Goal: Task Accomplishment & Management: Complete application form

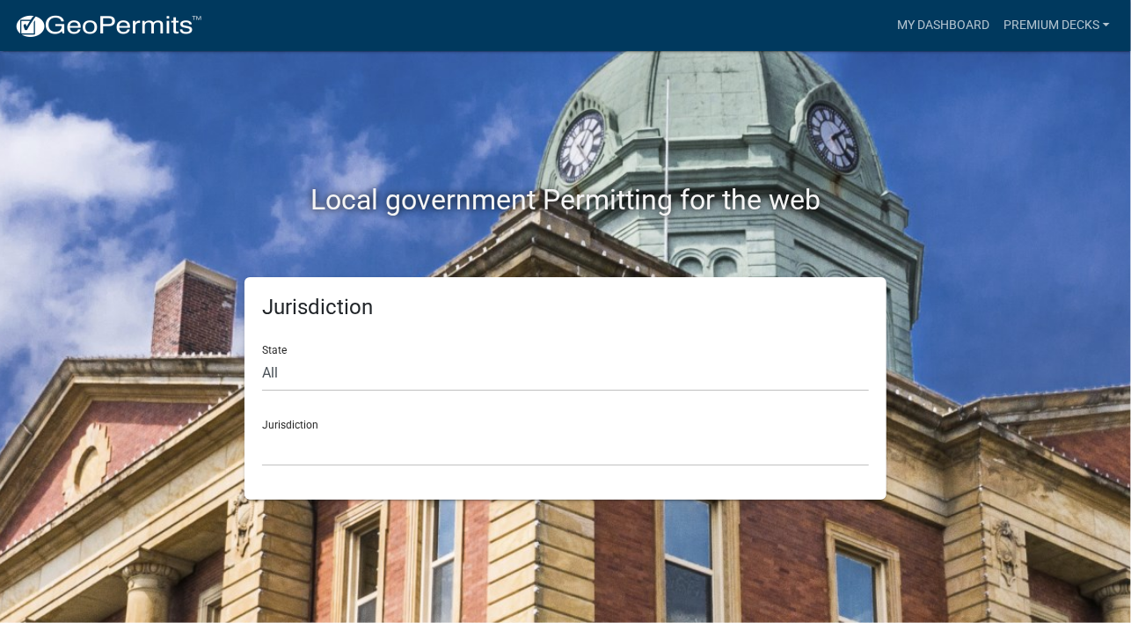
click at [320, 418] on div "Jurisdiction [GEOGRAPHIC_DATA], [US_STATE] [GEOGRAPHIC_DATA], [US_STATE][PERSON…" at bounding box center [565, 435] width 607 height 61
click at [287, 360] on select "All [US_STATE] [US_STATE] [US_STATE] [US_STATE] [US_STATE] [US_STATE] [US_STATE…" at bounding box center [565, 373] width 607 height 36
select select "[US_STATE]"
click at [262, 355] on select "All [US_STATE] [US_STATE] [US_STATE] [US_STATE] [US_STATE] [US_STATE] [US_STATE…" at bounding box center [565, 373] width 607 height 36
click at [299, 449] on select "[GEOGRAPHIC_DATA], [US_STATE] [GEOGRAPHIC_DATA], [US_STATE] [GEOGRAPHIC_DATA], …" at bounding box center [565, 448] width 607 height 36
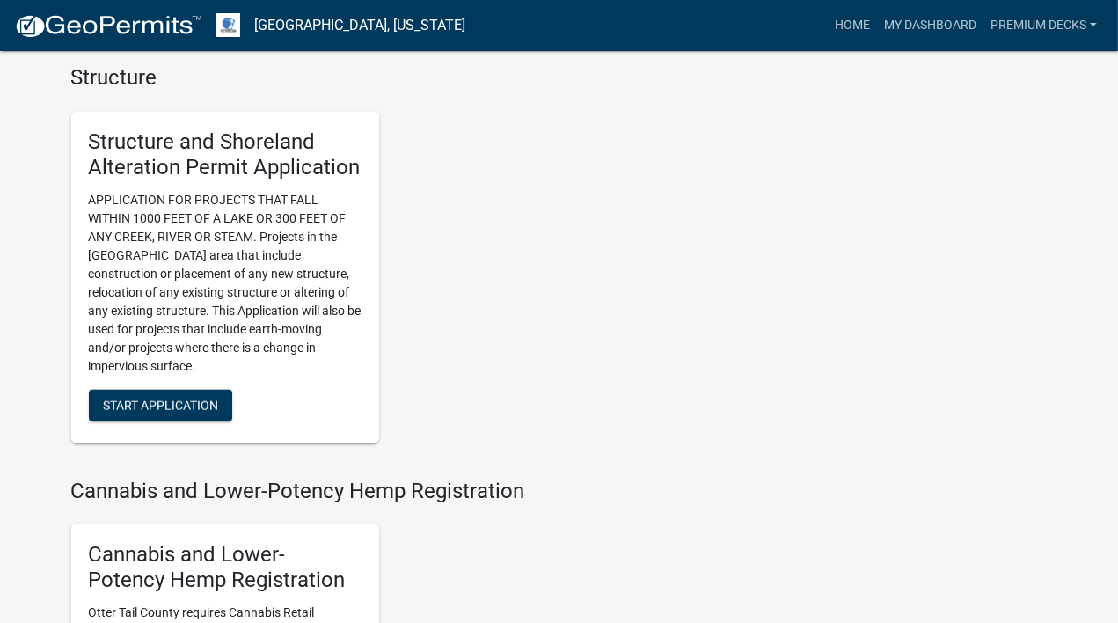
scroll to position [1534, 0]
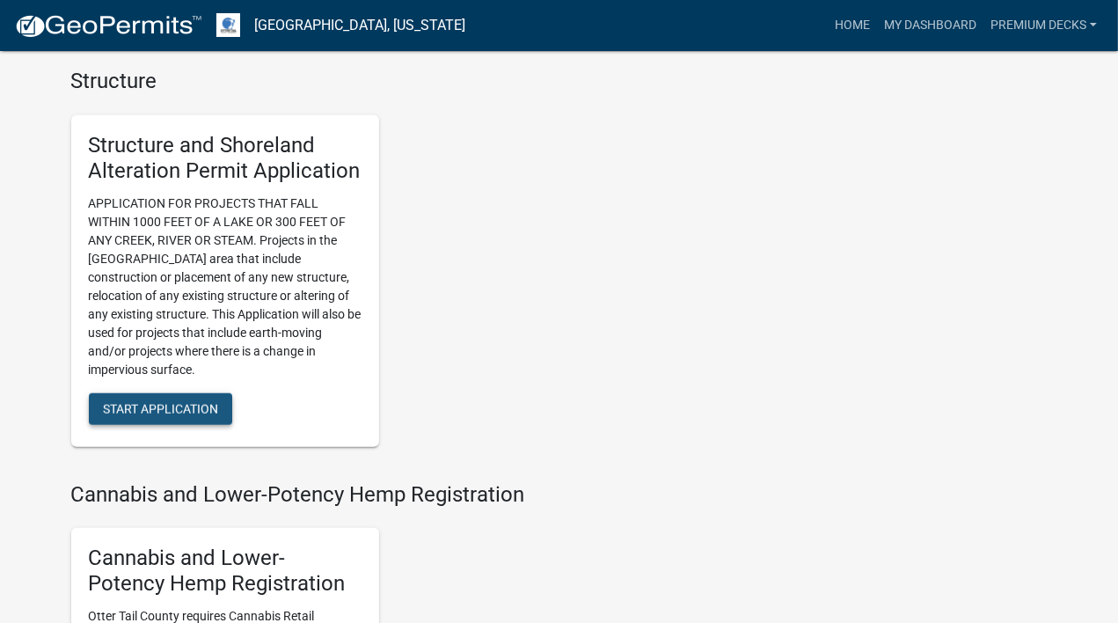
click at [157, 407] on span "Start Application" at bounding box center [160, 408] width 115 height 14
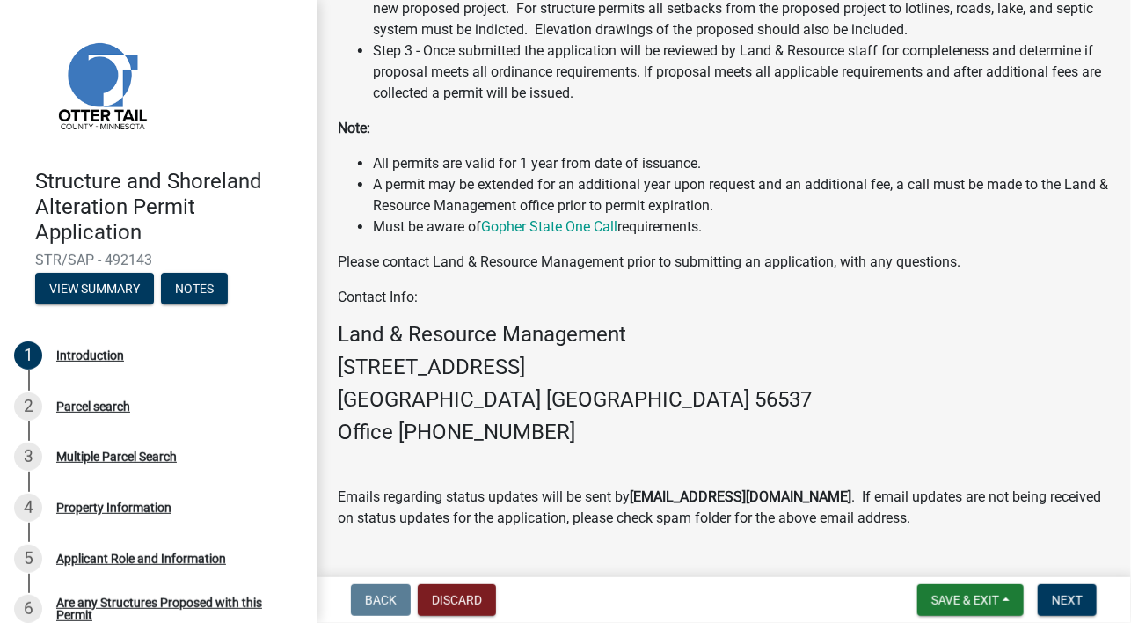
scroll to position [588, 0]
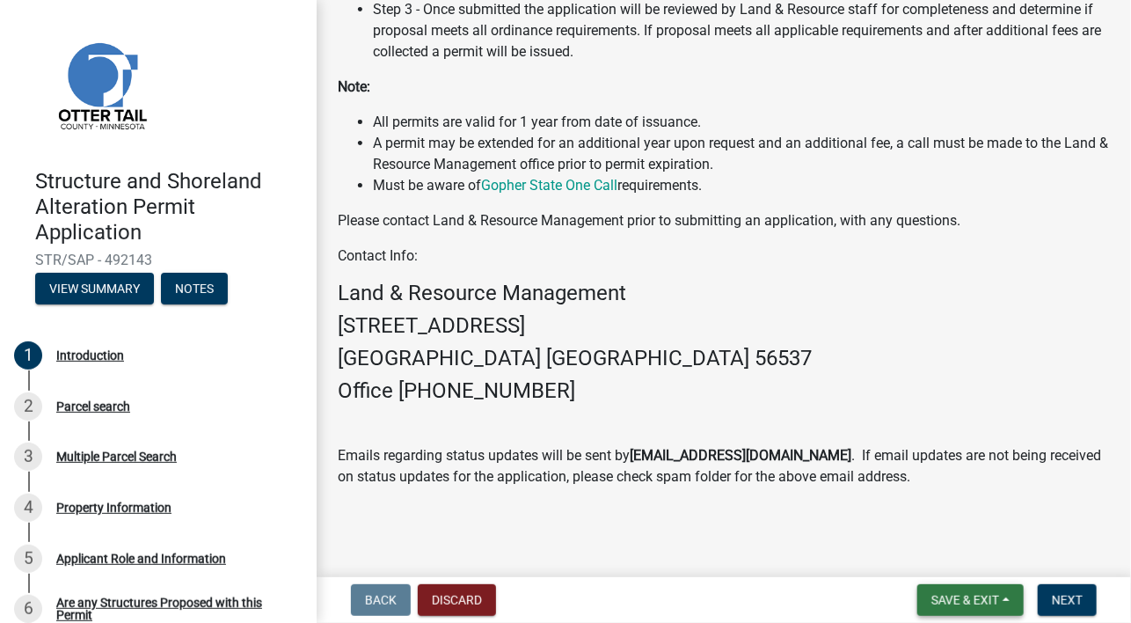
click at [983, 601] on span "Save & Exit" at bounding box center [966, 600] width 68 height 14
click at [932, 509] on button "Save" at bounding box center [953, 512] width 141 height 42
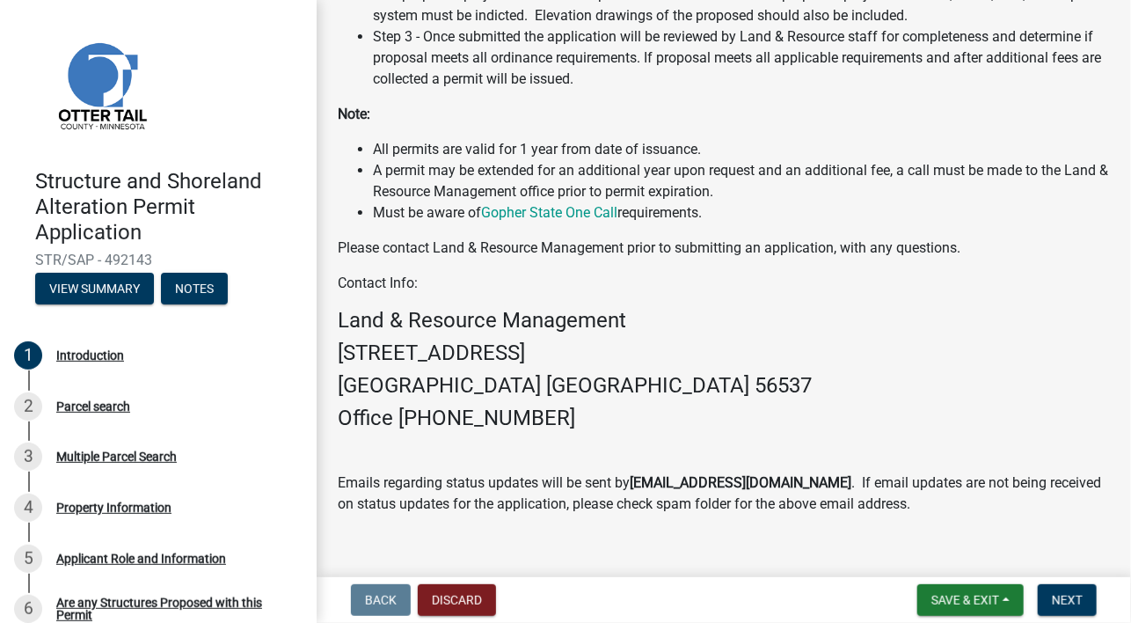
scroll to position [566, 0]
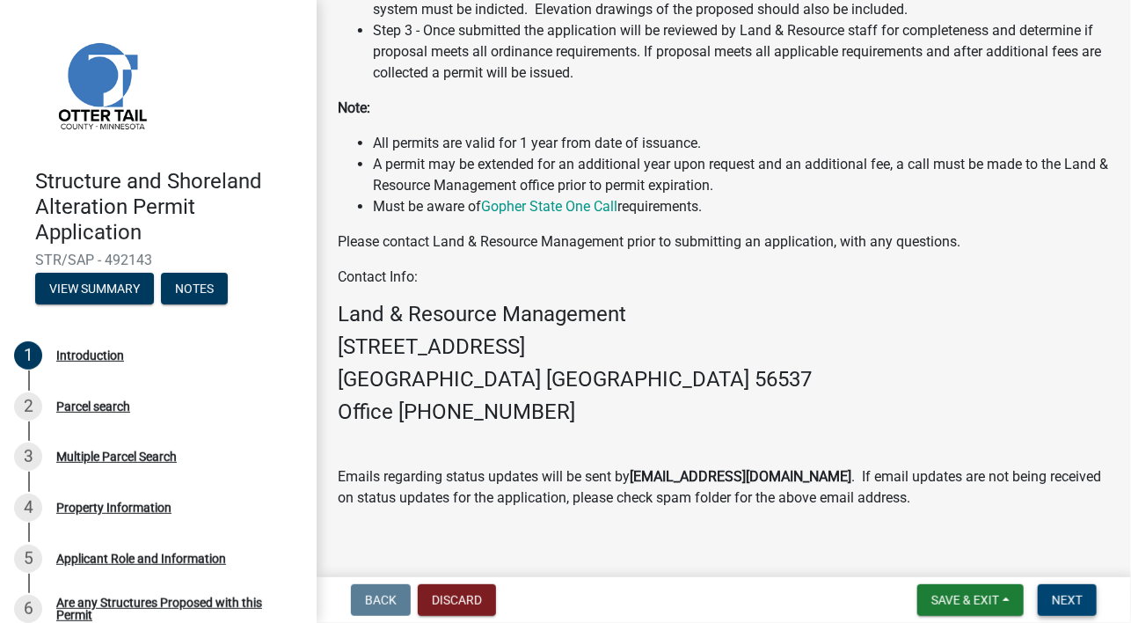
click at [1059, 600] on span "Next" at bounding box center [1067, 600] width 31 height 14
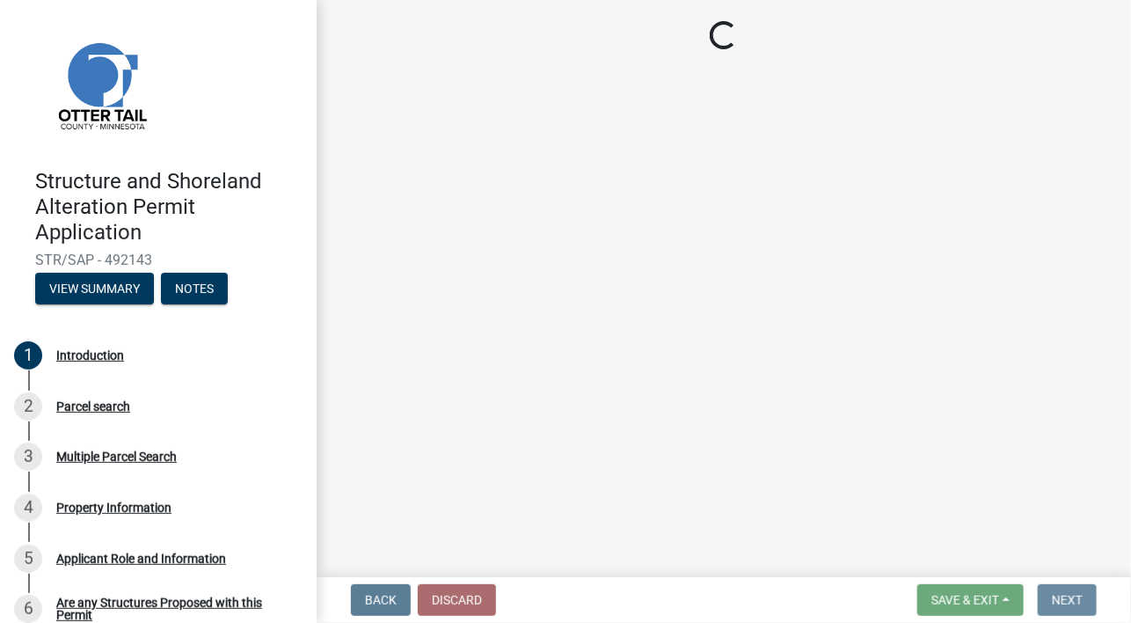
scroll to position [0, 0]
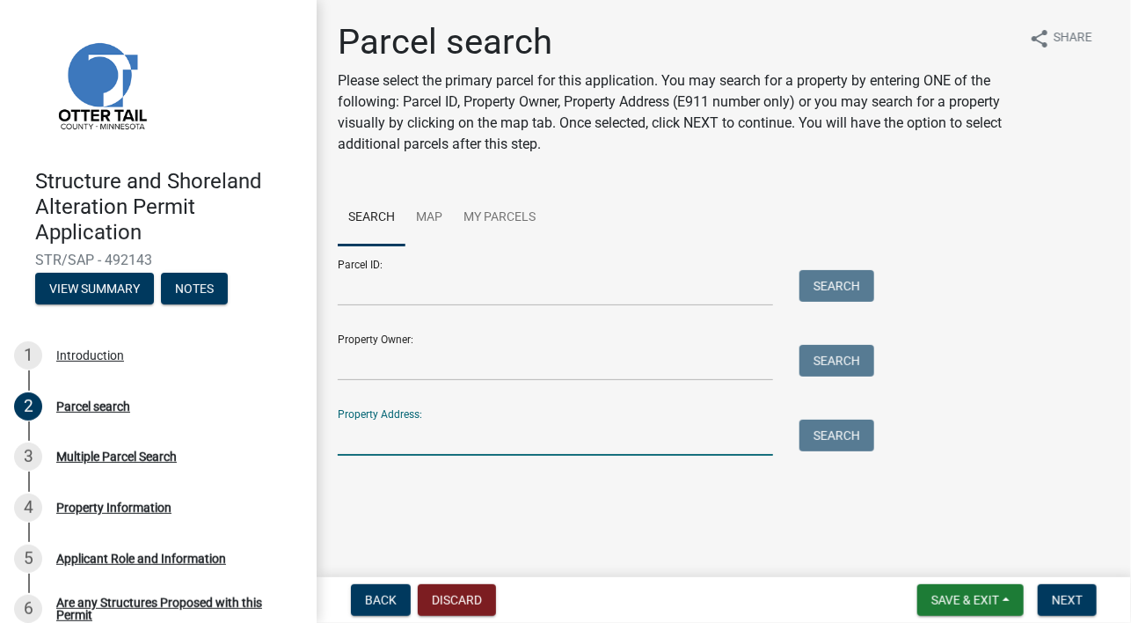
click at [390, 442] on input "Property Address:" at bounding box center [555, 438] width 435 height 36
type input "22061"
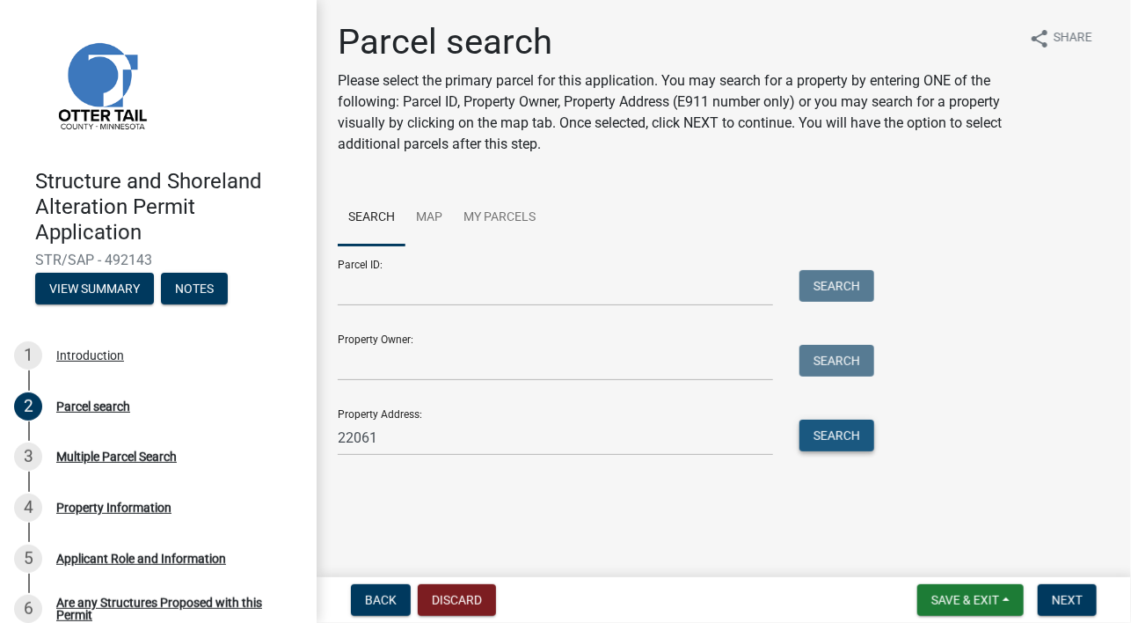
click at [845, 428] on button "Search" at bounding box center [837, 436] width 75 height 32
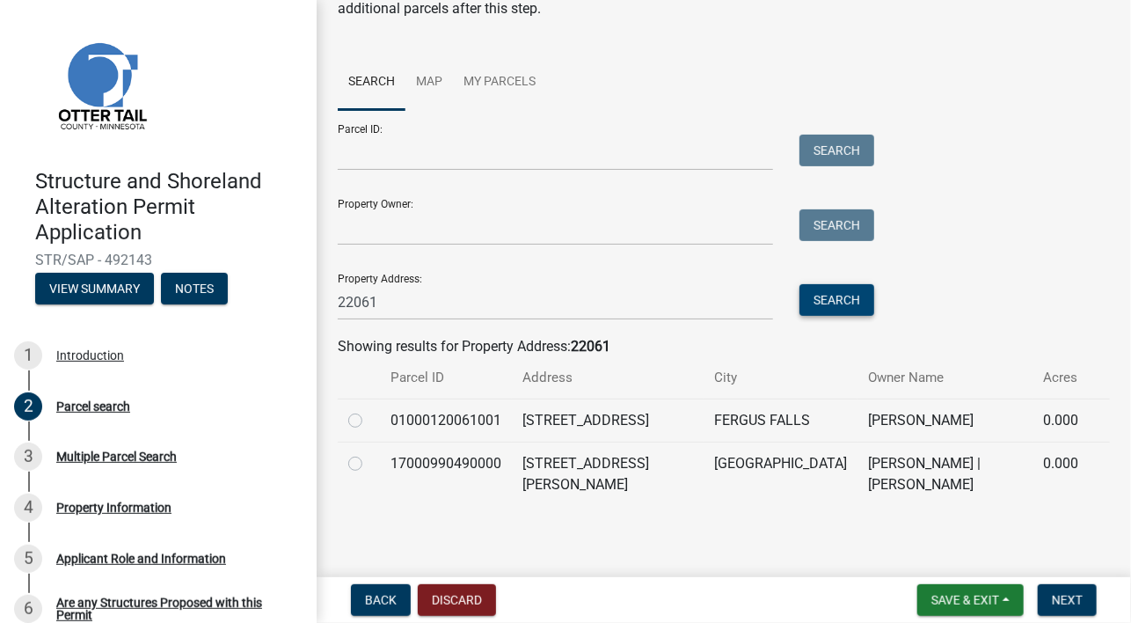
scroll to position [139, 0]
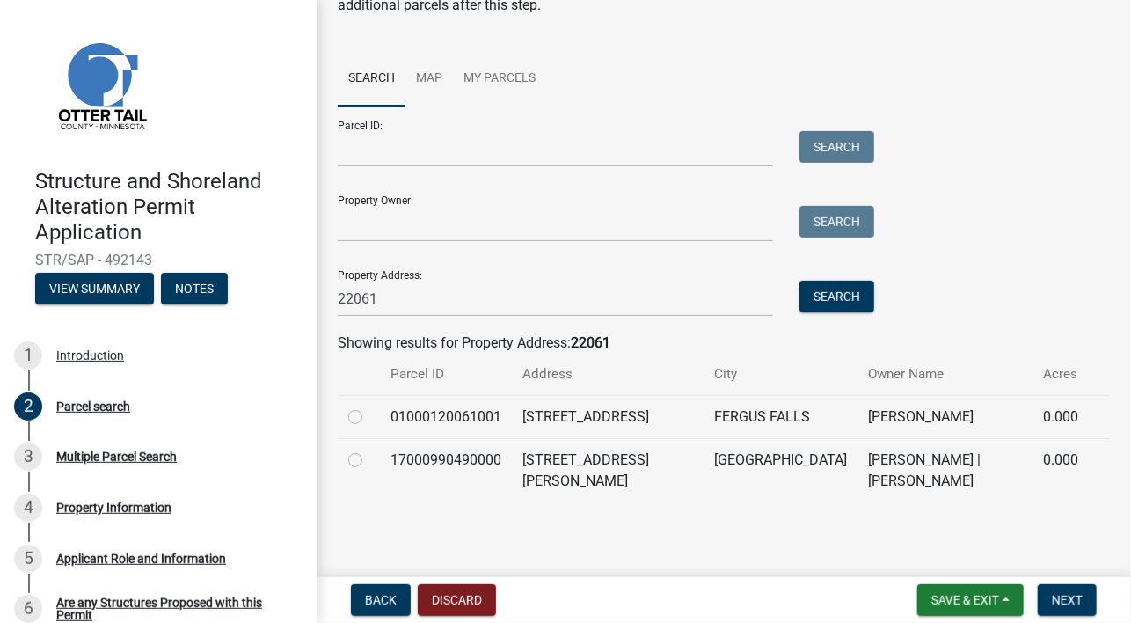
click at [369, 449] on label at bounding box center [369, 449] width 0 height 0
click at [369, 461] on input "radio" at bounding box center [374, 454] width 11 height 11
radio input "true"
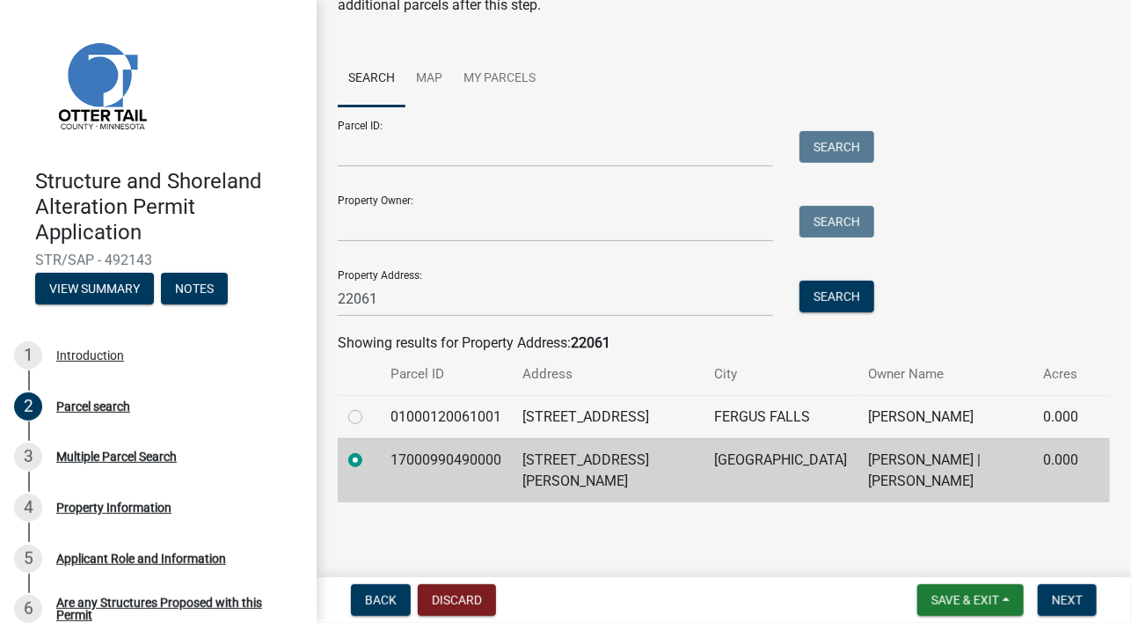
click at [858, 461] on td "[PERSON_NAME] | [PERSON_NAME]" at bounding box center [945, 470] width 175 height 64
drag, startPoint x: 835, startPoint y: 461, endPoint x: 749, endPoint y: 469, distance: 85.7
click at [749, 469] on td "[GEOGRAPHIC_DATA]" at bounding box center [781, 470] width 154 height 64
click at [1067, 598] on span "Next" at bounding box center [1067, 600] width 31 height 14
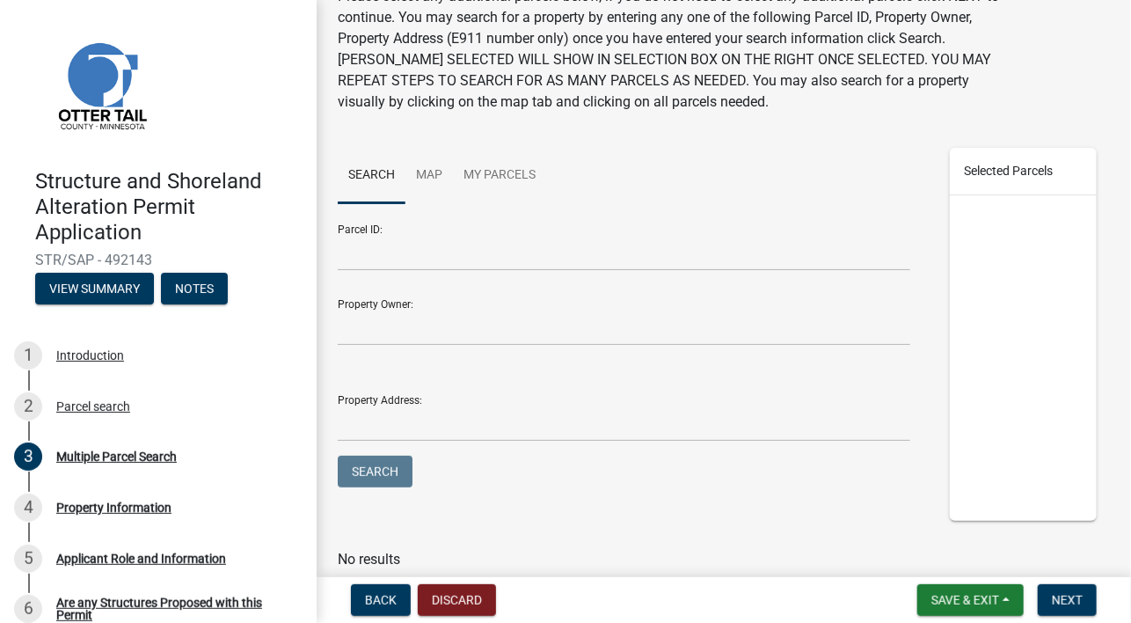
scroll to position [118, 0]
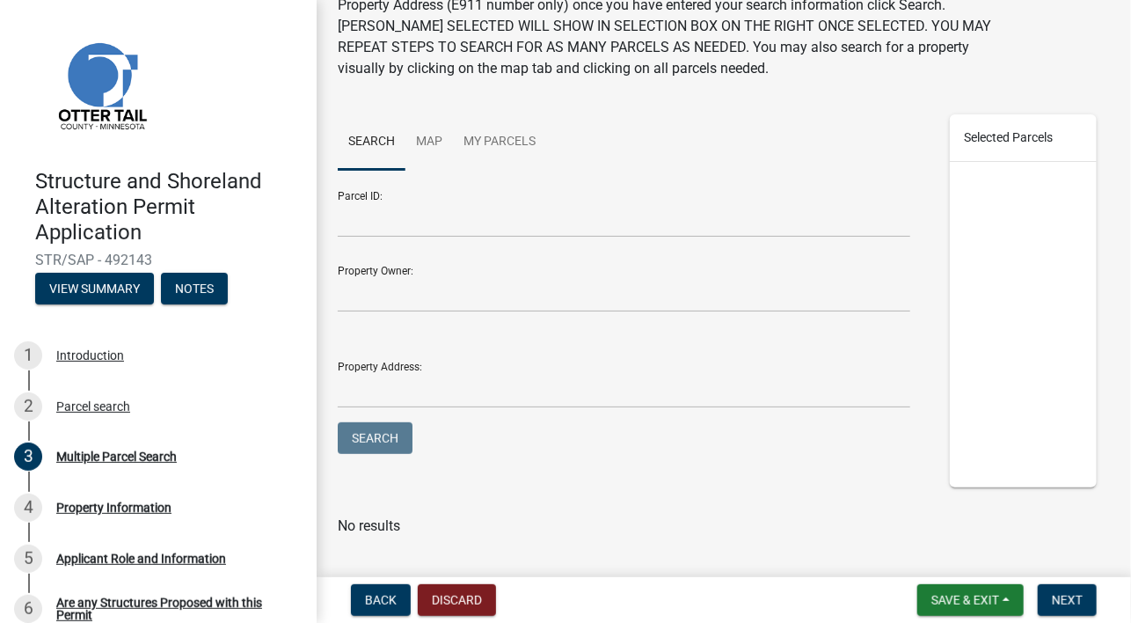
click at [369, 366] on div "Property Address:" at bounding box center [624, 377] width 573 height 61
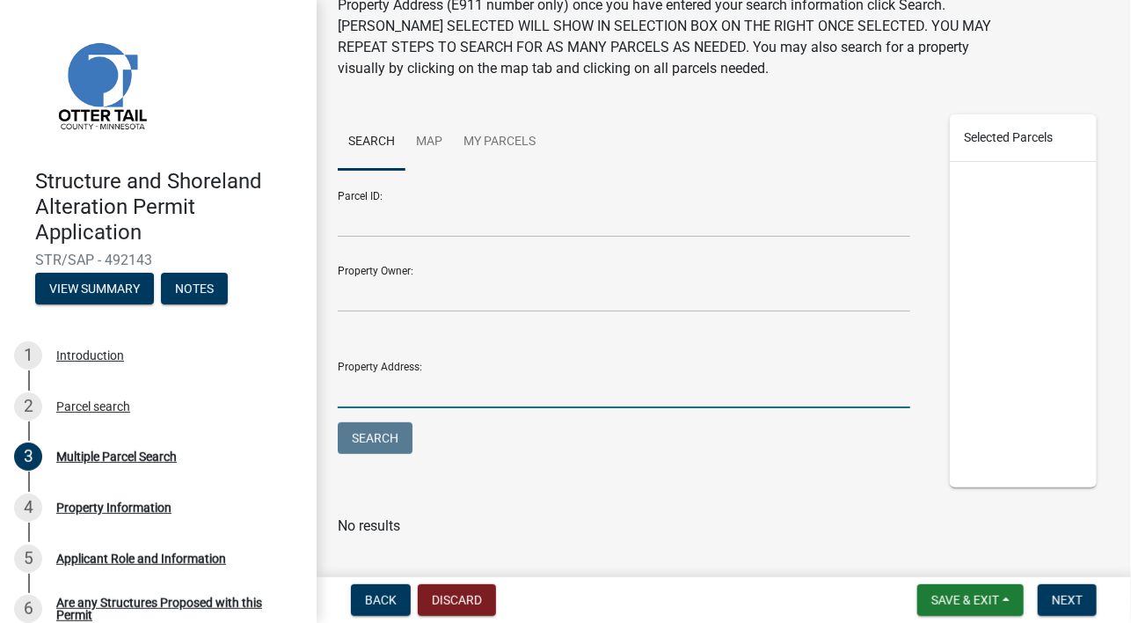
click at [372, 383] on input "Property Address:" at bounding box center [624, 390] width 573 height 36
type input "22061"
click at [373, 449] on button "Search" at bounding box center [375, 438] width 75 height 32
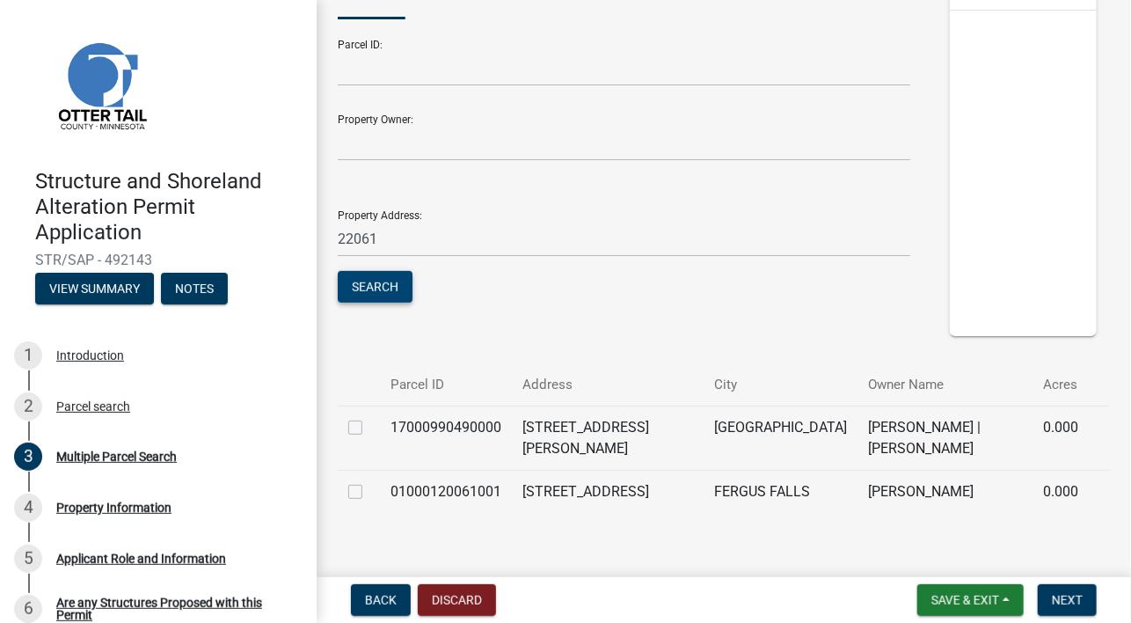
scroll to position [294, 0]
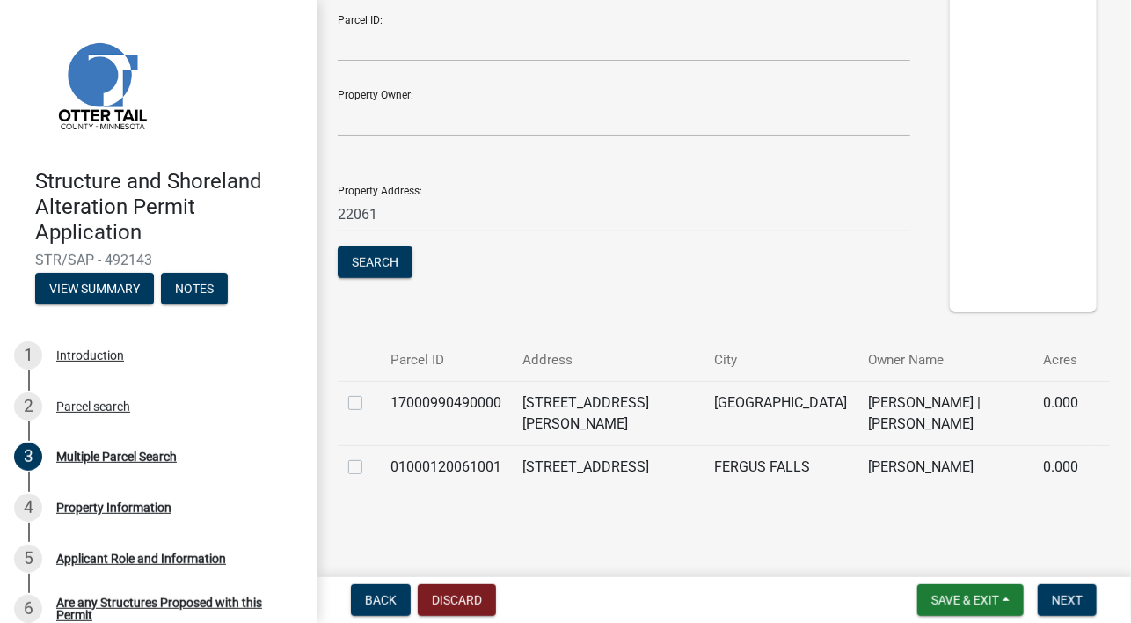
click at [369, 392] on label at bounding box center [369, 392] width 0 height 0
click at [369, 404] on input "checkbox" at bounding box center [374, 397] width 11 height 11
checkbox input "true"
click at [1039, 598] on form "Save & Exit Save Save & Exit Next" at bounding box center [1007, 600] width 194 height 32
click at [1059, 593] on span "Next" at bounding box center [1067, 600] width 31 height 14
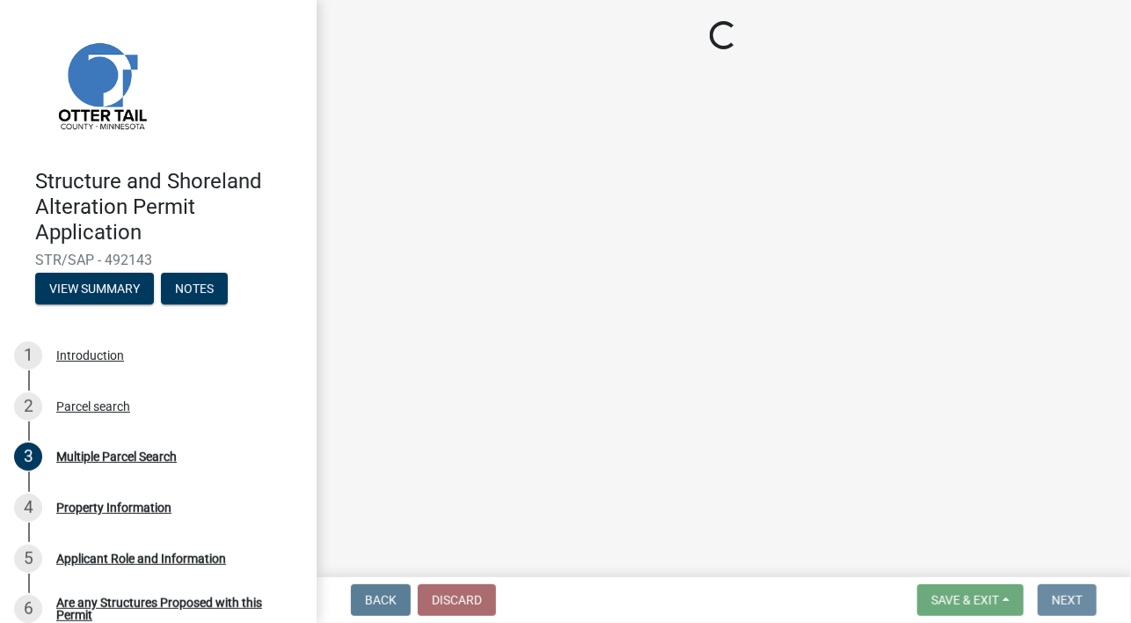
scroll to position [0, 0]
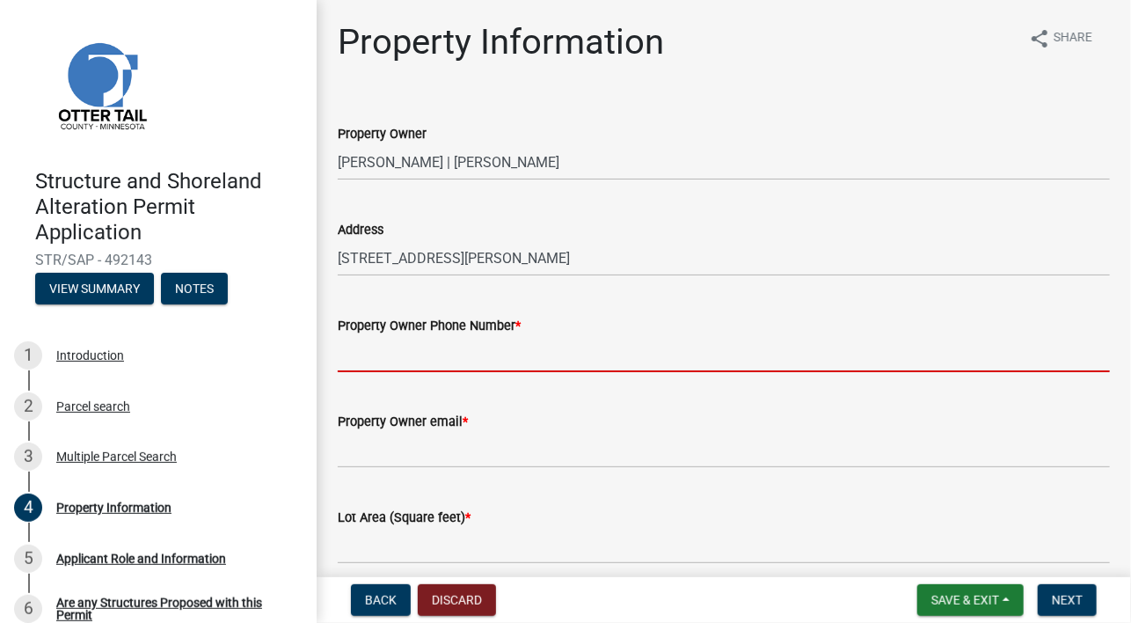
click at [429, 351] on input "Property Owner Phone Number *" at bounding box center [724, 354] width 772 height 36
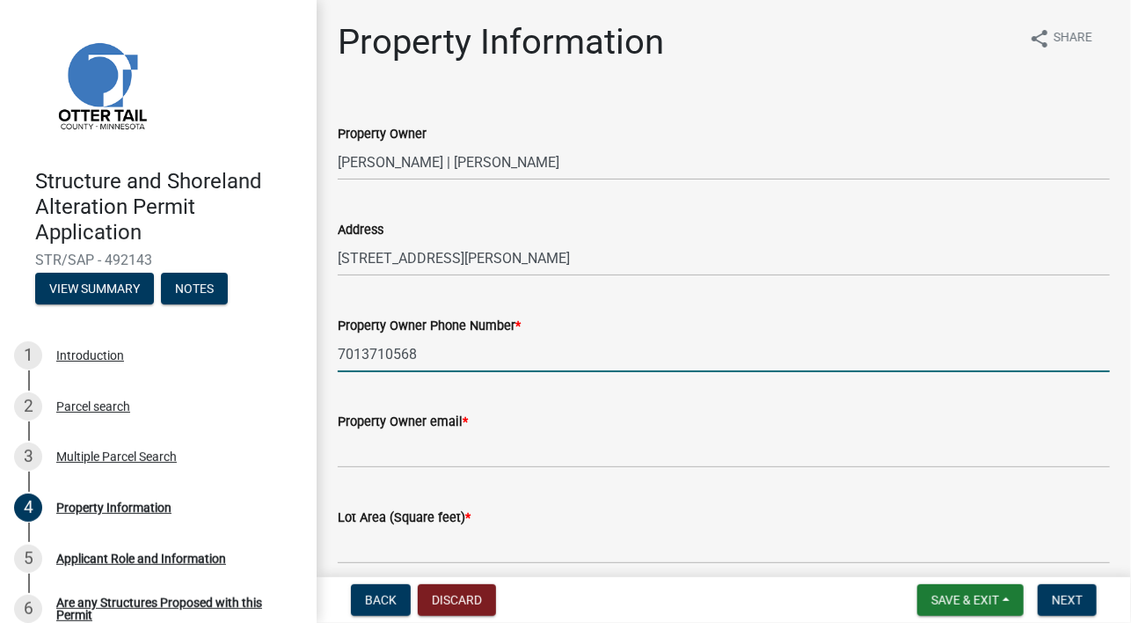
type input "7013710568"
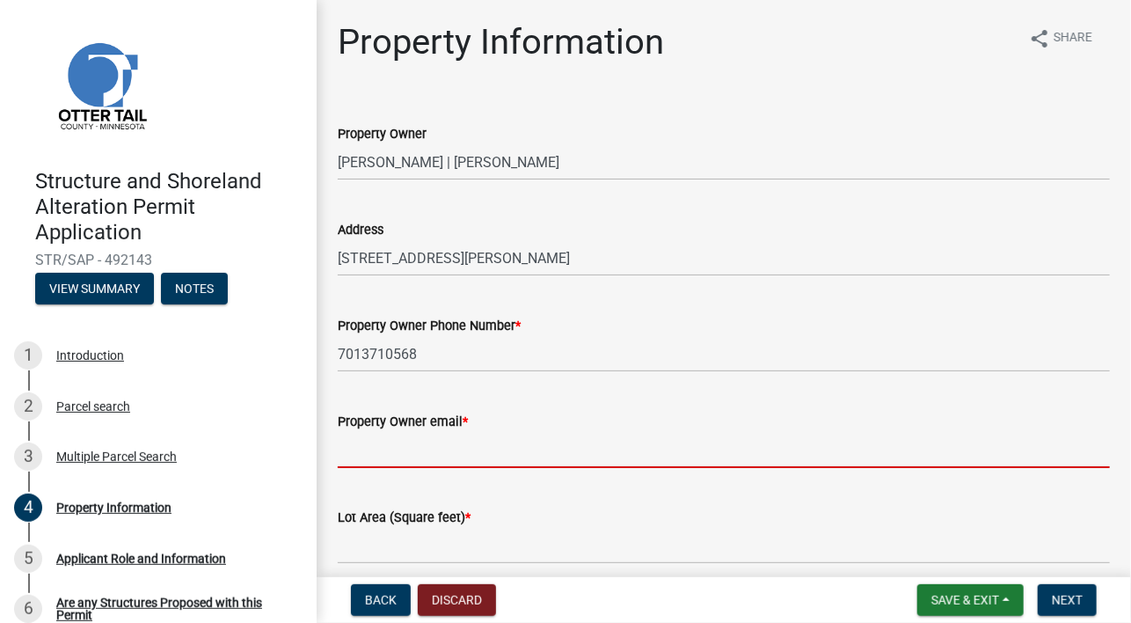
click at [414, 452] on input "Property Owner email *" at bounding box center [724, 450] width 772 height 36
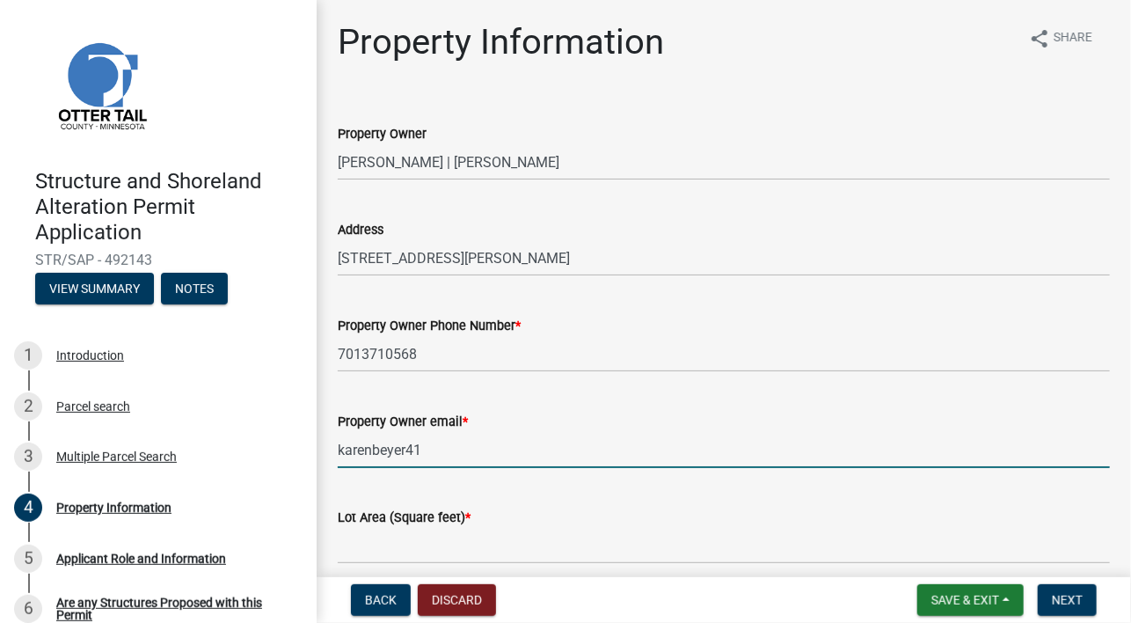
type input "karenbeyer41"
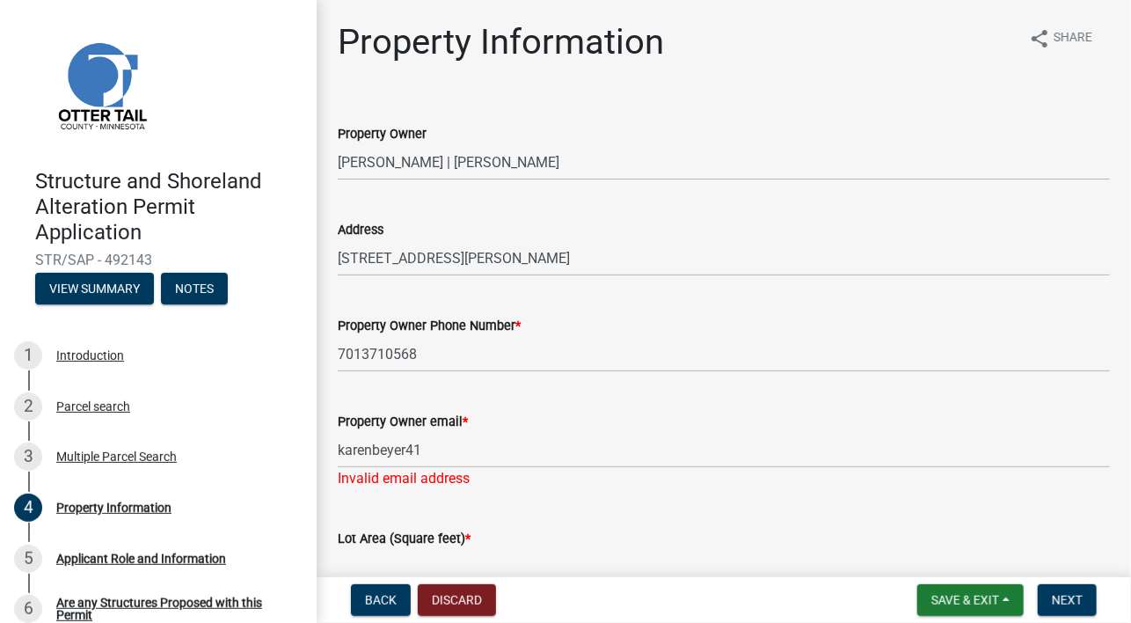
click at [413, 537] on form "Lot Area (Square feet) *" at bounding box center [724, 556] width 772 height 57
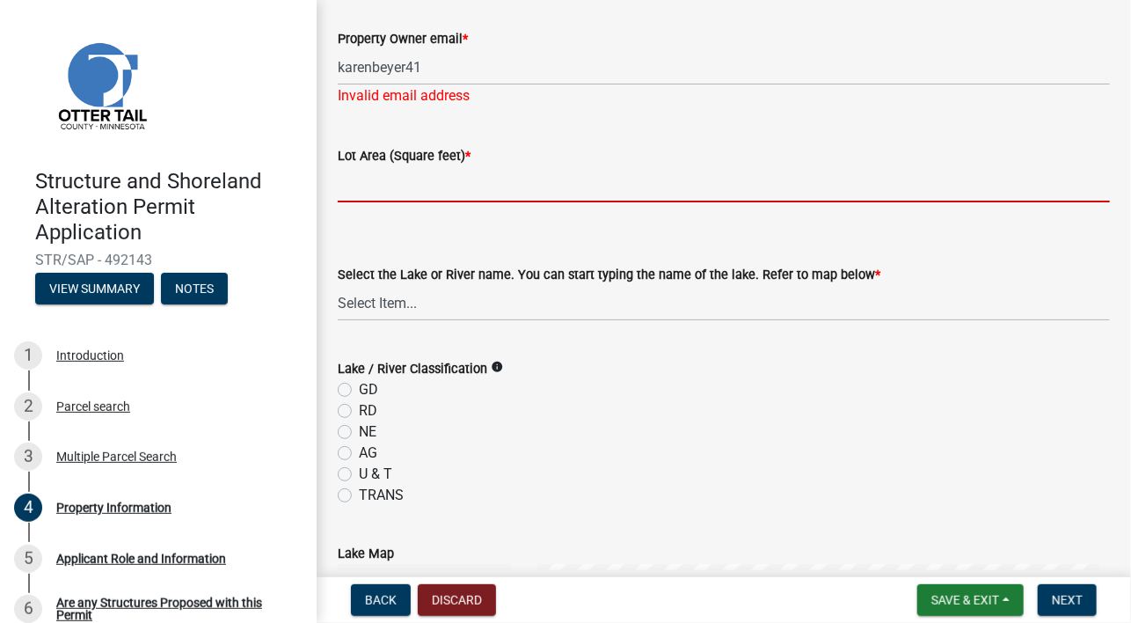
scroll to position [401, 0]
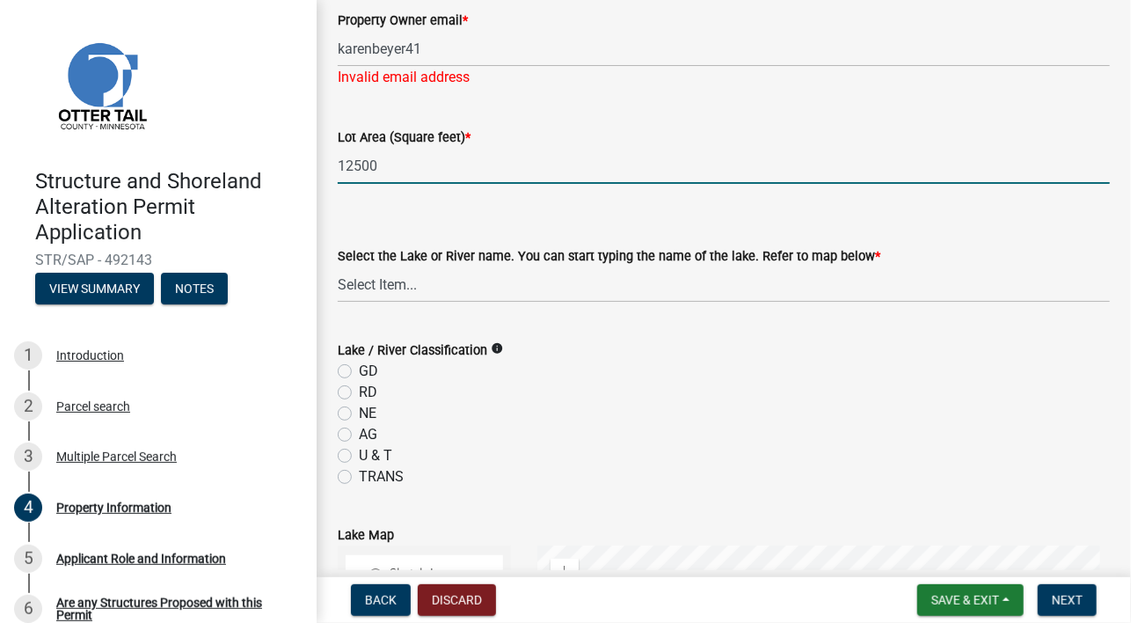
type input "12500"
click at [405, 286] on select "Select Item... None [PERSON_NAME] 56-031 [PERSON_NAME] 56-118 [PERSON_NAME] 56-…" at bounding box center [724, 285] width 772 height 36
click at [338, 267] on select "Select Item... None [PERSON_NAME] 56-031 [PERSON_NAME] 56-118 [PERSON_NAME] 56-…" at bounding box center [724, 285] width 772 height 36
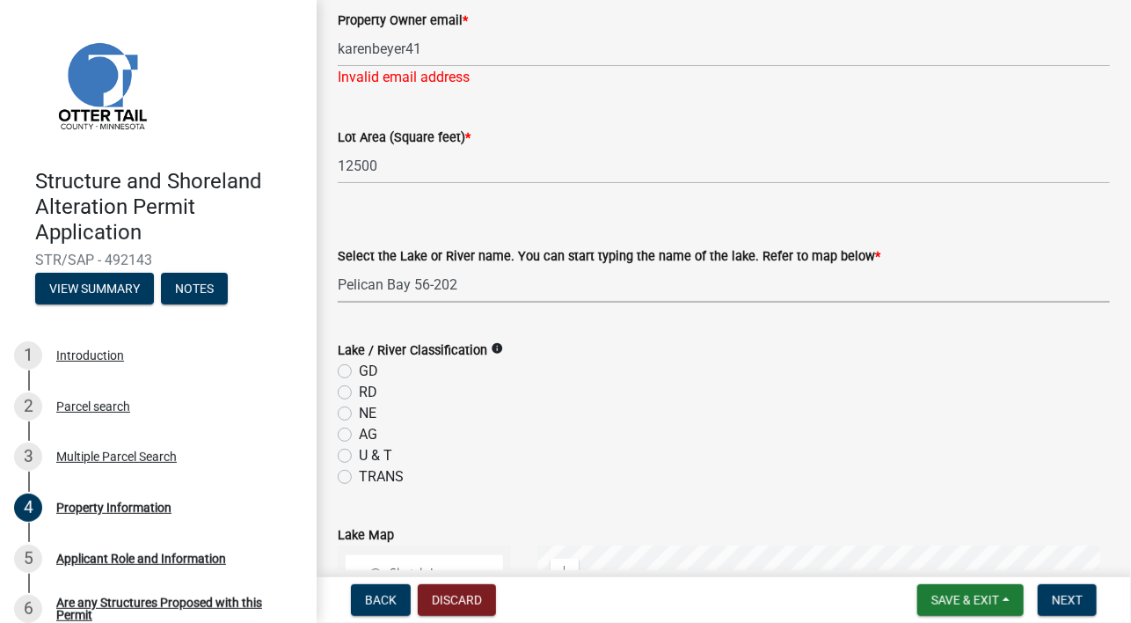
select select "d1637e70-02d6-4068-89b2-8df765b71bc8"
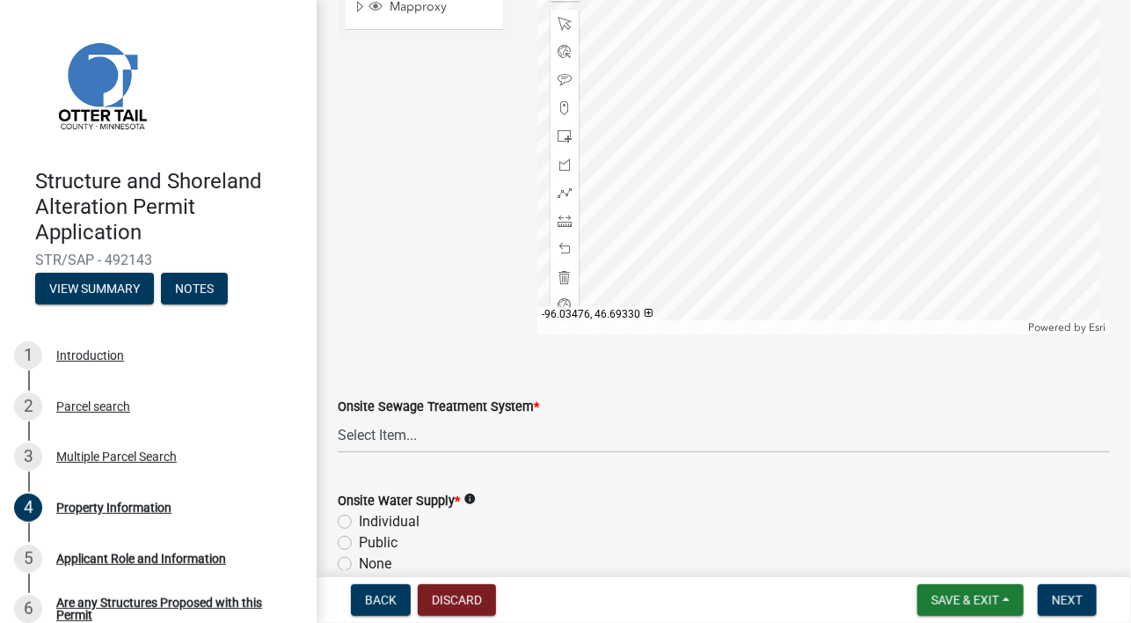
scroll to position [1056, 0]
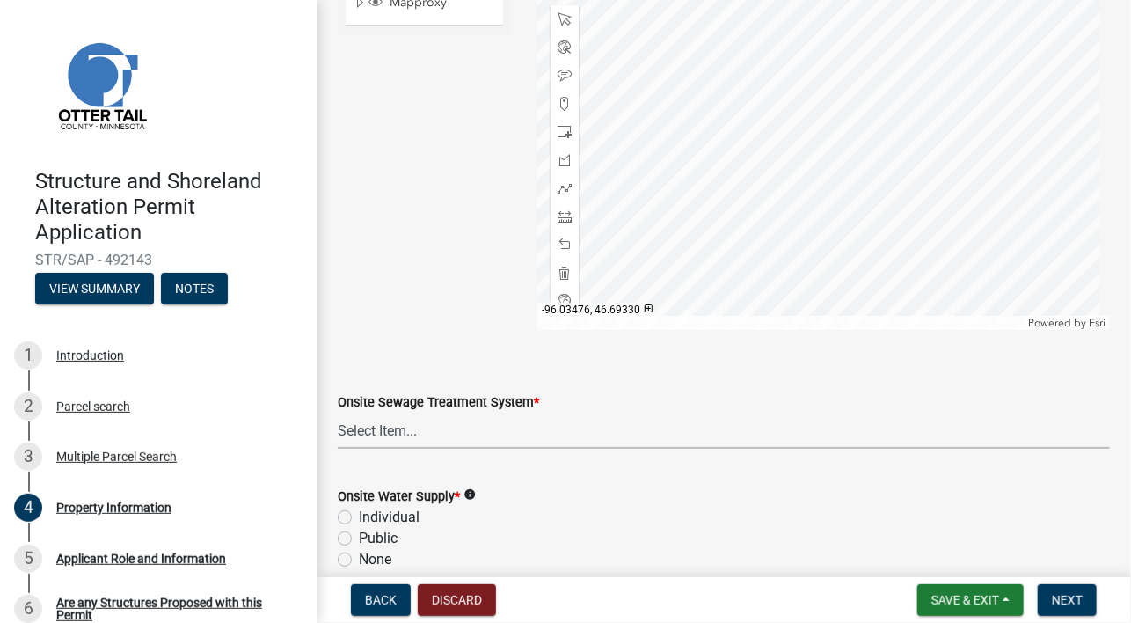
click at [402, 428] on select "Select Item... L&R Certificate of Compliance within 5yrs Compliance Inspection …" at bounding box center [724, 431] width 772 height 36
click at [338, 413] on select "Select Item... L&R Certificate of Compliance within 5yrs Compliance Inspection …" at bounding box center [724, 431] width 772 height 36
select select "bc95ce3f-9706-43bd-97a5-80c1e912429f"
click at [359, 516] on label "Individual" at bounding box center [389, 517] width 61 height 21
click at [359, 516] on input "Individual" at bounding box center [364, 512] width 11 height 11
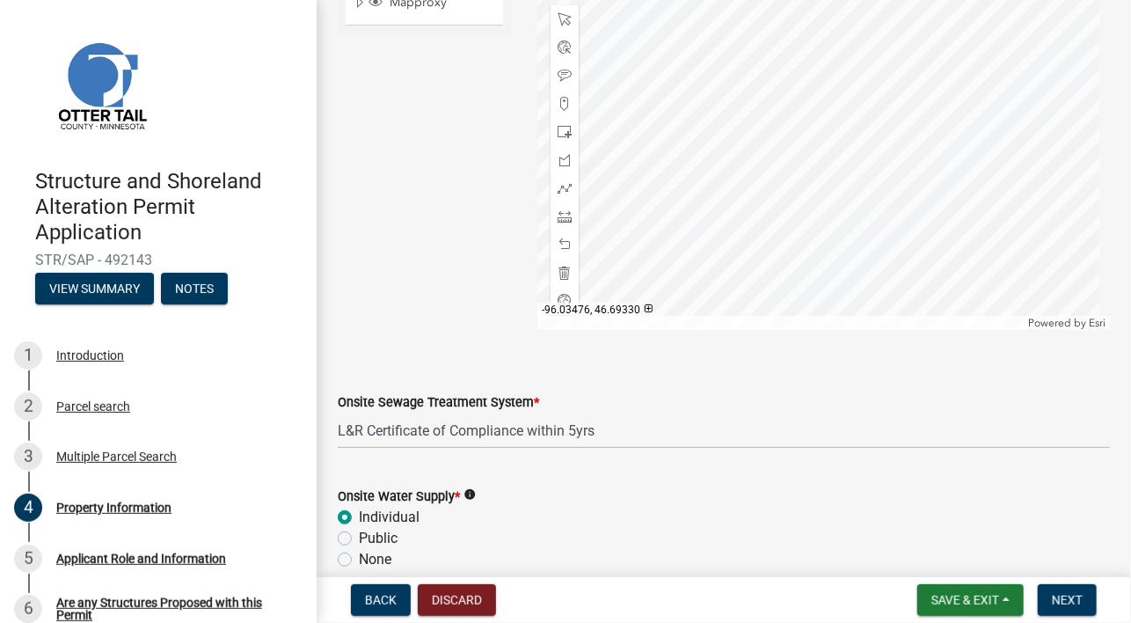
radio input "true"
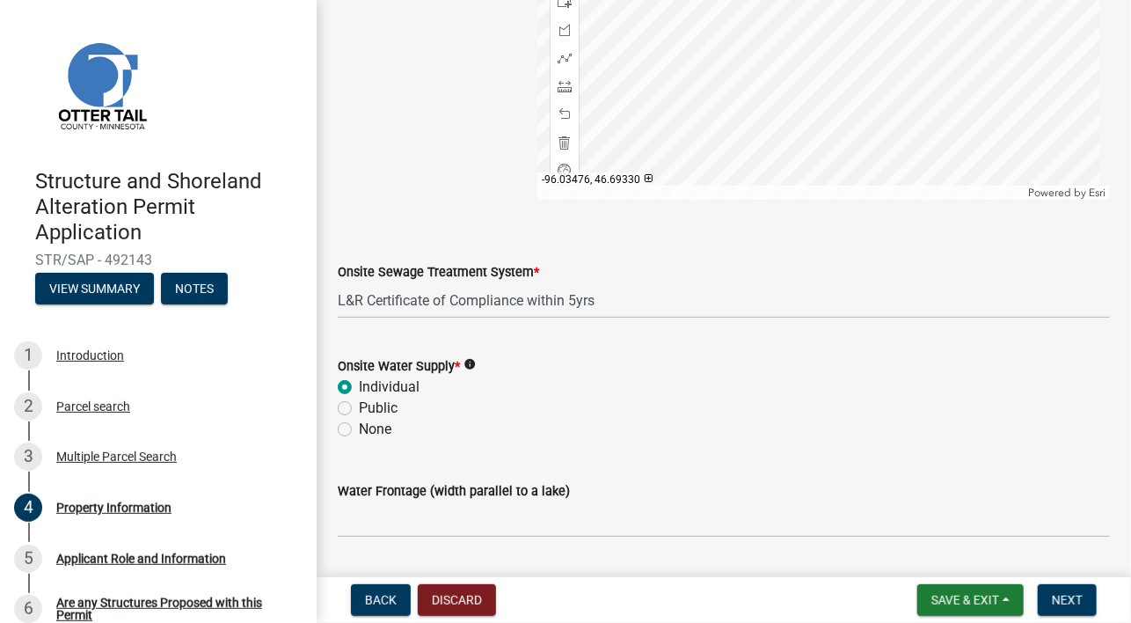
scroll to position [1237, 0]
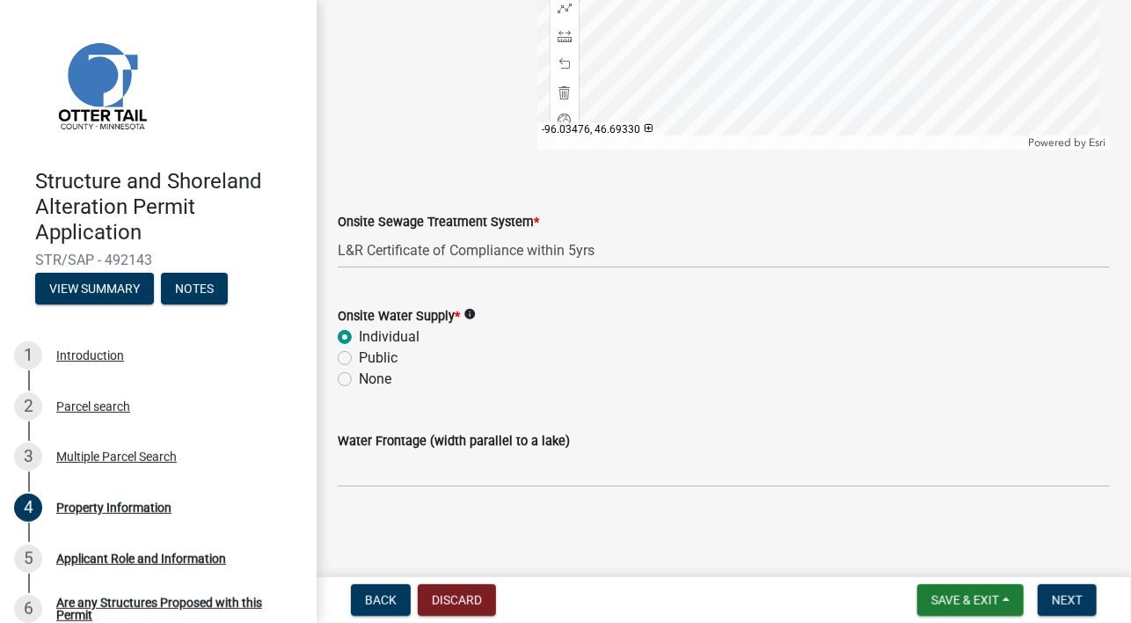
click at [379, 470] on input "Water Frontage (width parallel to a lake)" at bounding box center [724, 469] width 772 height 36
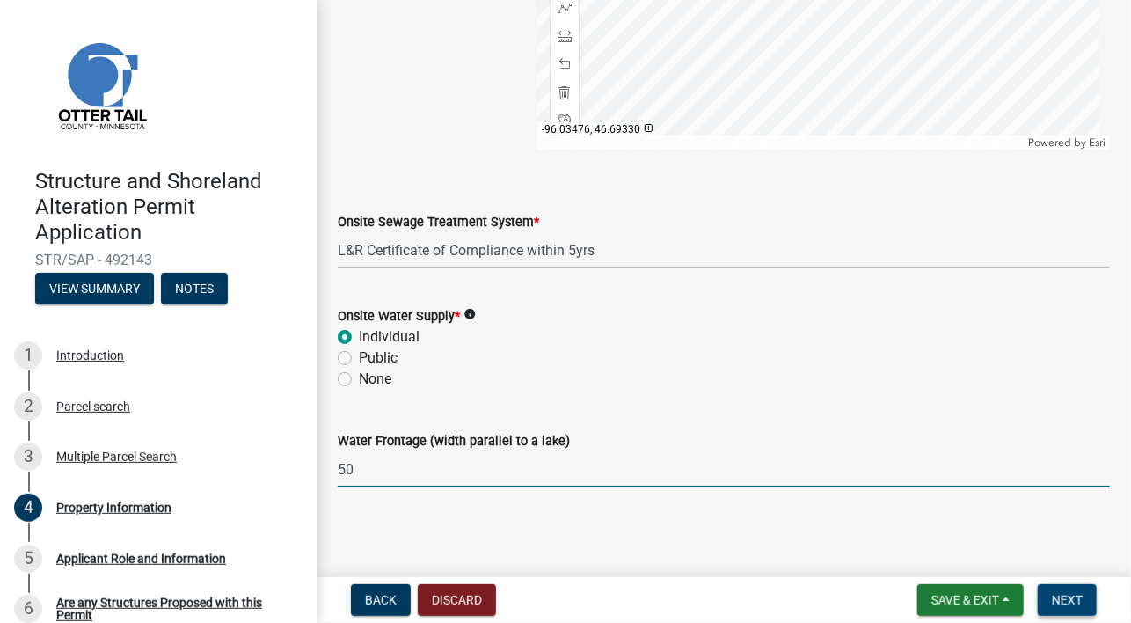
type input "50"
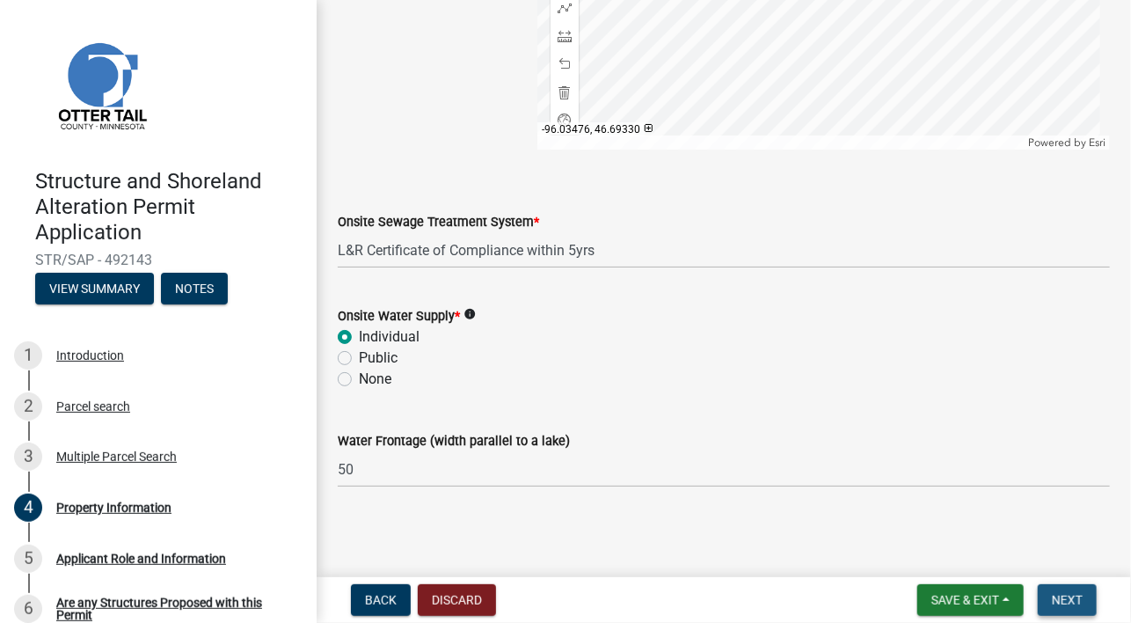
click at [1081, 593] on span "Next" at bounding box center [1067, 600] width 31 height 14
click at [1070, 594] on span "Next" at bounding box center [1067, 600] width 31 height 14
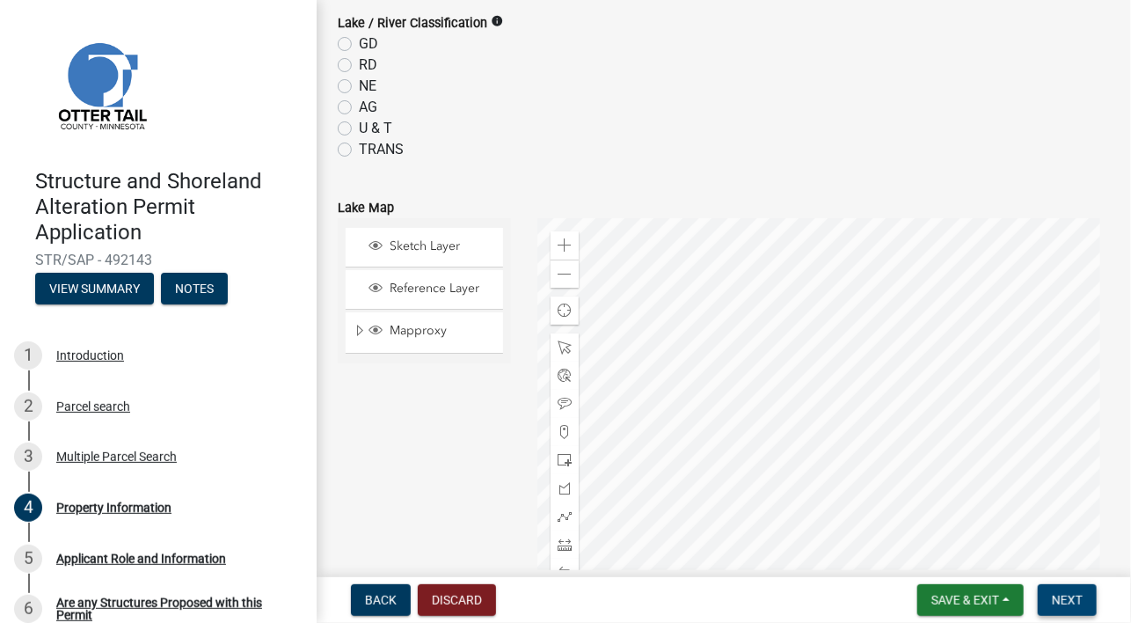
scroll to position [723, 0]
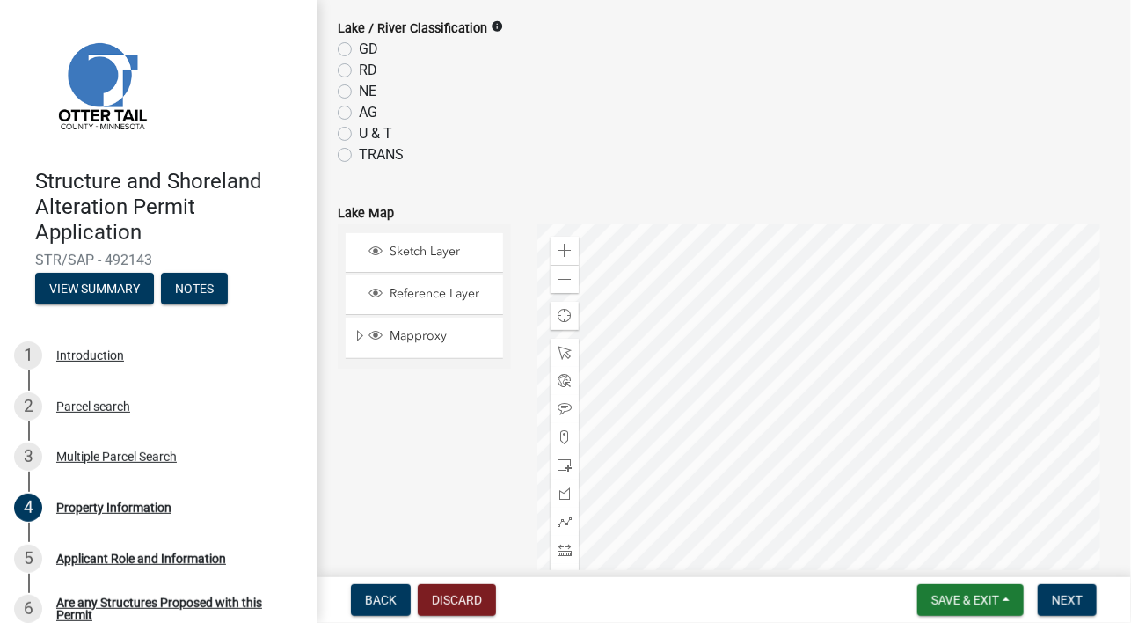
click at [877, 437] on div at bounding box center [823, 443] width 573 height 440
click at [389, 252] on span "Sketch Layer" at bounding box center [441, 252] width 112 height 16
click at [391, 292] on span "Reference Layer" at bounding box center [441, 294] width 112 height 16
click at [387, 252] on span "Sketch Layer" at bounding box center [441, 252] width 112 height 16
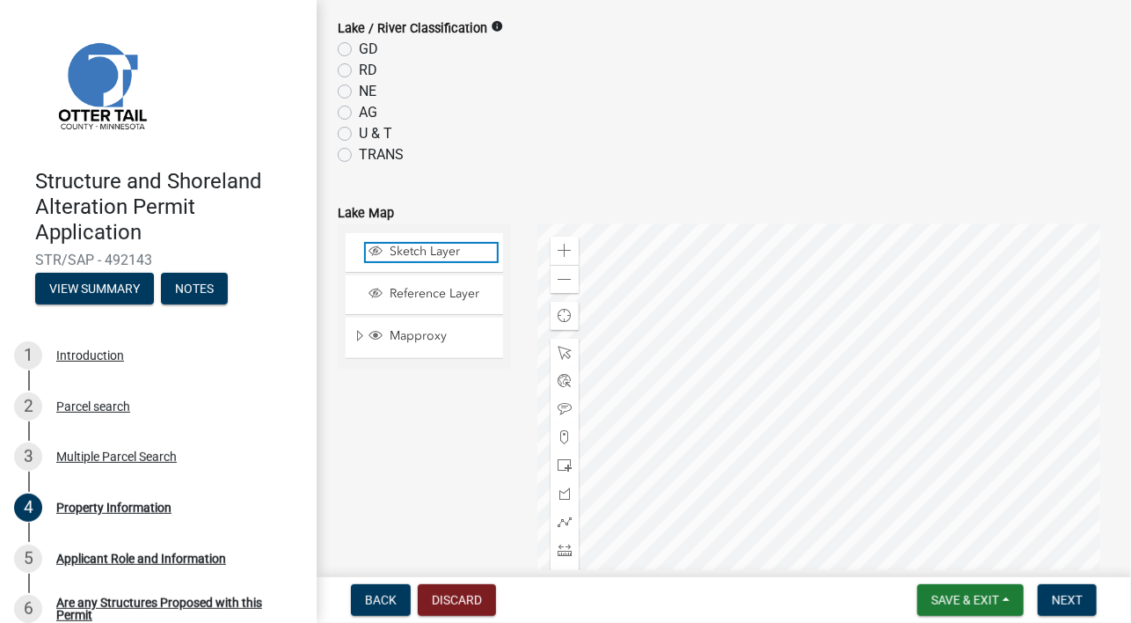
click at [387, 252] on span "Sketch Layer" at bounding box center [441, 252] width 112 height 16
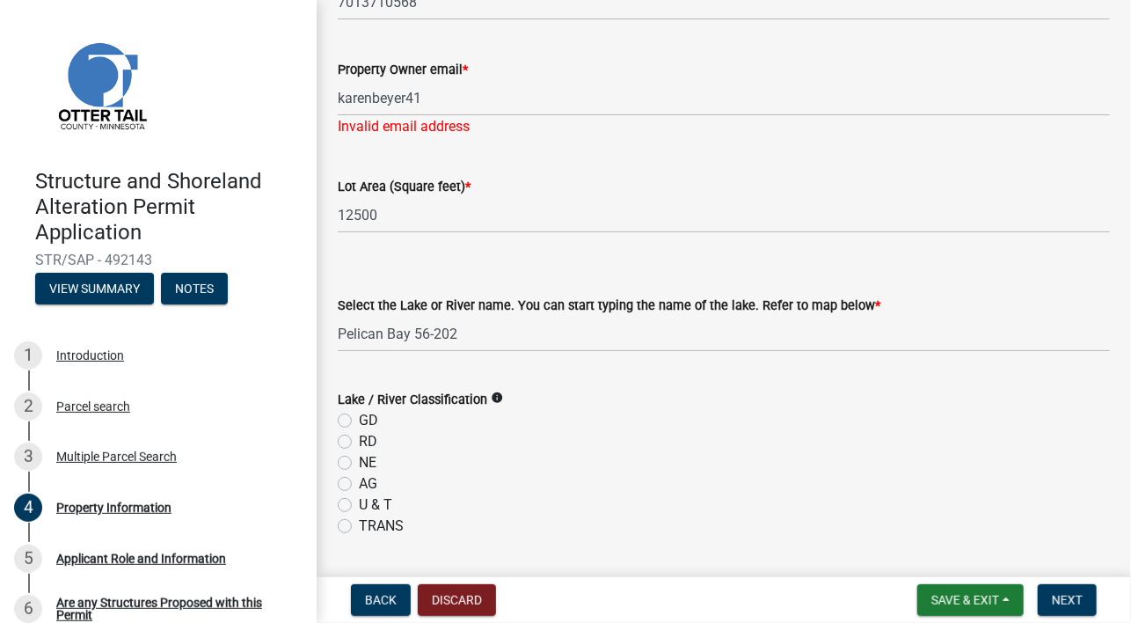
scroll to position [325, 0]
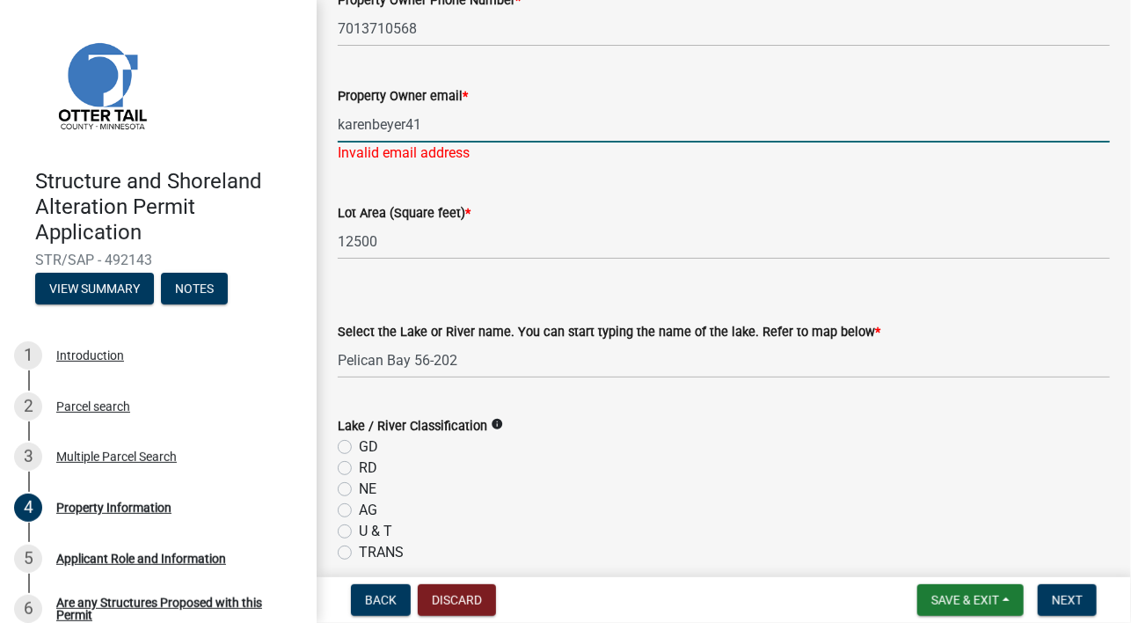
drag, startPoint x: 417, startPoint y: 122, endPoint x: 480, endPoint y: 128, distance: 63.6
click at [424, 122] on input "karenbeyer41" at bounding box center [724, 124] width 772 height 36
type input "[EMAIL_ADDRESS][DOMAIN_NAME]"
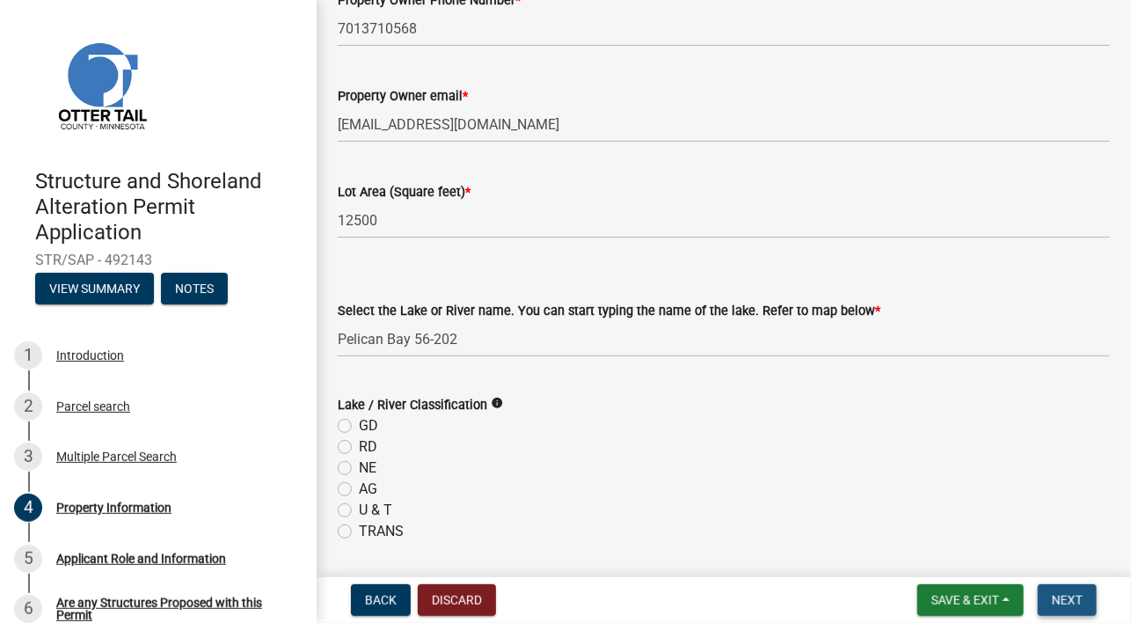
click at [1066, 601] on span "Next" at bounding box center [1067, 600] width 31 height 14
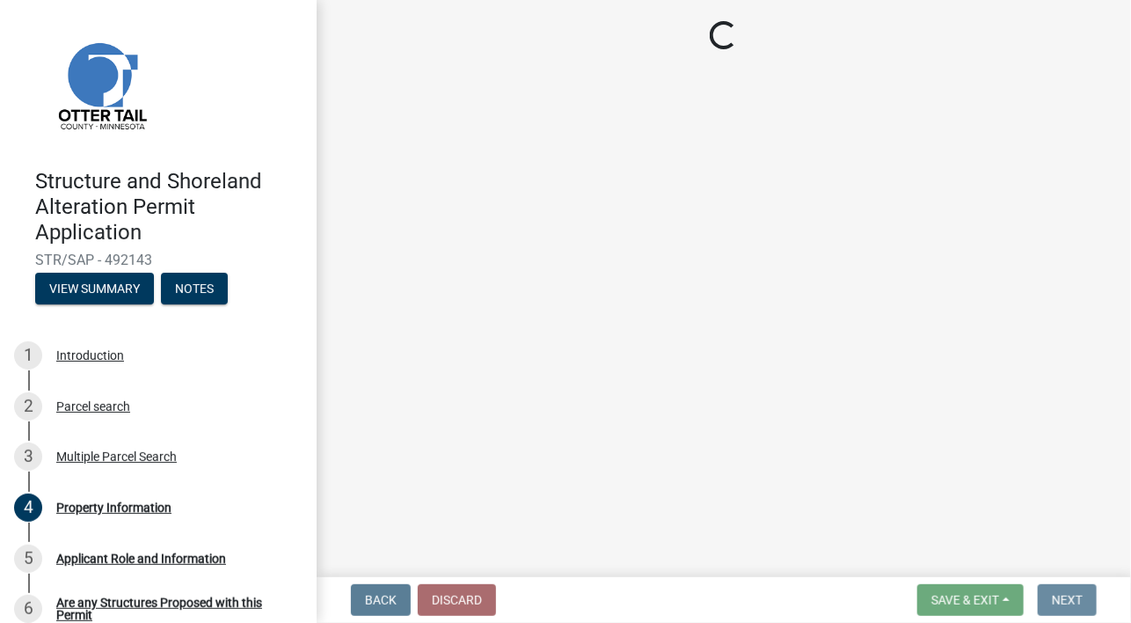
scroll to position [0, 0]
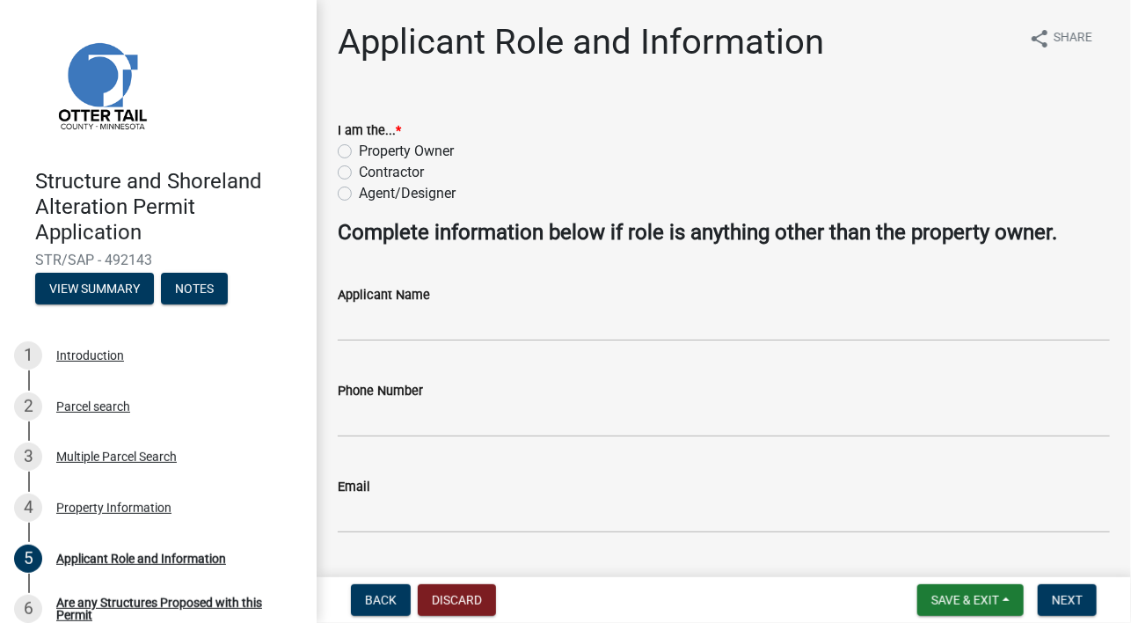
click at [359, 168] on label "Contractor" at bounding box center [391, 172] width 65 height 21
click at [359, 168] on input "Contractor" at bounding box center [364, 167] width 11 height 11
radio input "true"
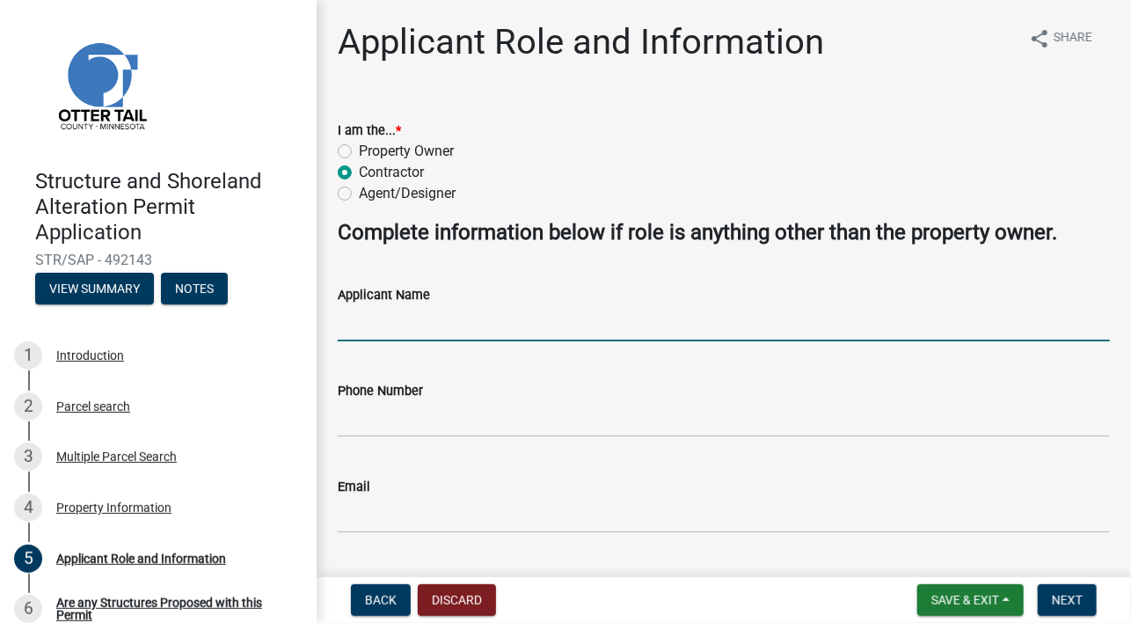
click at [407, 309] on input "Applicant Name" at bounding box center [724, 323] width 772 height 36
type input "Premium Decks"
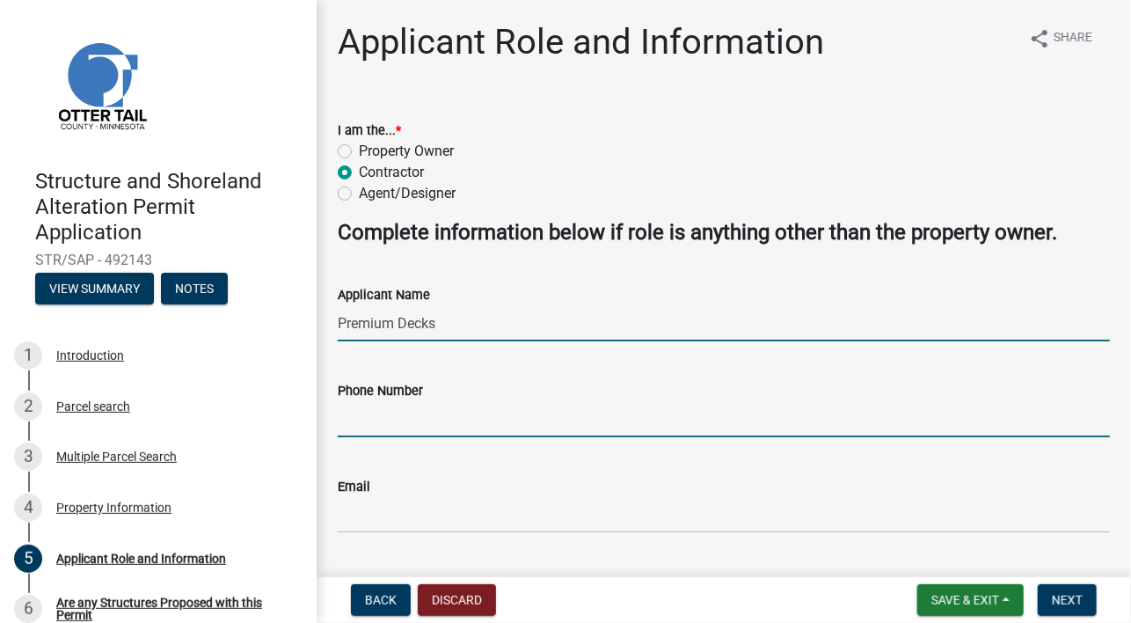
type input "7014928080"
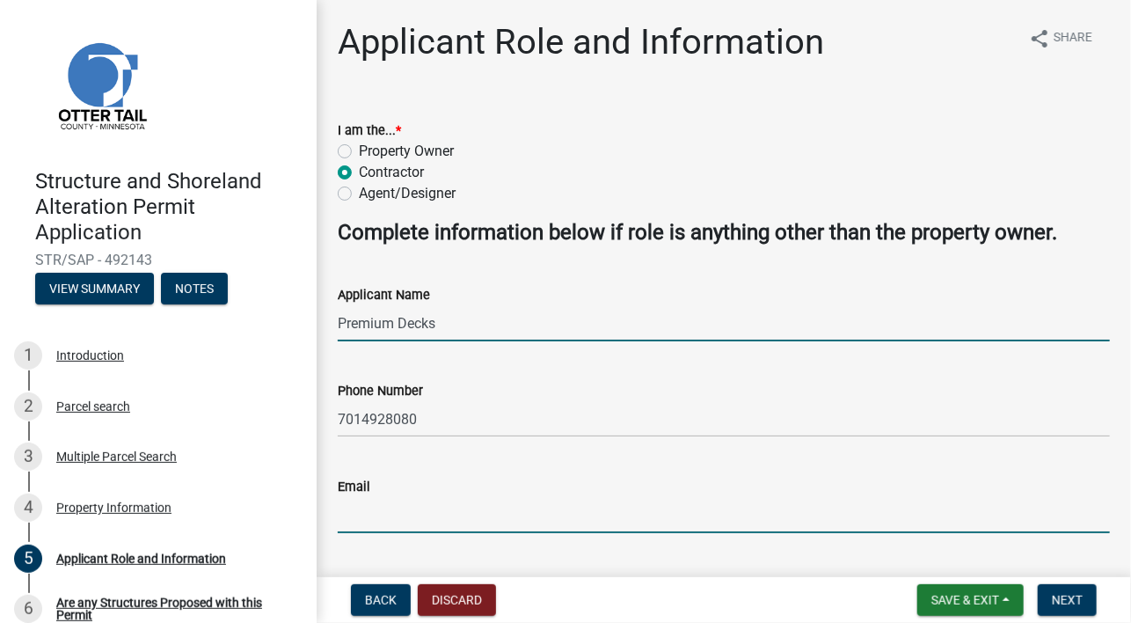
type input "[PERSON_NAME][EMAIL_ADDRESS][DOMAIN_NAME]"
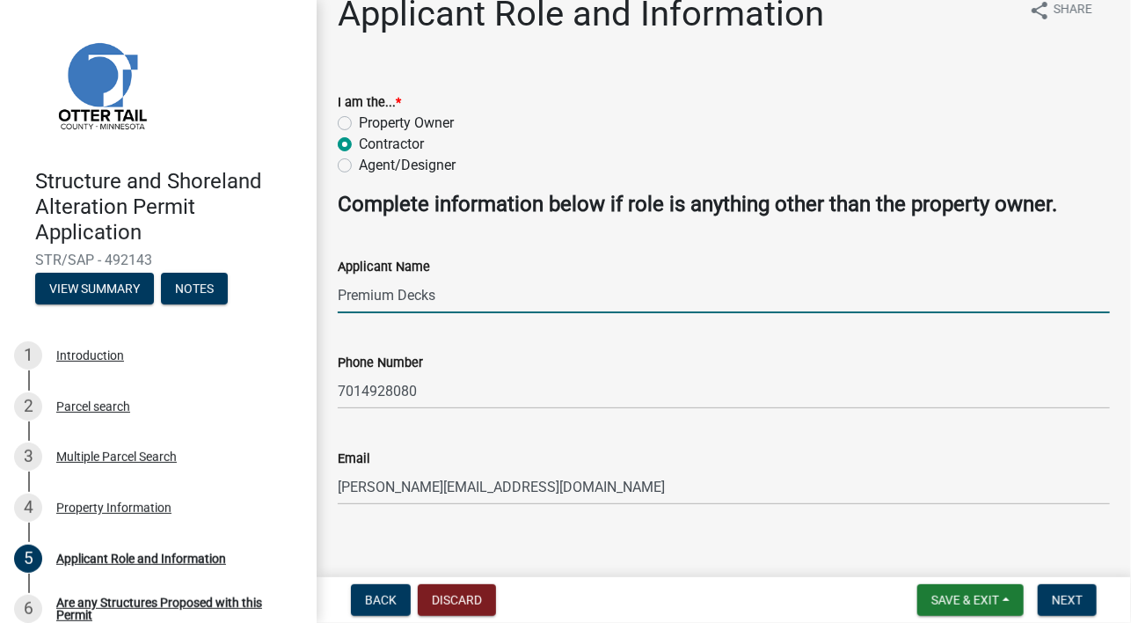
scroll to position [46, 0]
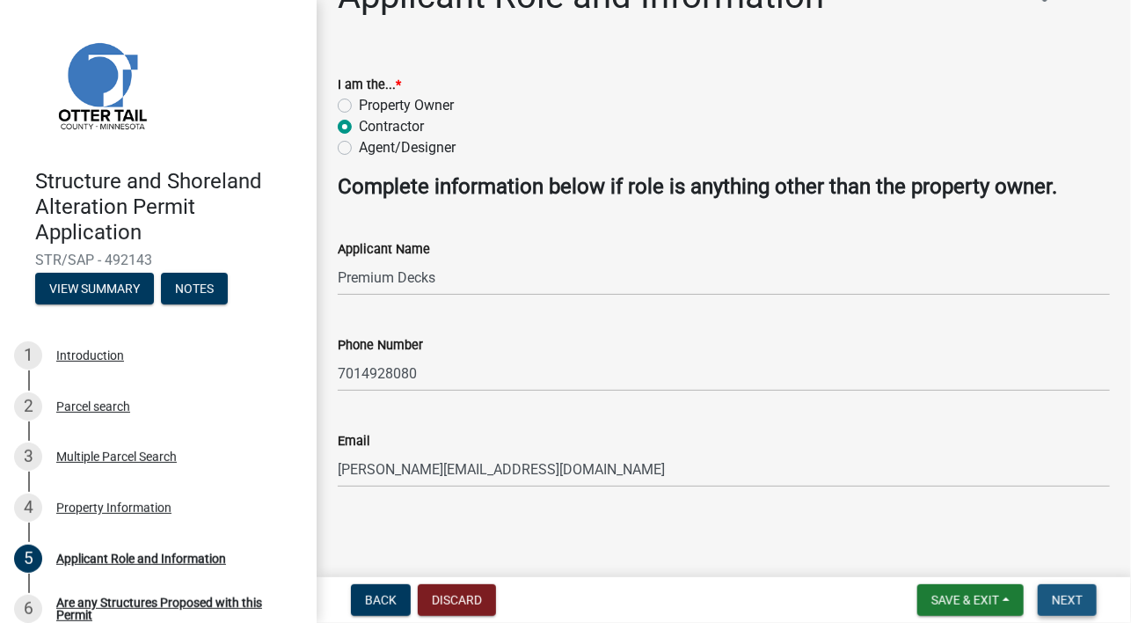
click at [1063, 597] on span "Next" at bounding box center [1067, 600] width 31 height 14
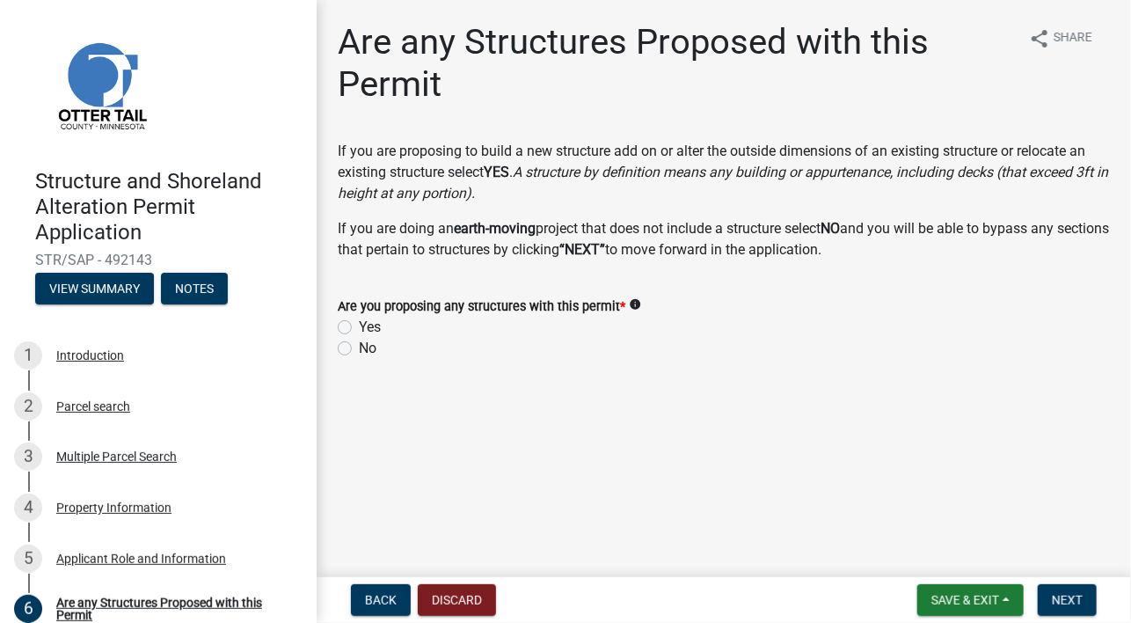
click at [359, 323] on label "Yes" at bounding box center [370, 327] width 22 height 21
click at [359, 323] on input "Yes" at bounding box center [364, 322] width 11 height 11
radio input "true"
click at [1071, 595] on span "Next" at bounding box center [1067, 600] width 31 height 14
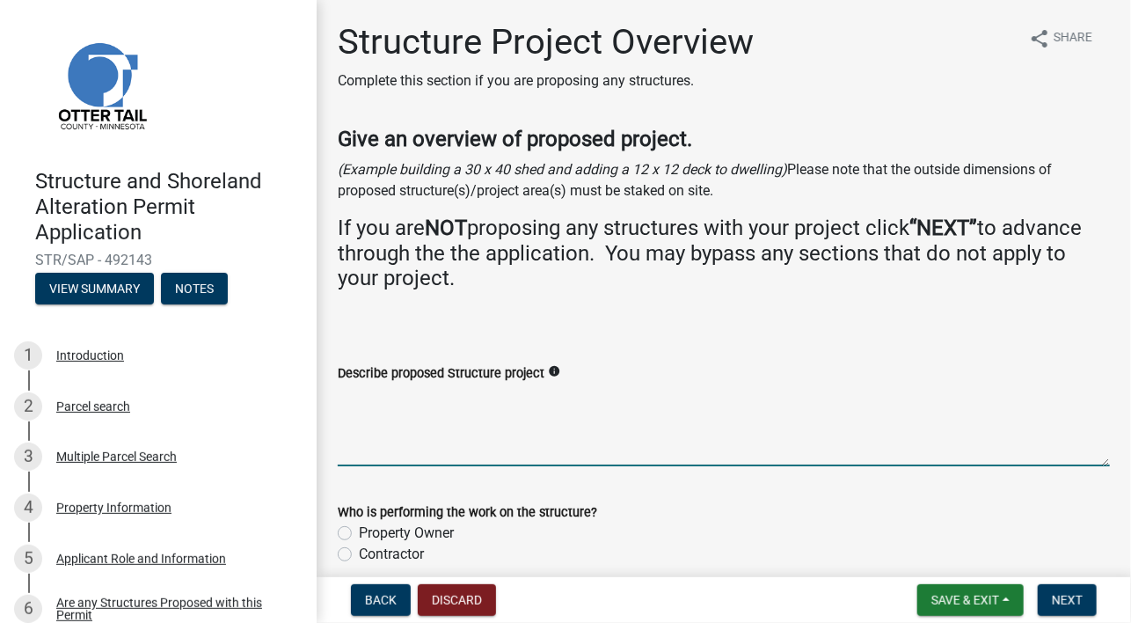
click at [493, 406] on textarea "Describe proposed Structure project" at bounding box center [724, 425] width 772 height 83
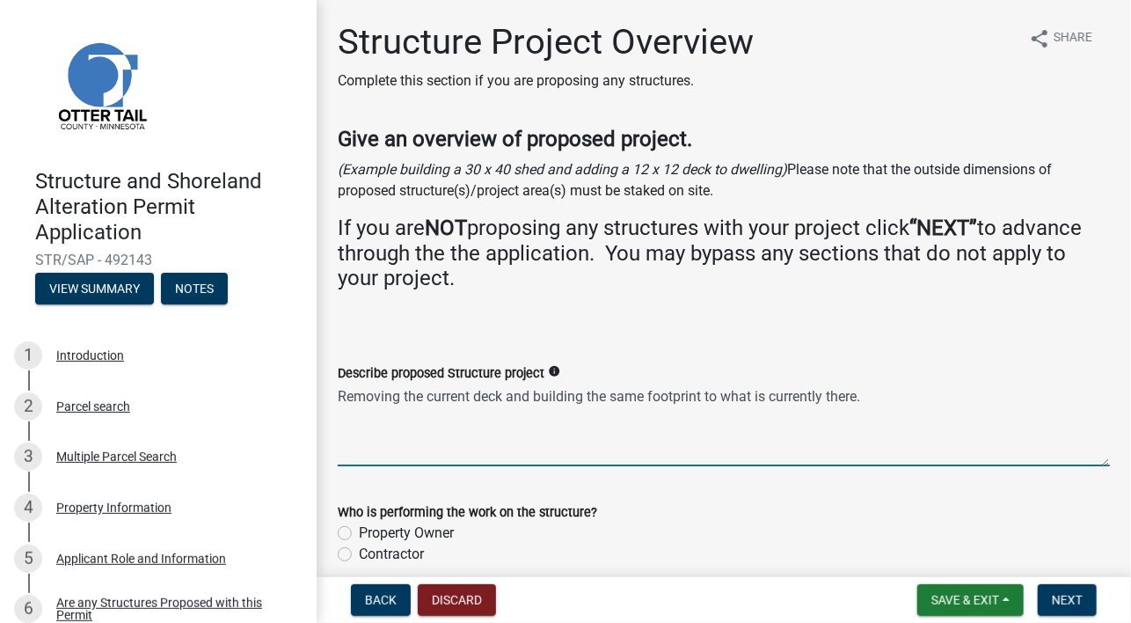
type textarea "Removing the current deck and building the same footprint to what is currently …"
click at [359, 550] on label "Contractor" at bounding box center [391, 554] width 65 height 21
click at [359, 550] on input "Contractor" at bounding box center [364, 549] width 11 height 11
radio input "true"
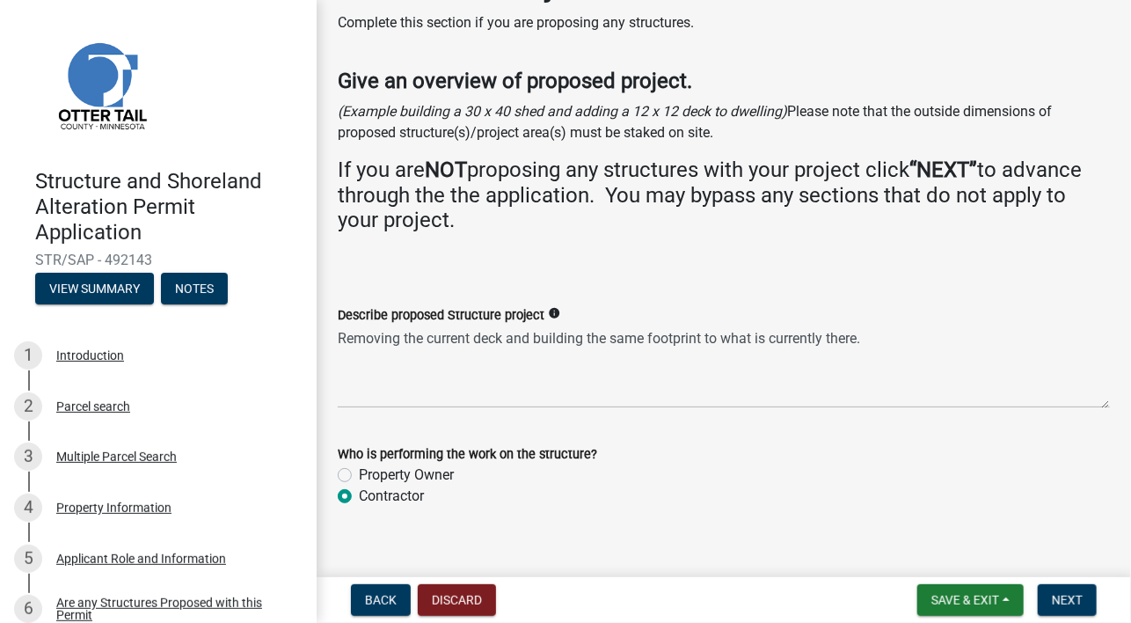
scroll to position [79, 0]
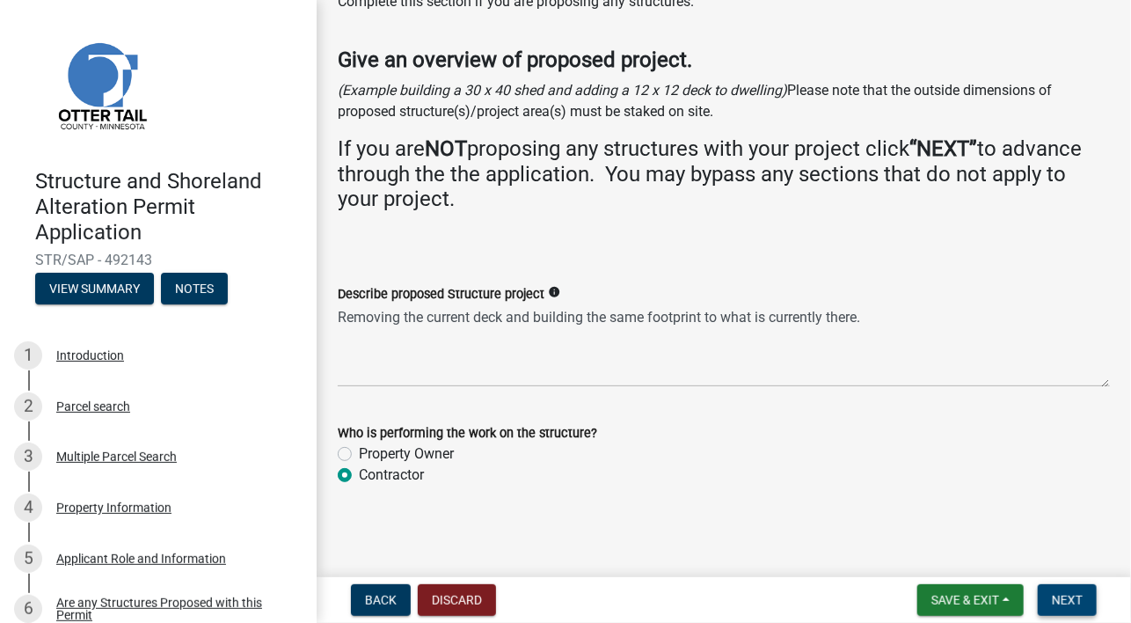
click at [1073, 594] on span "Next" at bounding box center [1067, 600] width 31 height 14
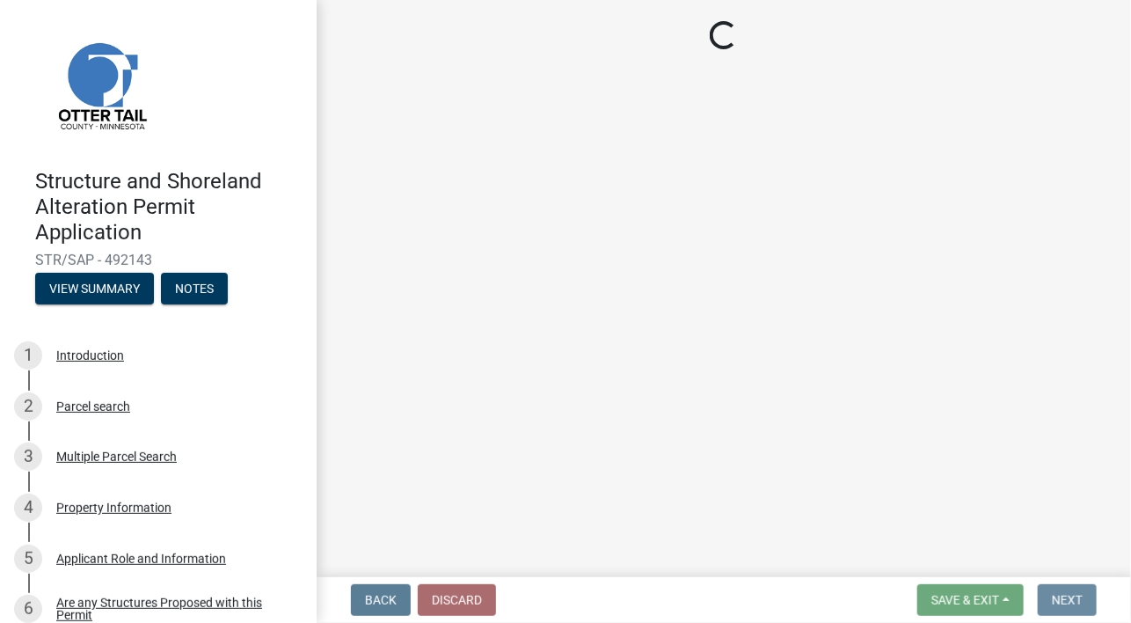
scroll to position [0, 0]
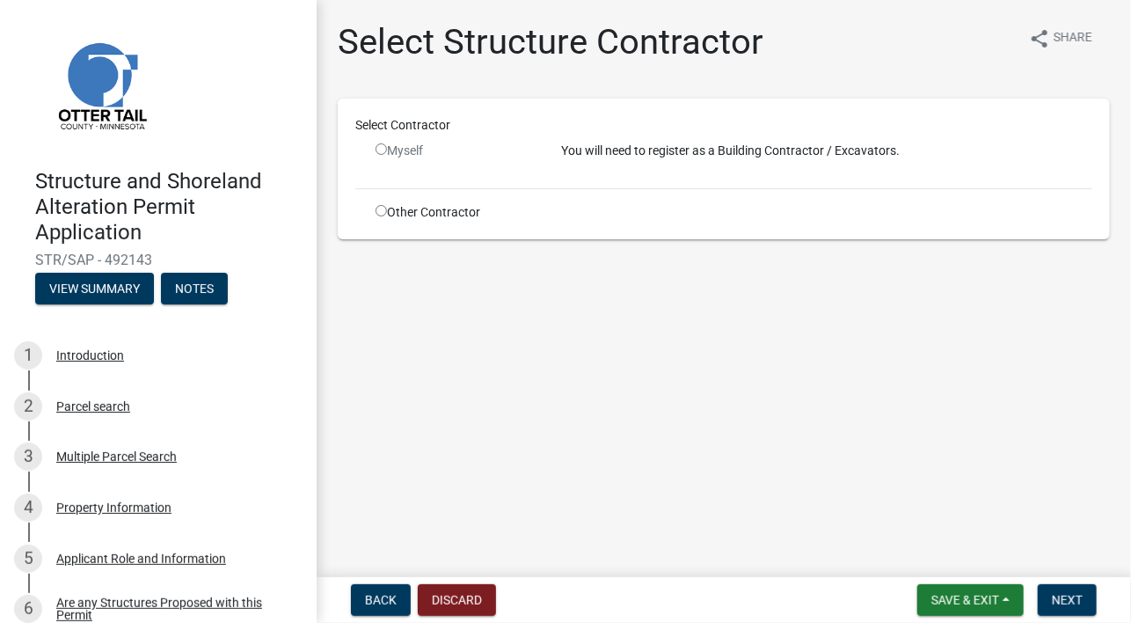
click at [379, 154] on input "radio" at bounding box center [381, 148] width 11 height 11
click at [384, 154] on input "radio" at bounding box center [381, 148] width 11 height 11
click at [384, 147] on input "radio" at bounding box center [381, 148] width 11 height 11
click at [584, 149] on p "You will need to register as a Building Contractor / Excavators." at bounding box center [826, 151] width 531 height 18
click at [1112, 283] on main "Select Structure Contractor share Share Select Contractor Myself You will need …" at bounding box center [724, 285] width 815 height 570
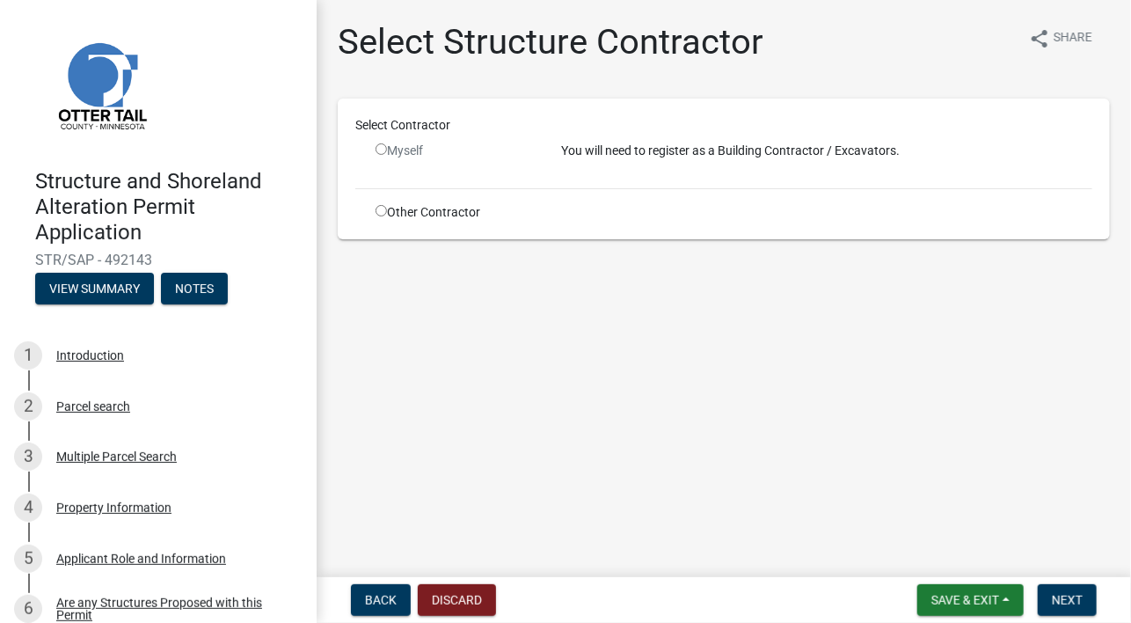
click at [570, 154] on p "You will need to register as a Building Contractor / Excavators." at bounding box center [826, 151] width 531 height 18
click at [382, 154] on input "radio" at bounding box center [381, 148] width 11 height 11
click at [1080, 604] on span "Next" at bounding box center [1067, 600] width 31 height 14
click at [376, 149] on input "radio" at bounding box center [381, 148] width 11 height 11
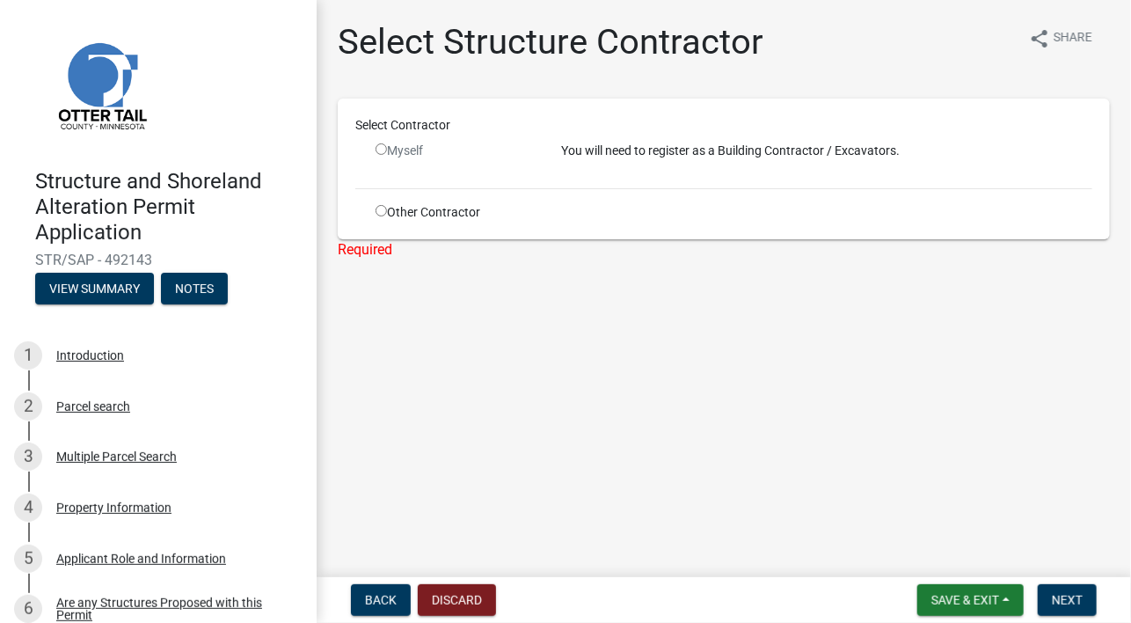
click at [384, 148] on input "radio" at bounding box center [381, 148] width 11 height 11
radio input "false"
drag, startPoint x: 380, startPoint y: 206, endPoint x: 390, endPoint y: 221, distance: 17.8
click at [380, 207] on input "radio" at bounding box center [381, 210] width 11 height 11
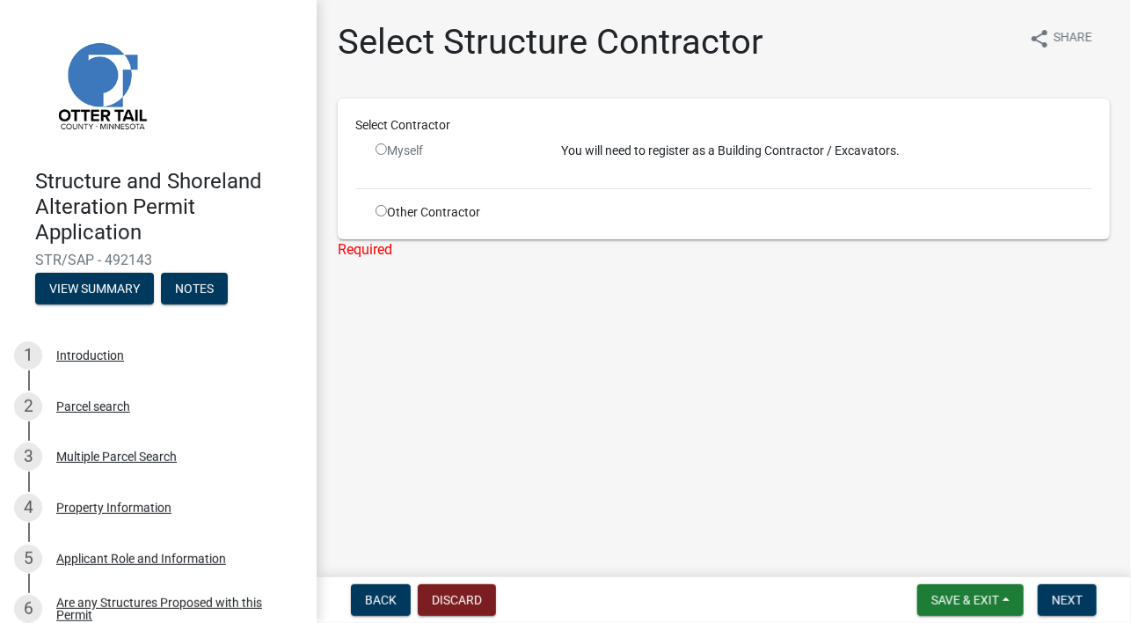
radio input "true"
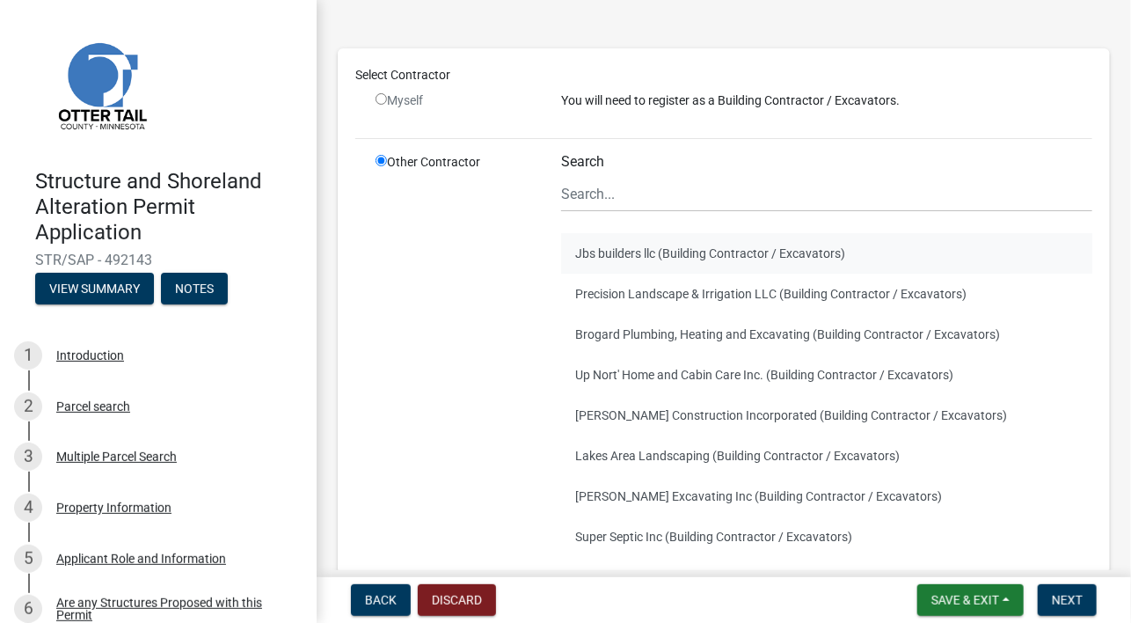
scroll to position [63, 0]
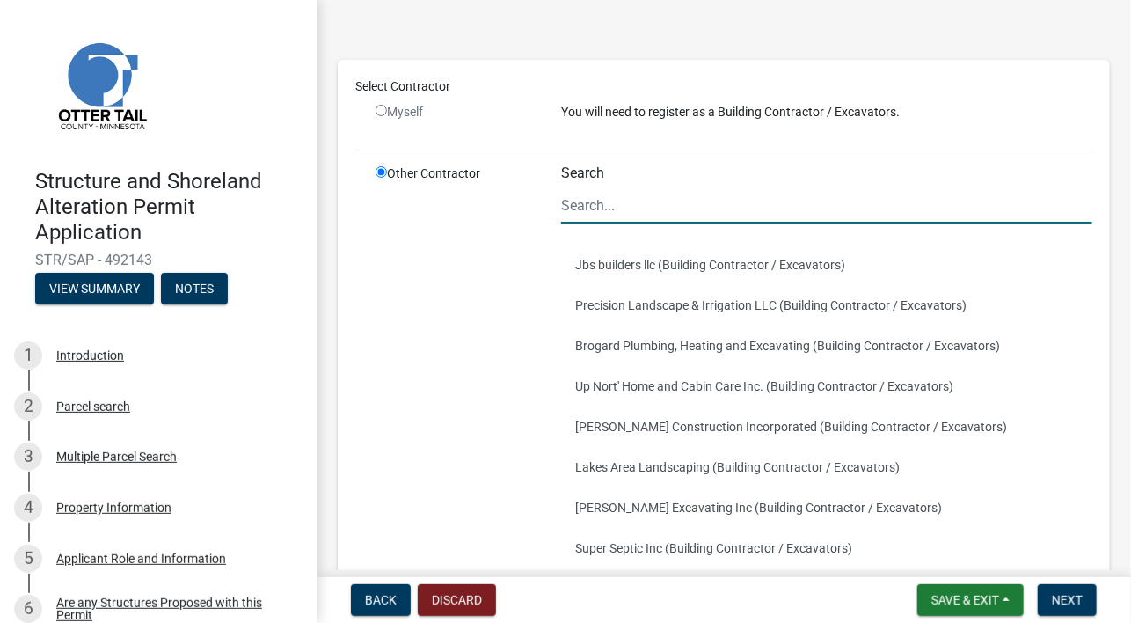
click at [603, 201] on input "Search" at bounding box center [826, 205] width 531 height 36
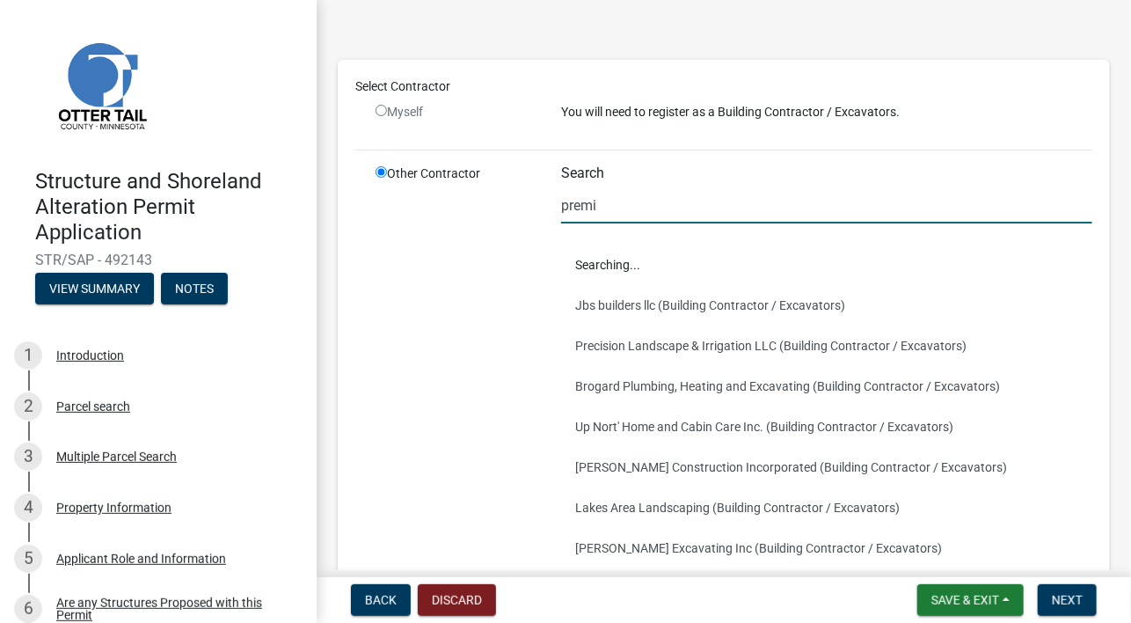
scroll to position [0, 0]
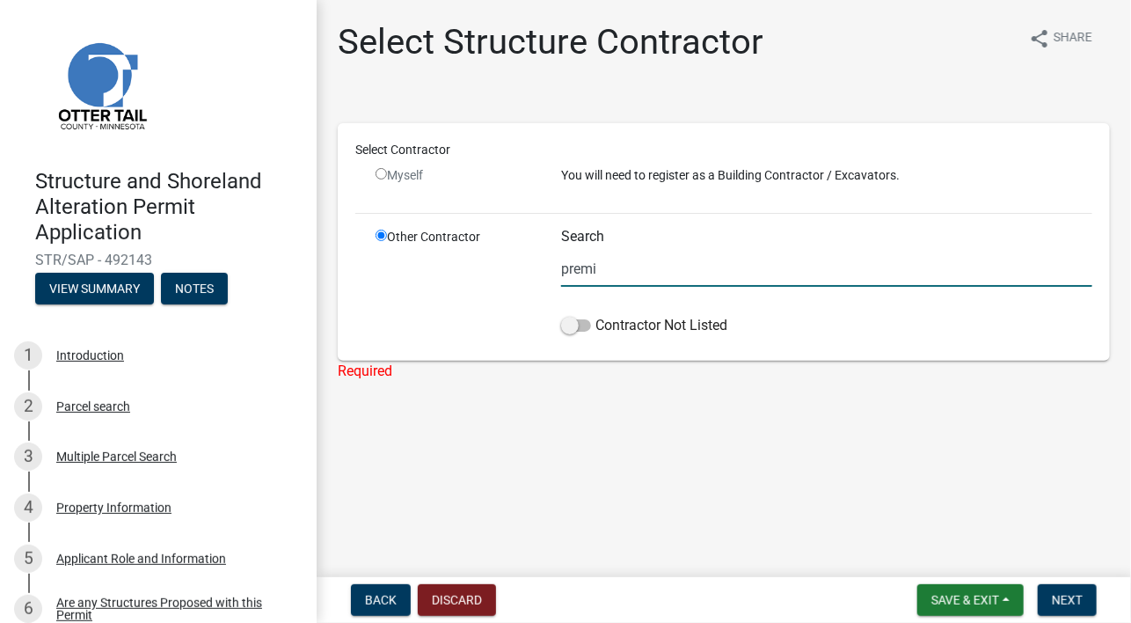
type input "Premium Decks Inc"
click at [1061, 599] on span "Next" at bounding box center [1067, 600] width 31 height 14
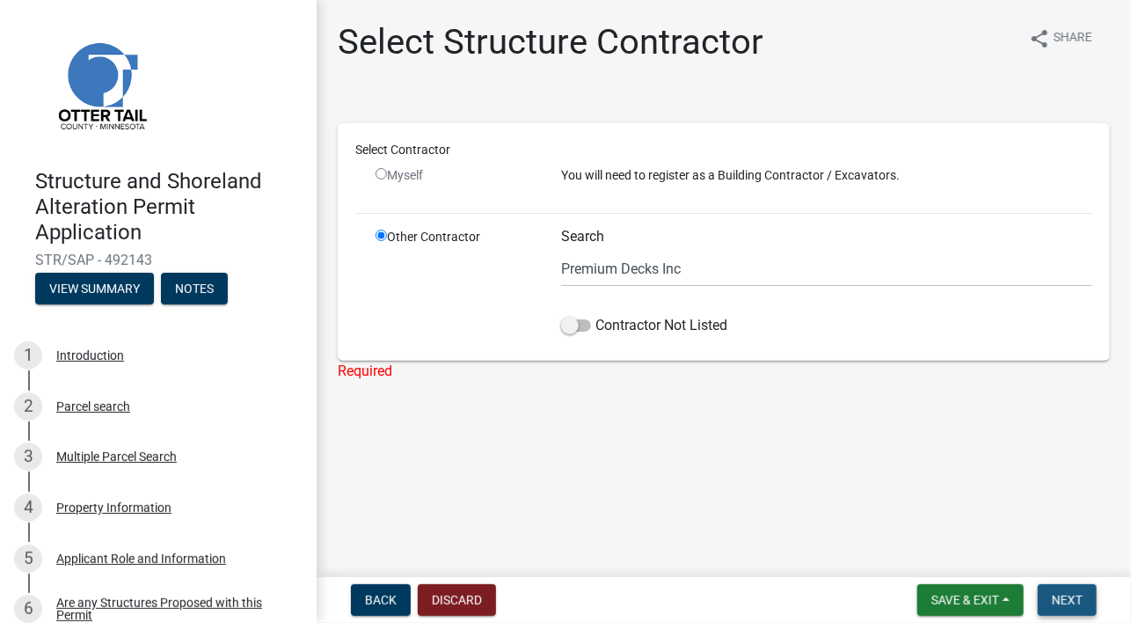
click at [1073, 598] on span "Next" at bounding box center [1067, 600] width 31 height 14
click at [642, 267] on input "Premium Decks Inc" at bounding box center [826, 269] width 531 height 36
click at [708, 268] on input "Premium Decks Inc" at bounding box center [826, 269] width 531 height 36
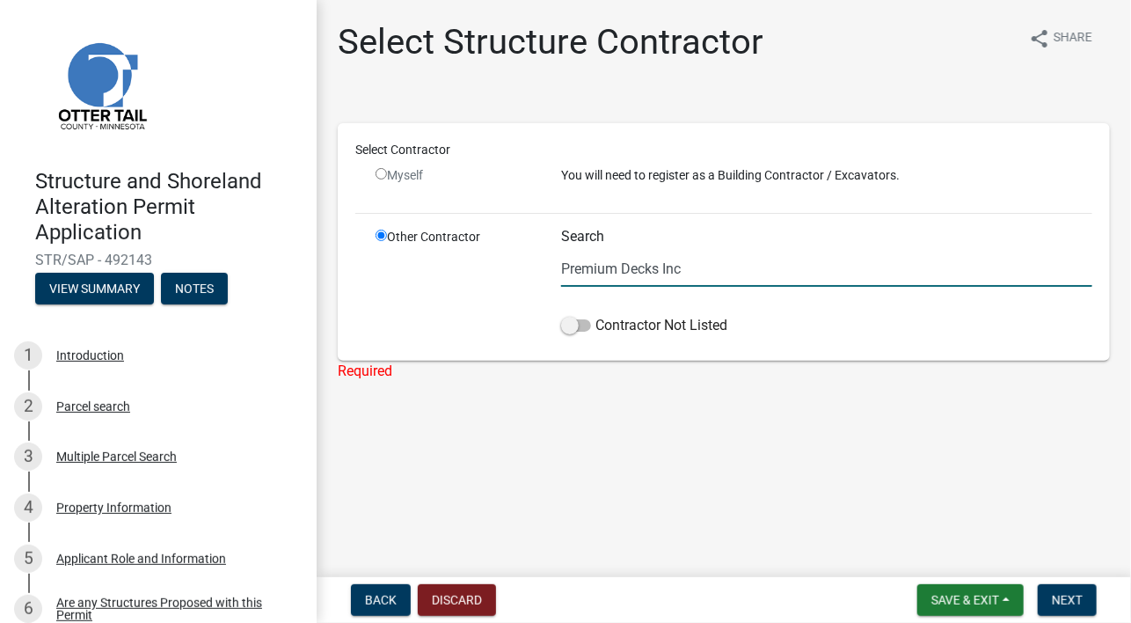
click at [731, 270] on input "Premium Decks Inc" at bounding box center [826, 269] width 531 height 36
click at [1072, 596] on span "Next" at bounding box center [1067, 600] width 31 height 14
click at [379, 236] on input "radio" at bounding box center [381, 235] width 11 height 11
click at [357, 404] on div "Select Structure Contractor share Share Select Contractor Myself You will need …" at bounding box center [724, 216] width 799 height 391
click at [1063, 599] on span "Next" at bounding box center [1067, 600] width 31 height 14
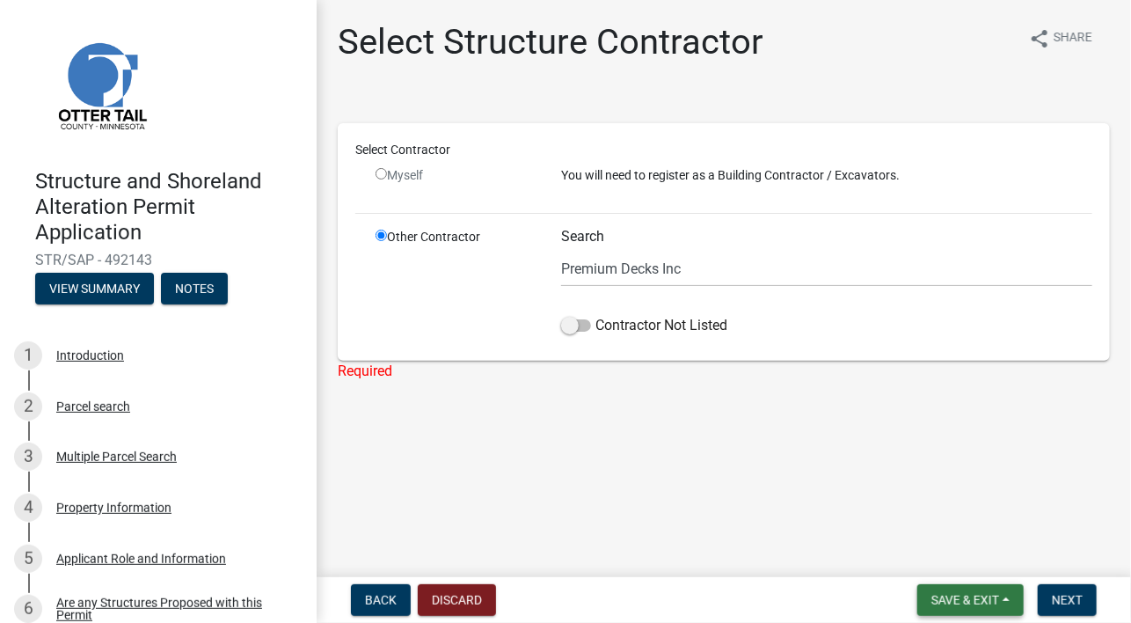
click at [985, 595] on span "Save & Exit" at bounding box center [966, 600] width 68 height 14
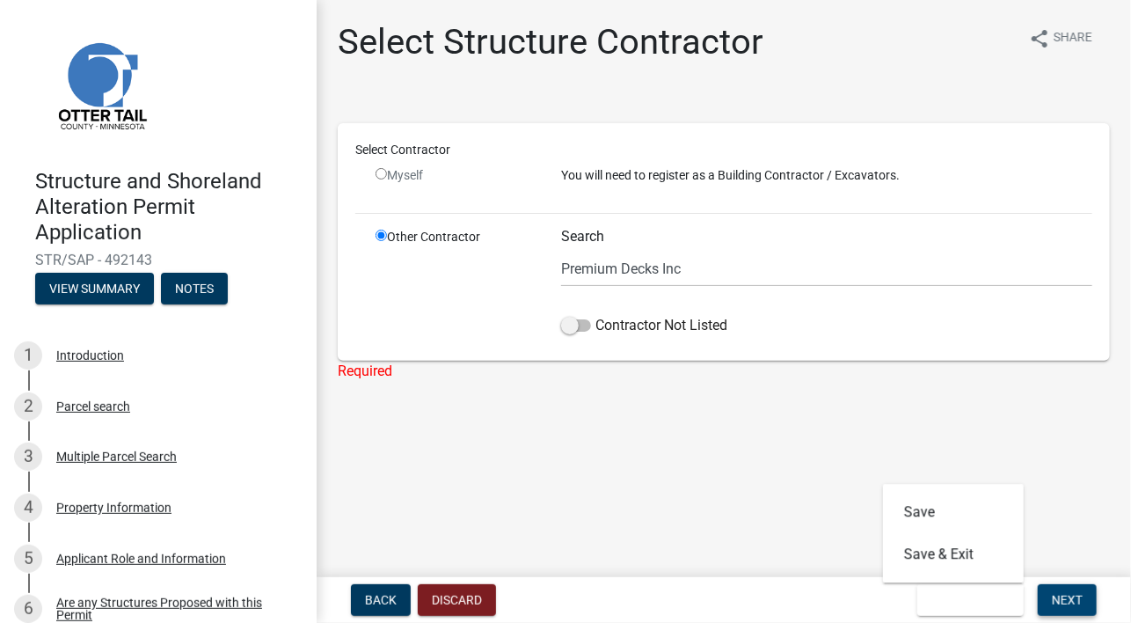
click at [1058, 596] on span "Next" at bounding box center [1067, 600] width 31 height 14
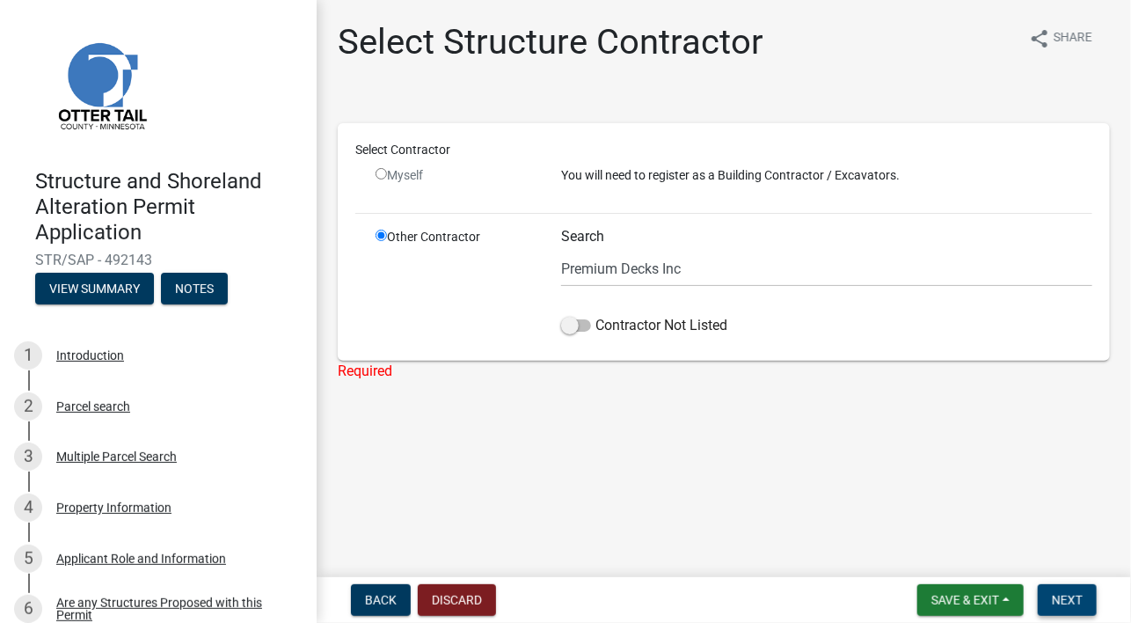
click at [1063, 597] on span "Next" at bounding box center [1067, 600] width 31 height 14
click at [1114, 291] on div "Select Contractor Myself You will need to register as a Building Contractor / E…" at bounding box center [724, 240] width 799 height 283
click at [1127, 313] on div "Select Structure Contractor share Share Select Contractor Myself You will need …" at bounding box center [724, 216] width 815 height 391
drag, startPoint x: 359, startPoint y: 168, endPoint x: 369, endPoint y: 171, distance: 10.9
click at [369, 171] on div "Select Contractor Myself You will need to register as a Building Contractor / E…" at bounding box center [723, 242] width 737 height 202
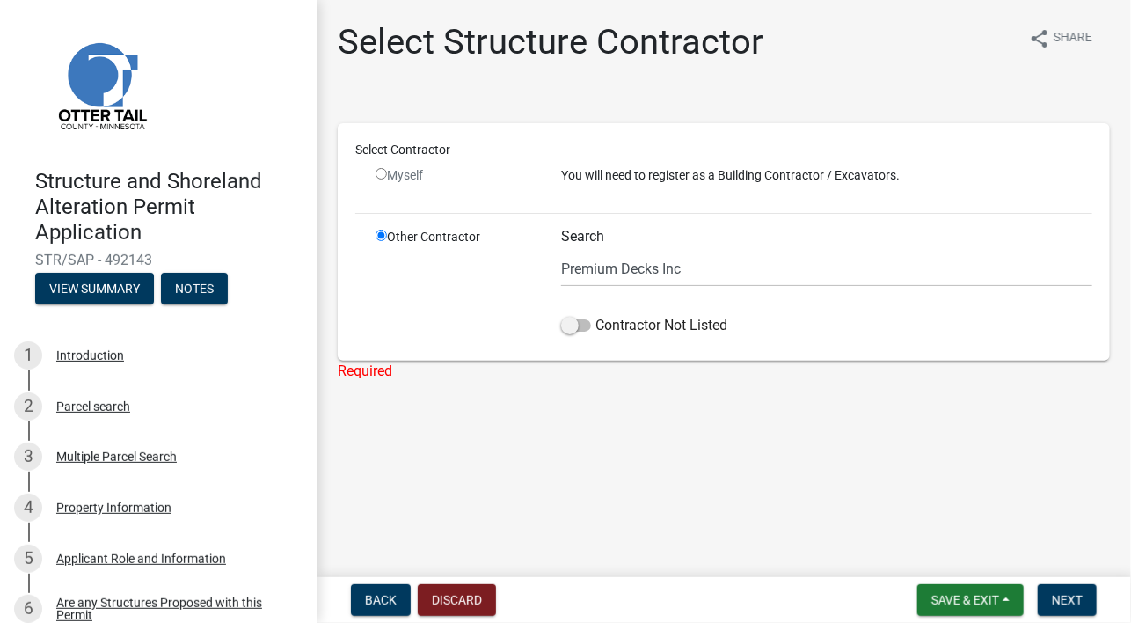
click at [376, 167] on div "Myself" at bounding box center [455, 175] width 159 height 18
click at [388, 179] on div "Myself" at bounding box center [455, 175] width 159 height 18
click at [378, 238] on input "radio" at bounding box center [381, 235] width 11 height 11
click at [379, 231] on input "radio" at bounding box center [381, 235] width 11 height 11
click at [1063, 602] on span "Next" at bounding box center [1067, 600] width 31 height 14
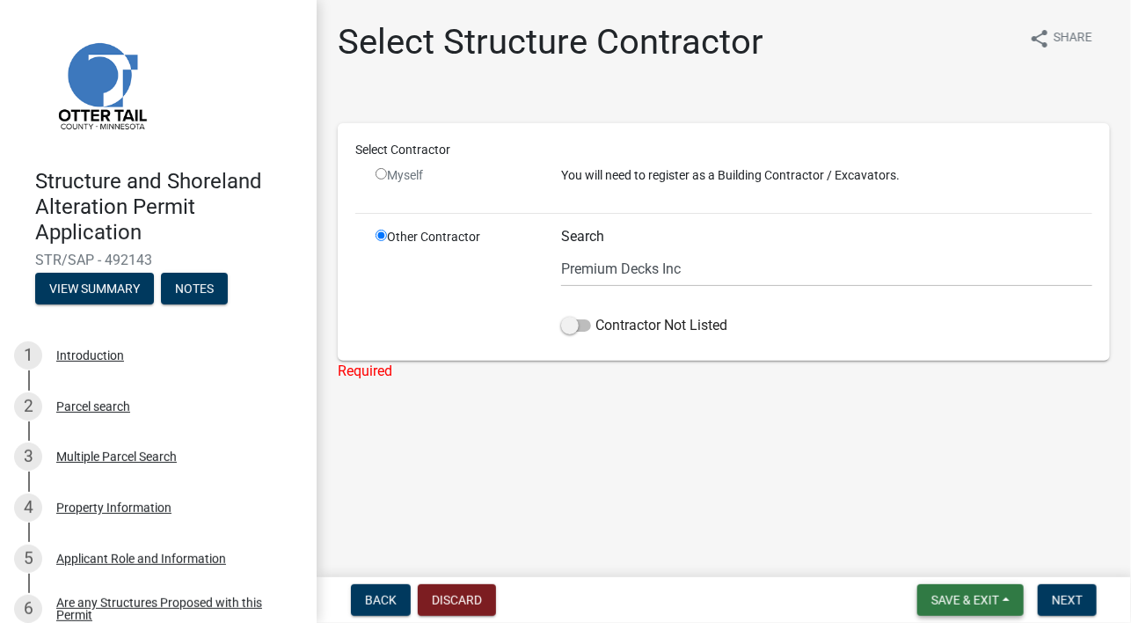
click at [950, 600] on span "Save & Exit" at bounding box center [966, 600] width 68 height 14
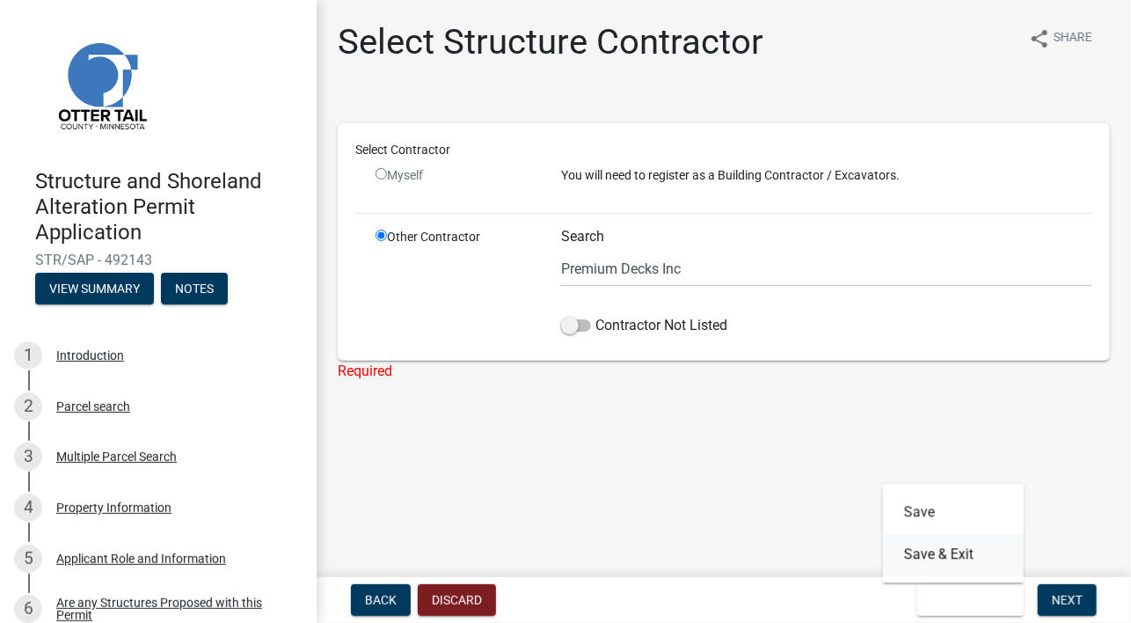
click at [941, 559] on button "Save & Exit" at bounding box center [953, 554] width 141 height 42
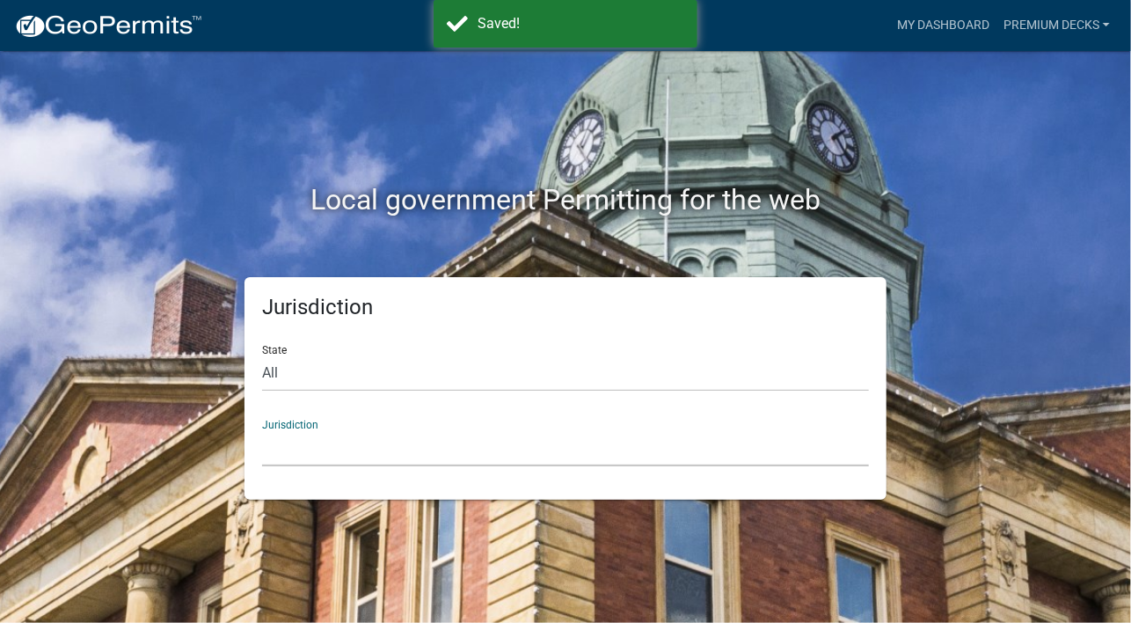
click at [335, 442] on select "[GEOGRAPHIC_DATA], [US_STATE] [GEOGRAPHIC_DATA], [US_STATE][PERSON_NAME][GEOGRA…" at bounding box center [565, 448] width 607 height 36
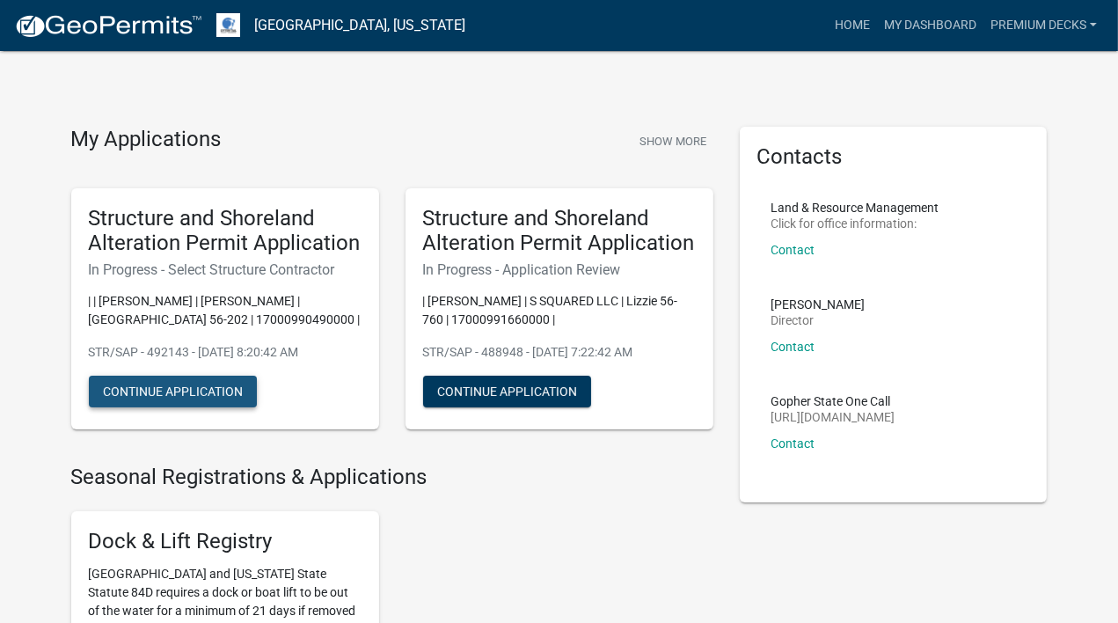
click at [159, 397] on button "Continue Application" at bounding box center [173, 392] width 168 height 32
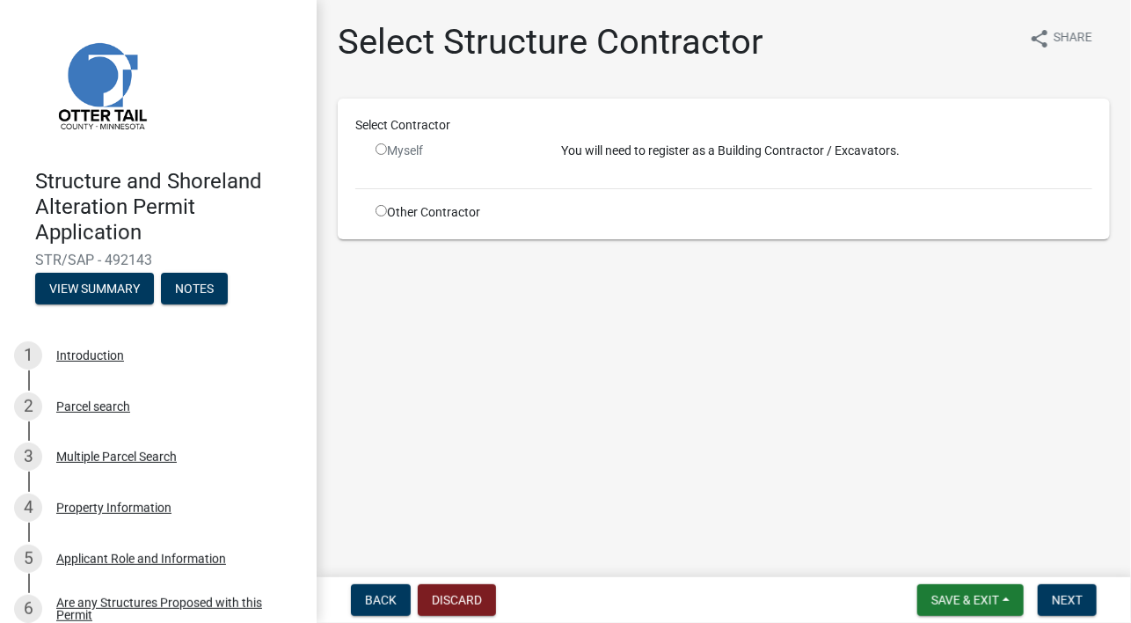
click at [381, 149] on input "radio" at bounding box center [381, 148] width 11 height 11
click at [1064, 602] on span "Next" at bounding box center [1067, 600] width 31 height 14
click at [378, 147] on input "radio" at bounding box center [381, 148] width 11 height 11
radio input "false"
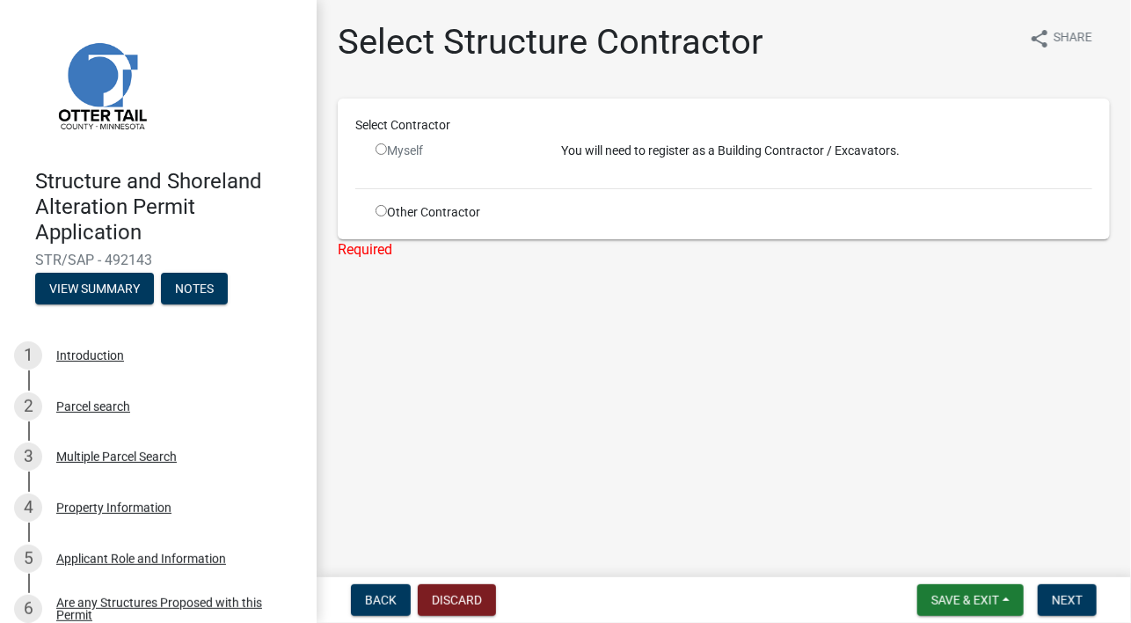
click at [383, 215] on input "radio" at bounding box center [381, 210] width 11 height 11
radio input "true"
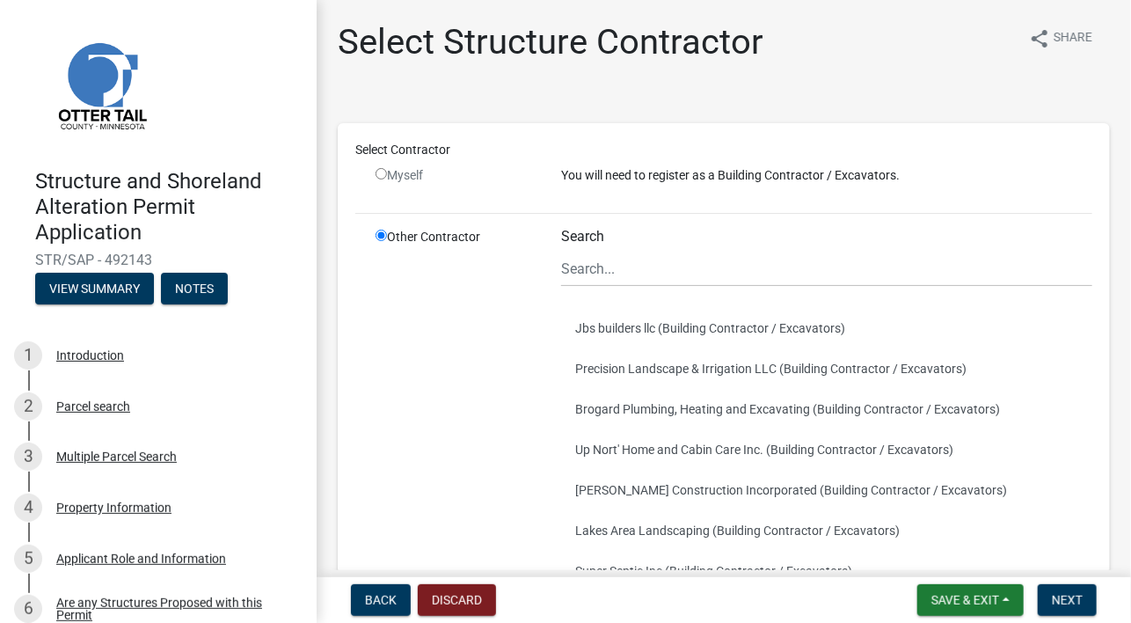
click at [616, 243] on div "Search" at bounding box center [826, 257] width 531 height 59
click at [627, 281] on input "Search" at bounding box center [826, 269] width 531 height 36
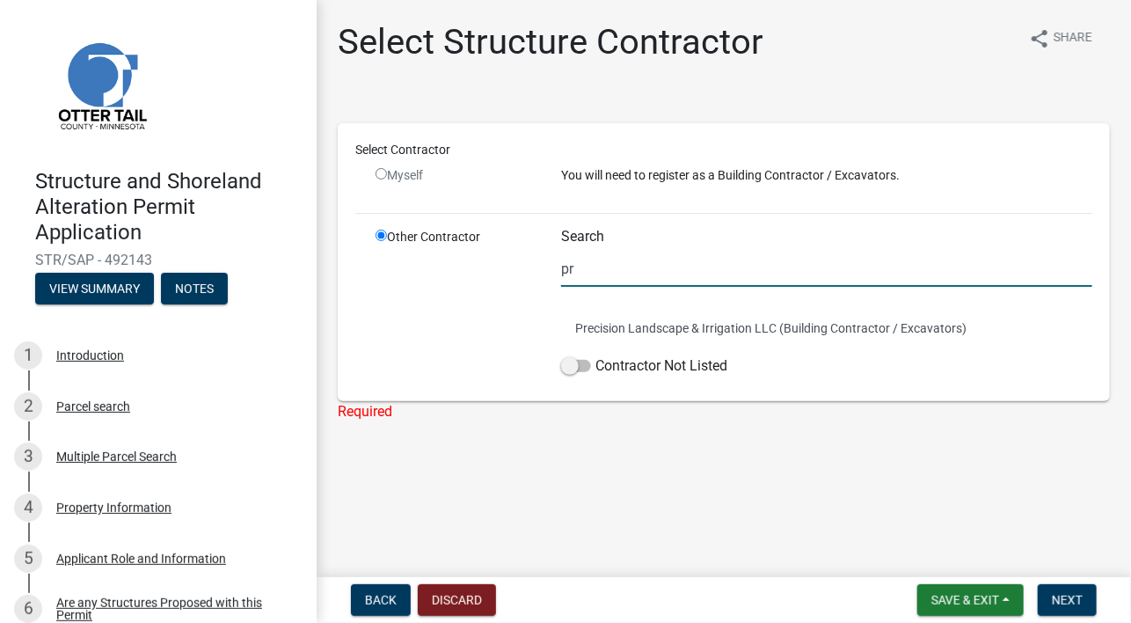
type input "Premium Decks Inc"
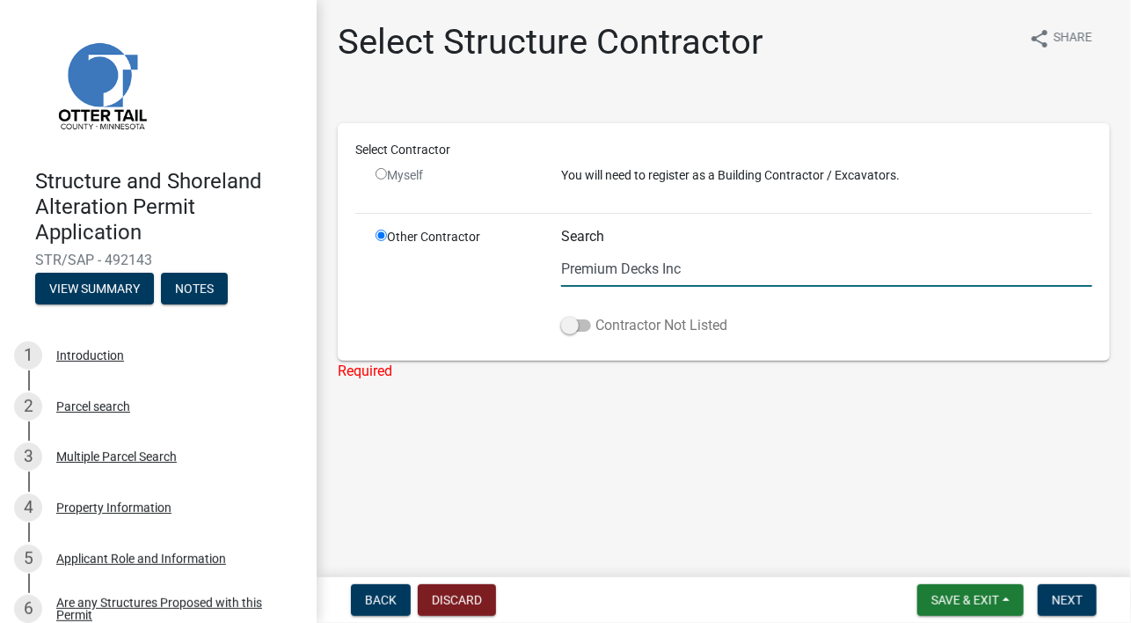
click at [579, 320] on span at bounding box center [576, 325] width 30 height 12
click at [595, 315] on input "Contractor Not Listed" at bounding box center [595, 315] width 0 height 0
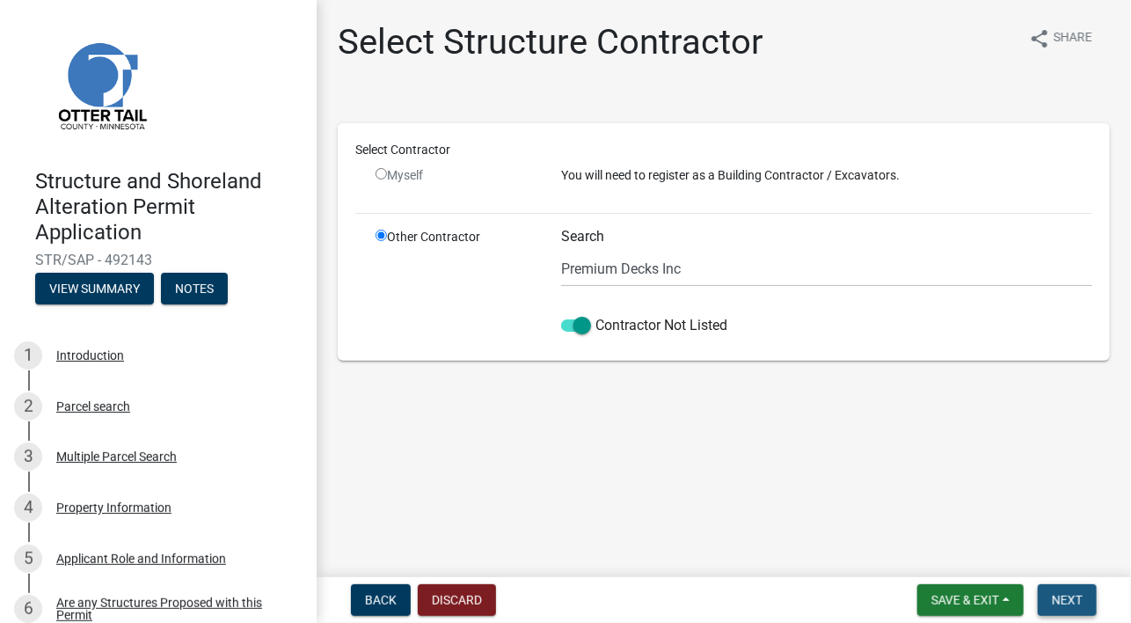
click at [1066, 603] on span "Next" at bounding box center [1067, 600] width 31 height 14
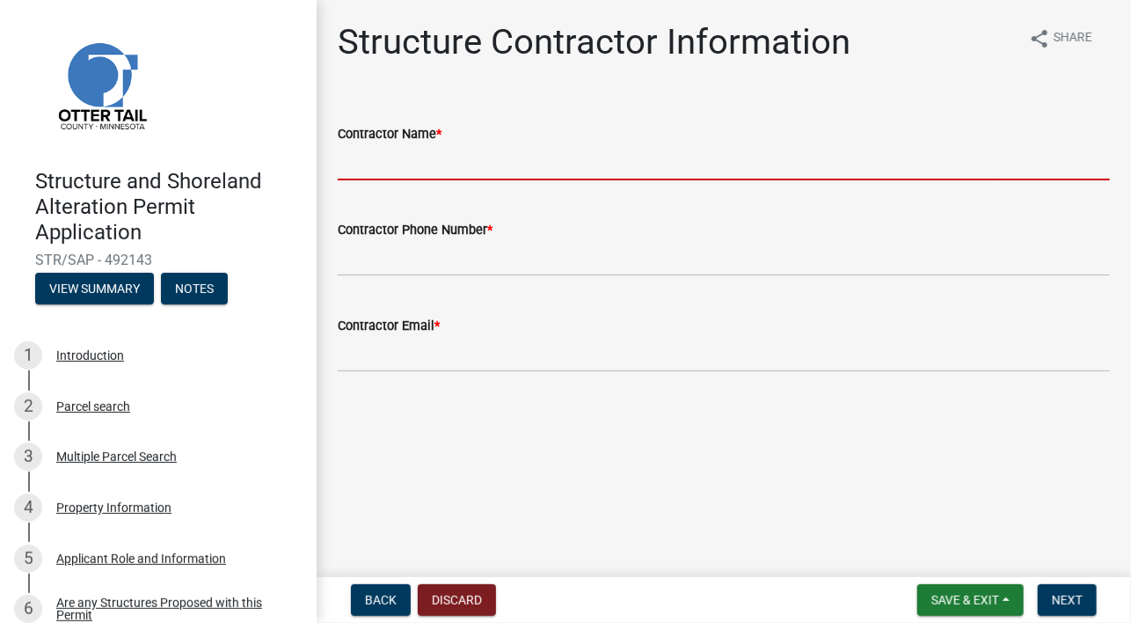
click at [419, 150] on input "Contractor Name *" at bounding box center [724, 162] width 772 height 36
type input "Premium Decks Inc"
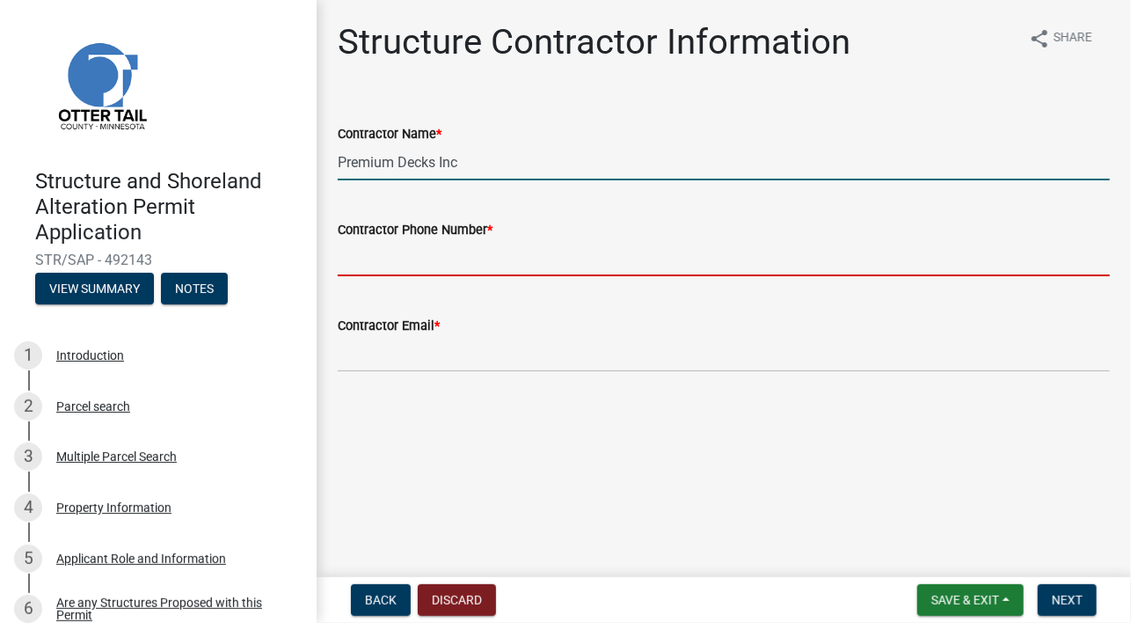
type input "7014928080"
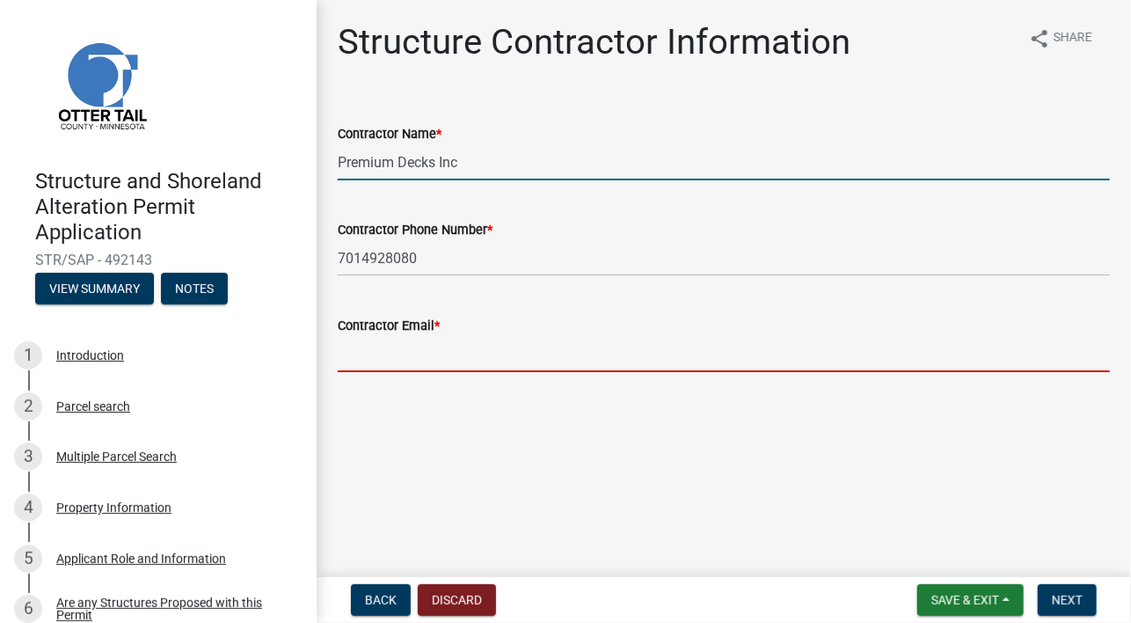
type input "[PERSON_NAME][EMAIL_ADDRESS][DOMAIN_NAME]"
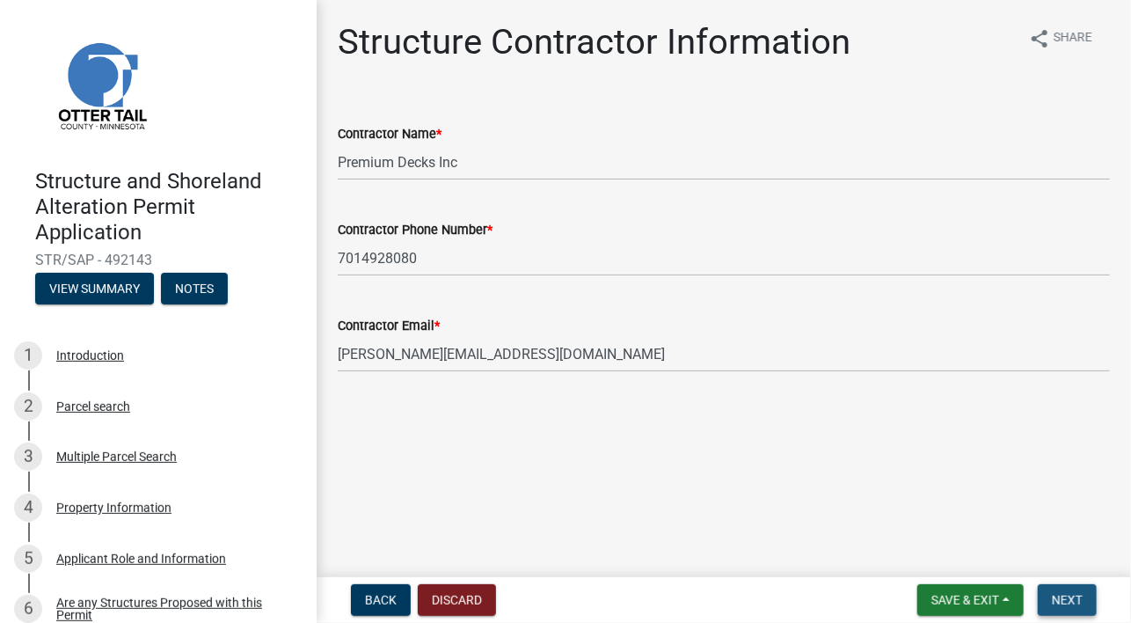
click at [1070, 590] on button "Next" at bounding box center [1067, 600] width 59 height 32
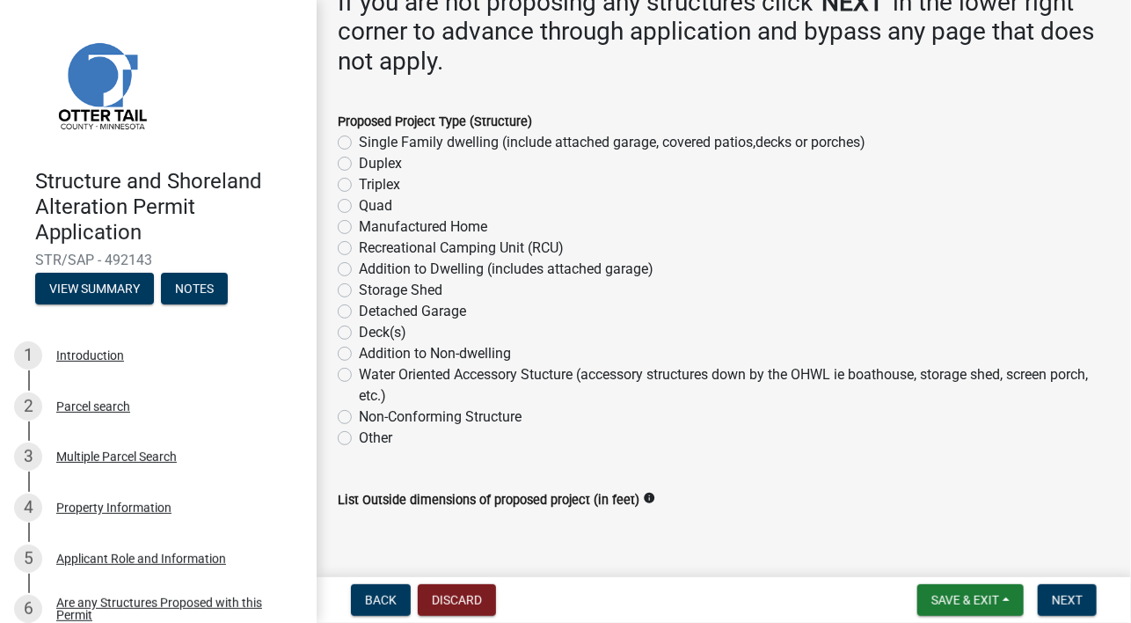
scroll to position [330, 0]
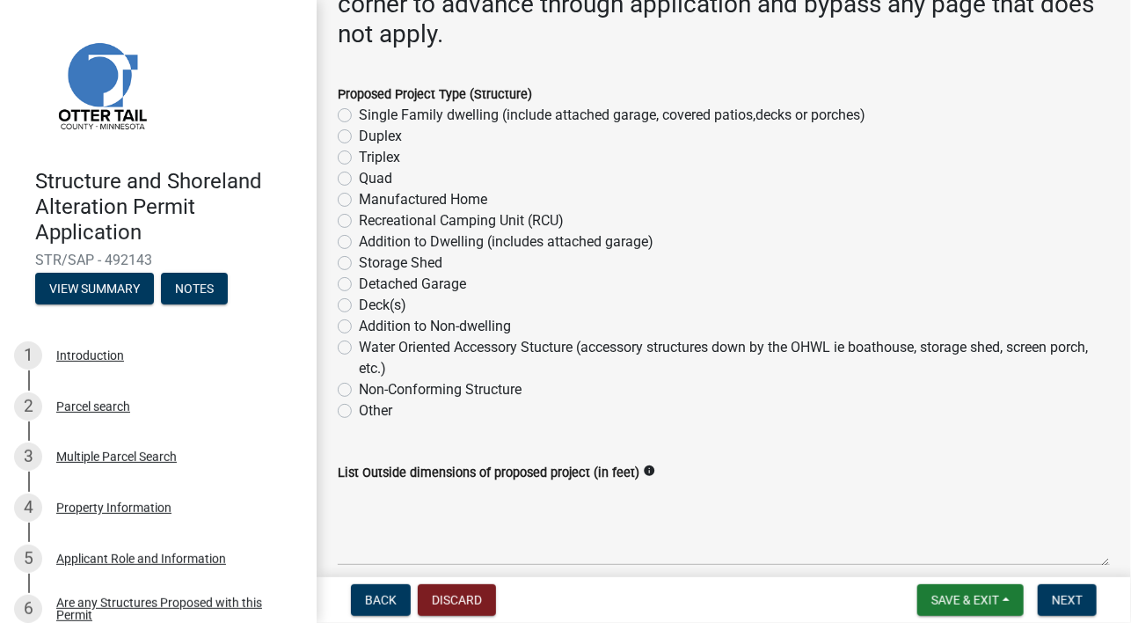
click at [359, 303] on label "Deck(s)" at bounding box center [382, 305] width 47 height 21
click at [359, 303] on input "Deck(s)" at bounding box center [364, 300] width 11 height 11
radio input "true"
click at [1070, 593] on span "Next" at bounding box center [1067, 600] width 31 height 14
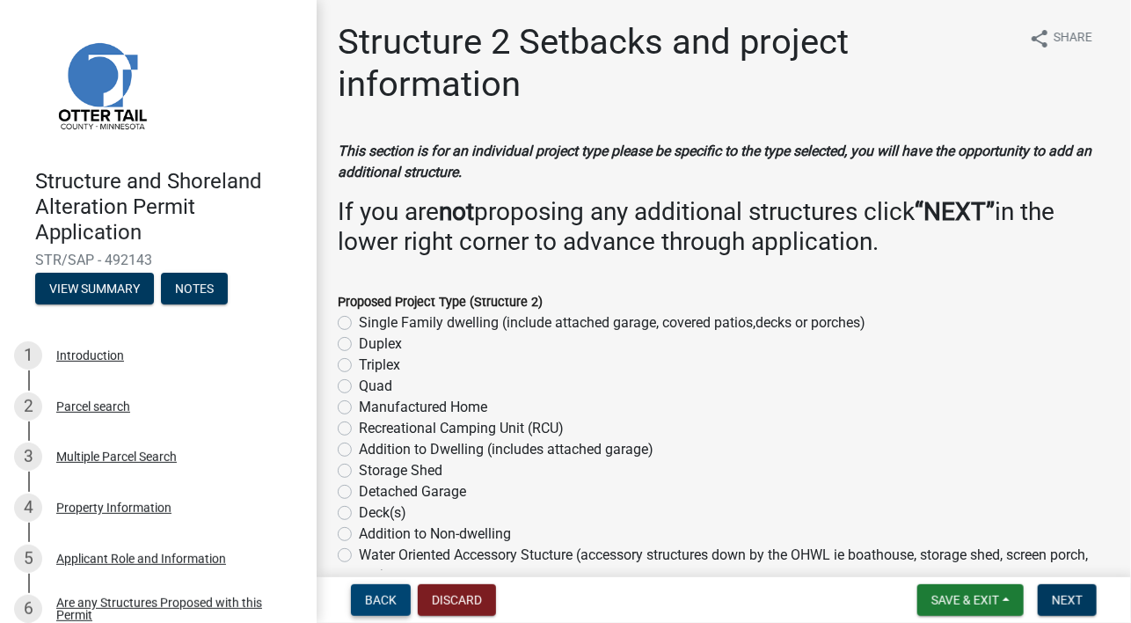
click at [373, 595] on span "Back" at bounding box center [381, 600] width 32 height 14
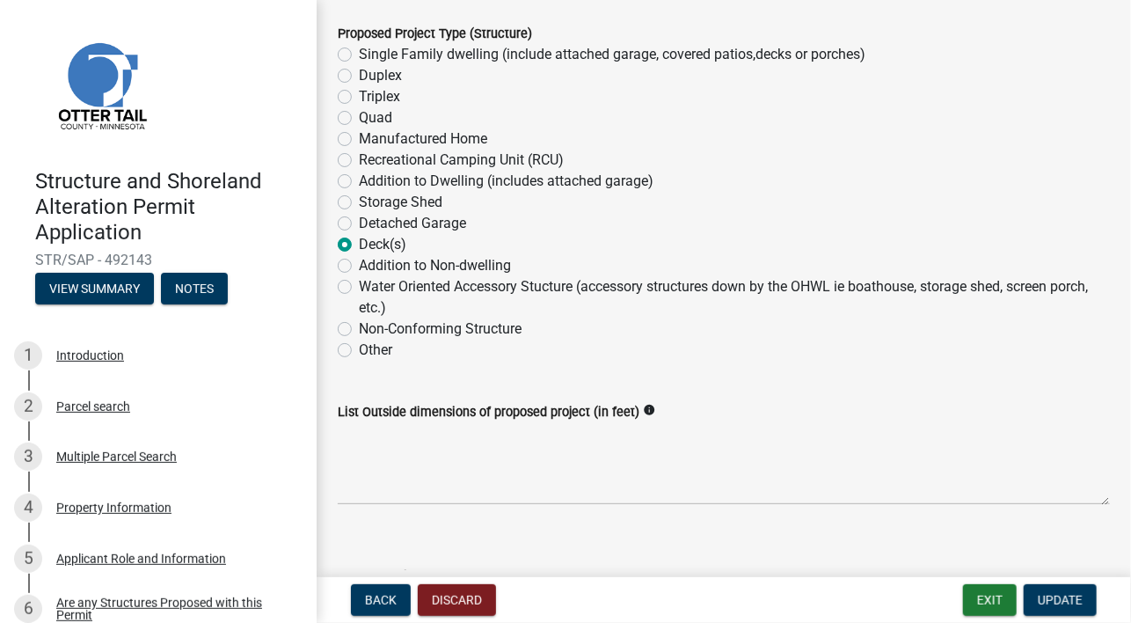
scroll to position [571, 0]
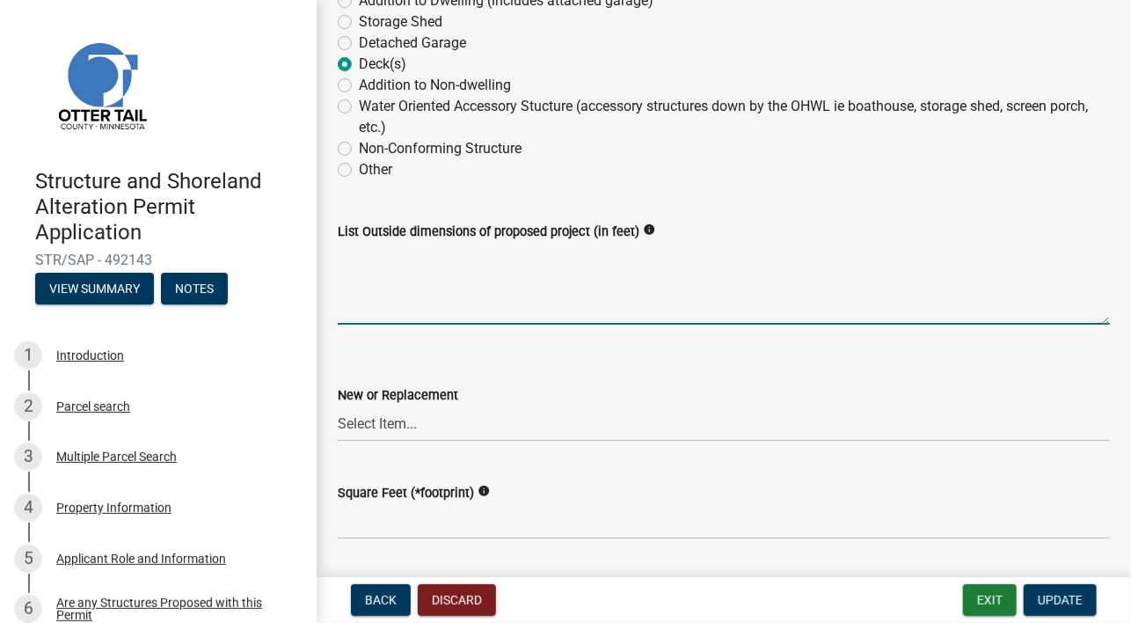
click at [355, 303] on textarea "List Outside dimensions of proposed project (in feet)" at bounding box center [724, 283] width 772 height 83
type textarea "32x38"
click at [416, 422] on select "Select Item... New Replacement" at bounding box center [724, 423] width 772 height 36
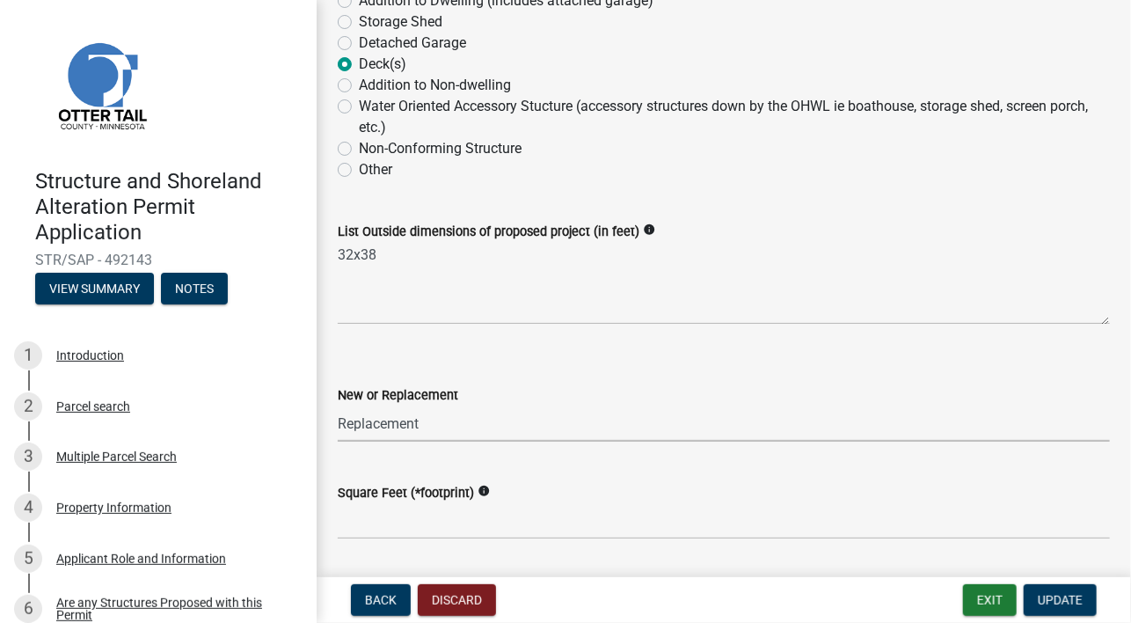
click at [338, 405] on select "Select Item... New Replacement" at bounding box center [724, 423] width 772 height 36
select select "a3cc236c-43aa-406a-8353-e0398d57c407"
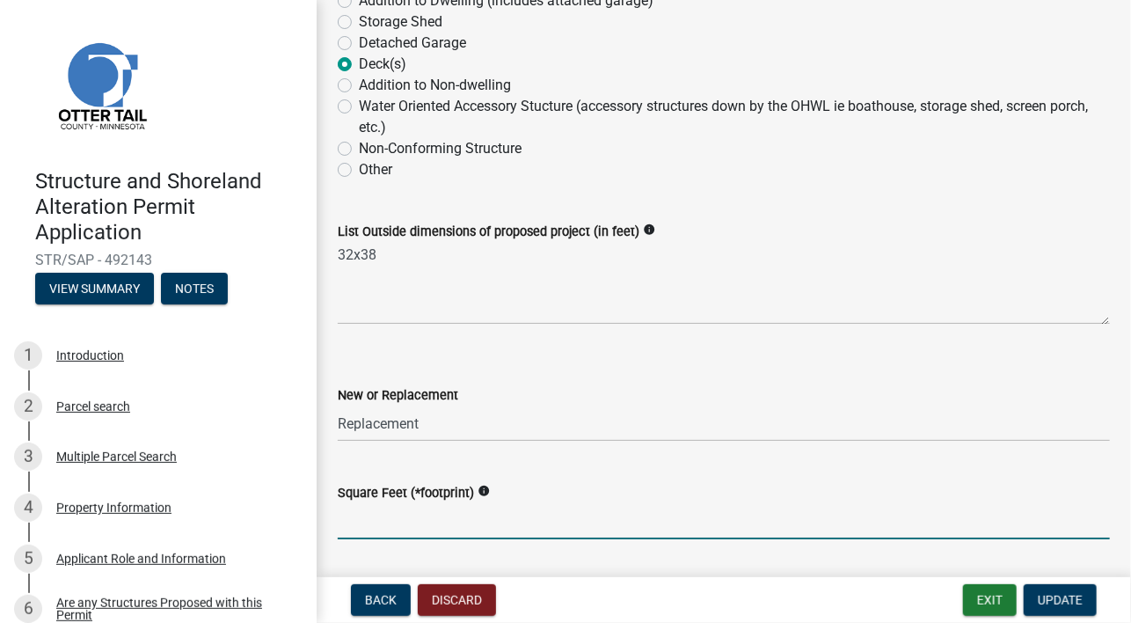
click at [412, 523] on input "text" at bounding box center [724, 521] width 772 height 36
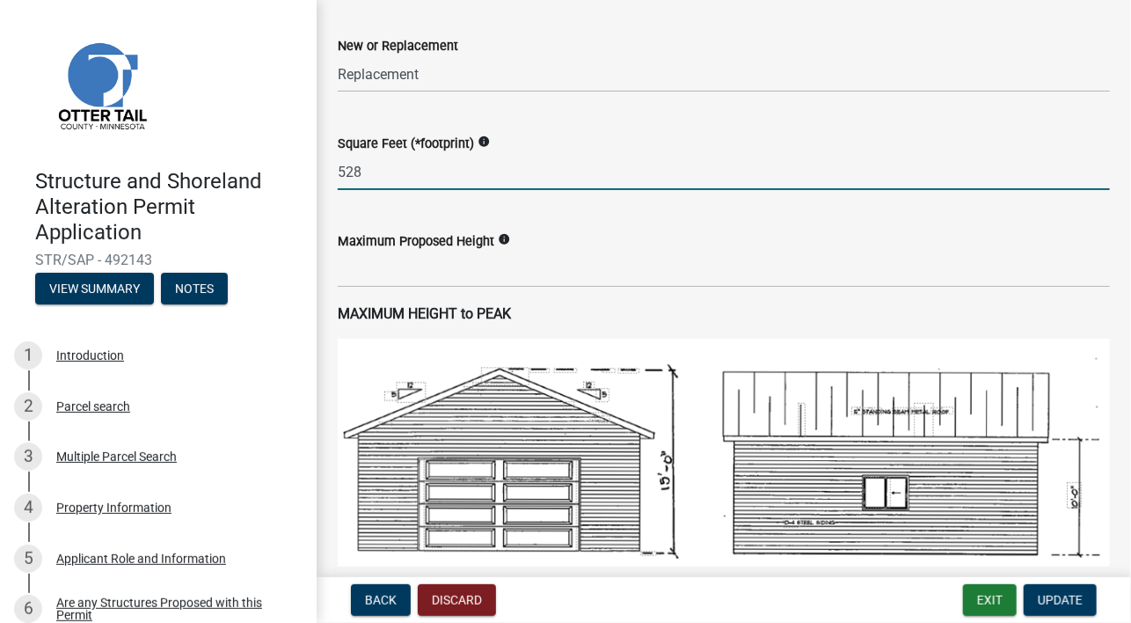
scroll to position [932, 0]
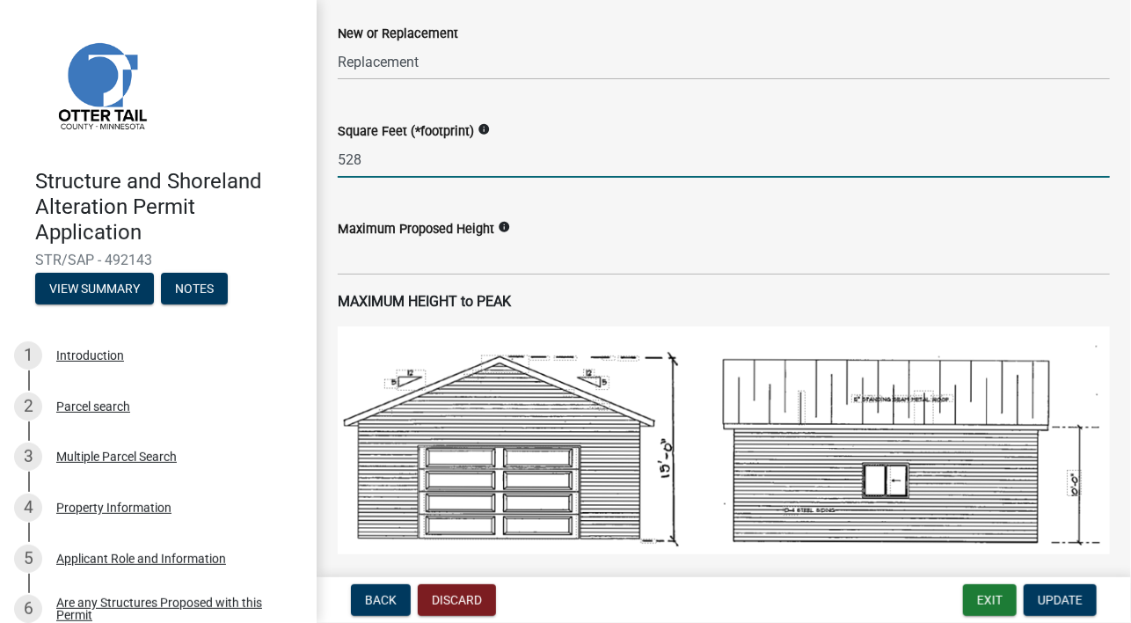
type input "528"
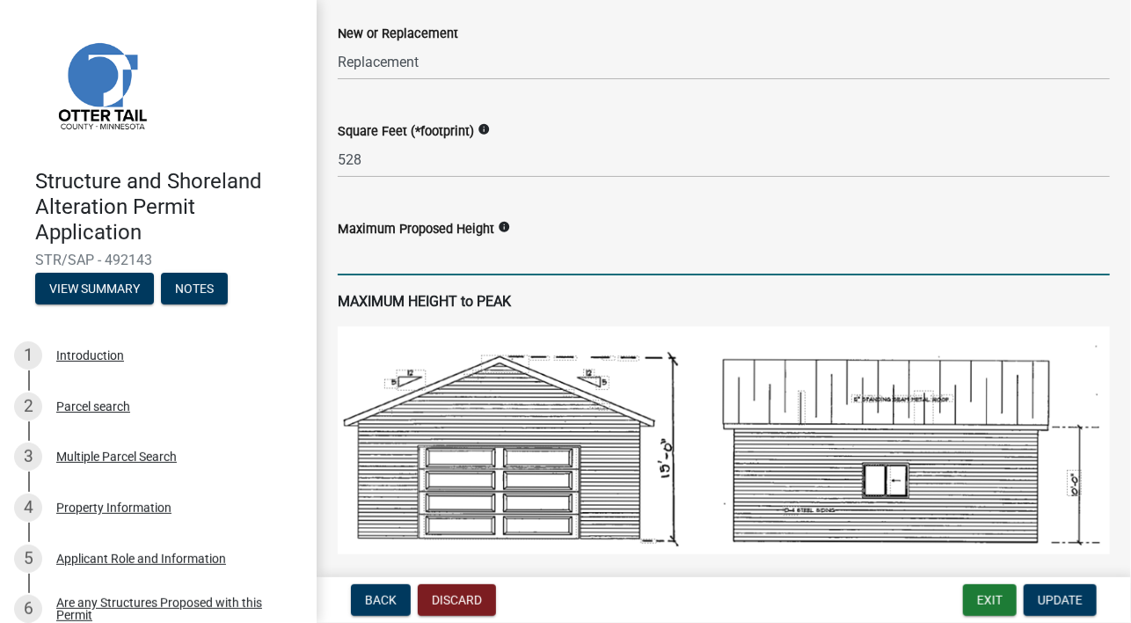
click at [520, 258] on input "text" at bounding box center [724, 257] width 772 height 36
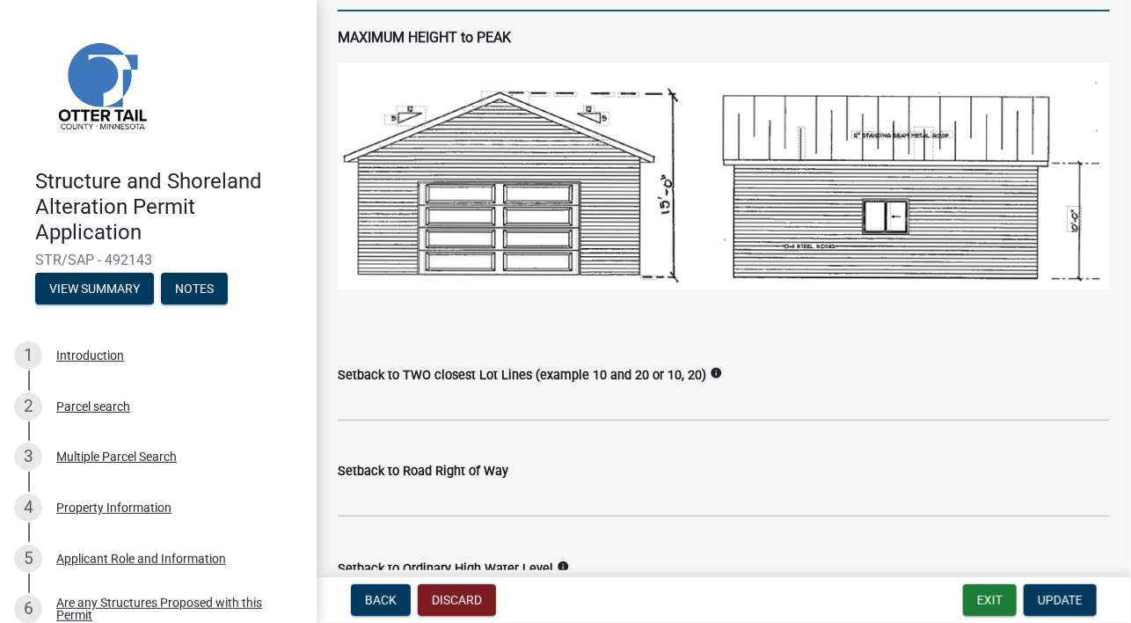
scroll to position [1270, 0]
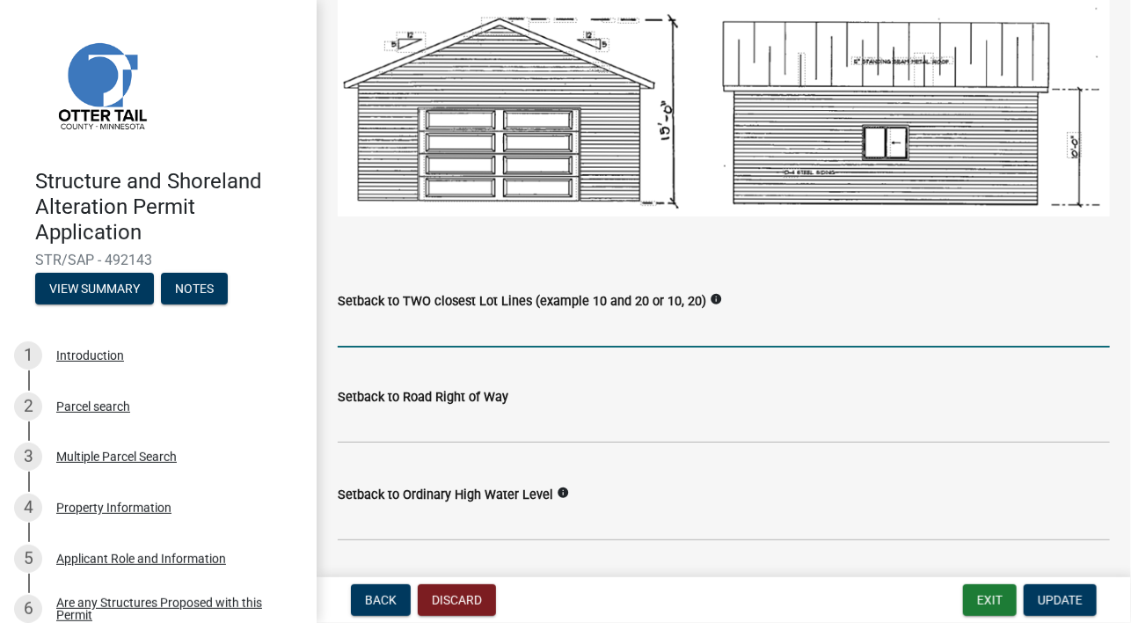
type input "6"
click at [373, 326] on input "Setback to TWO closest Lot Lines (example 10 and 20 or 10, 20)" at bounding box center [724, 329] width 772 height 36
type input "10'"
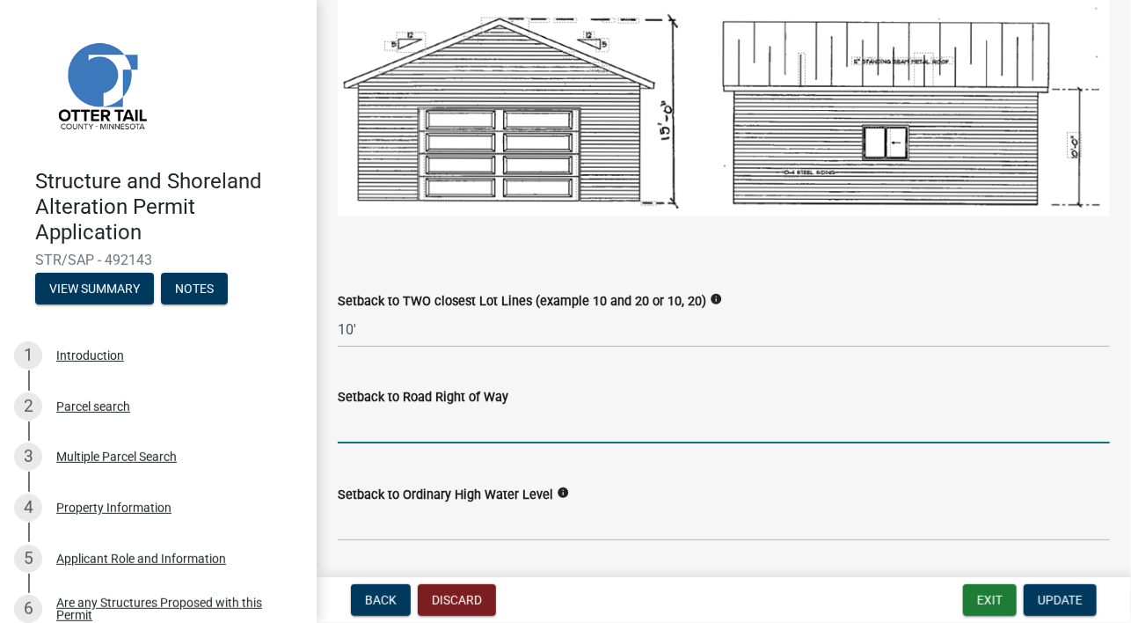
click at [374, 414] on input "text" at bounding box center [724, 425] width 772 height 36
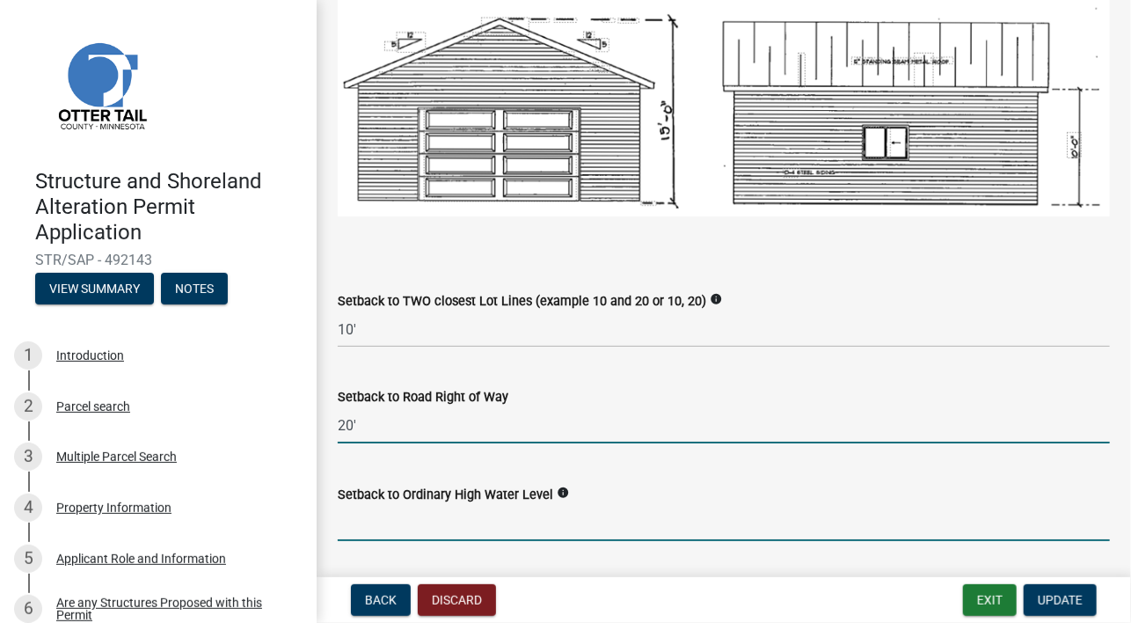
type input "20"
click at [429, 521] on input "text" at bounding box center [724, 523] width 772 height 36
click at [784, 396] on div "Setback to Road Right of Way" at bounding box center [724, 396] width 772 height 21
click at [465, 530] on input "text" at bounding box center [724, 523] width 772 height 36
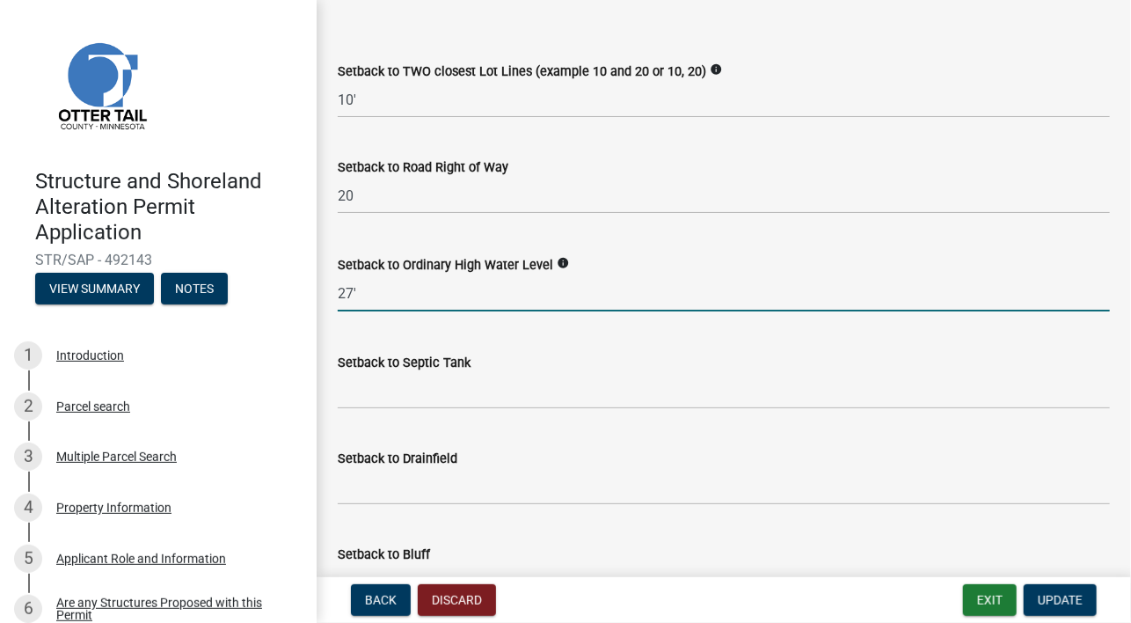
scroll to position [1508, 0]
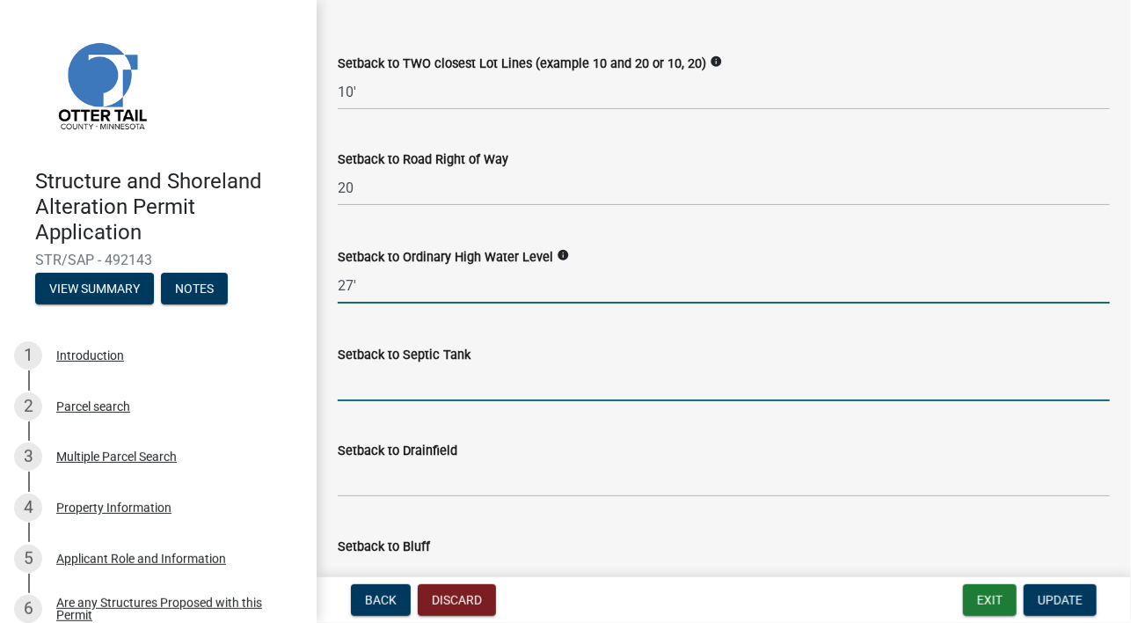
type input "27"
click at [421, 368] on input "Setback to Septic Tank" at bounding box center [724, 383] width 772 height 36
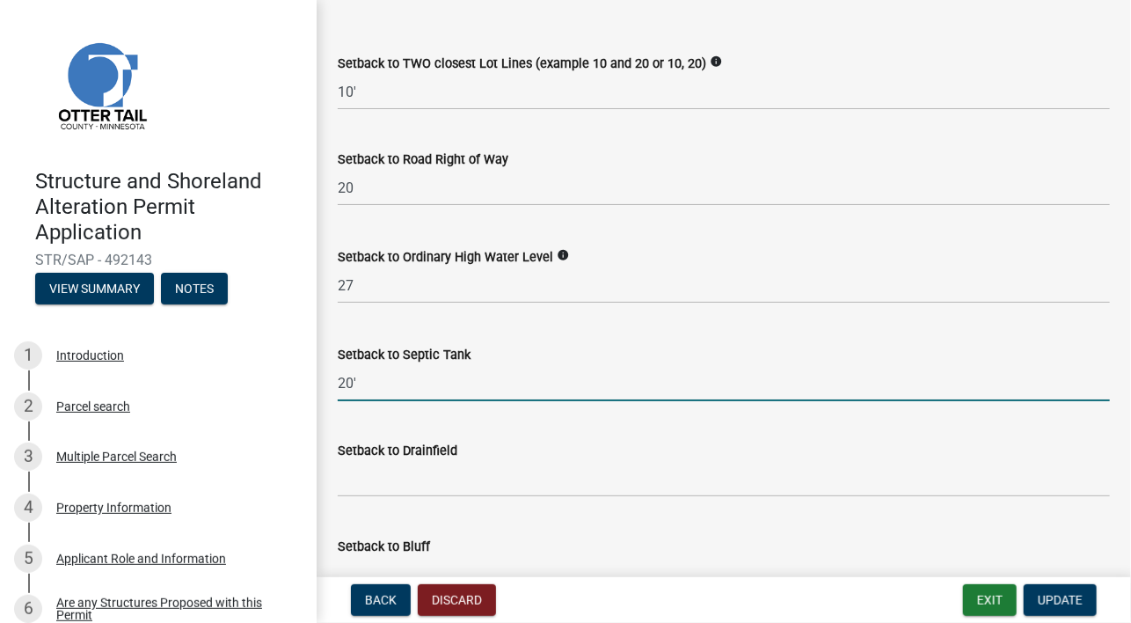
type input "20'"
click at [362, 464] on input "Setback to Drainfield" at bounding box center [724, 479] width 772 height 36
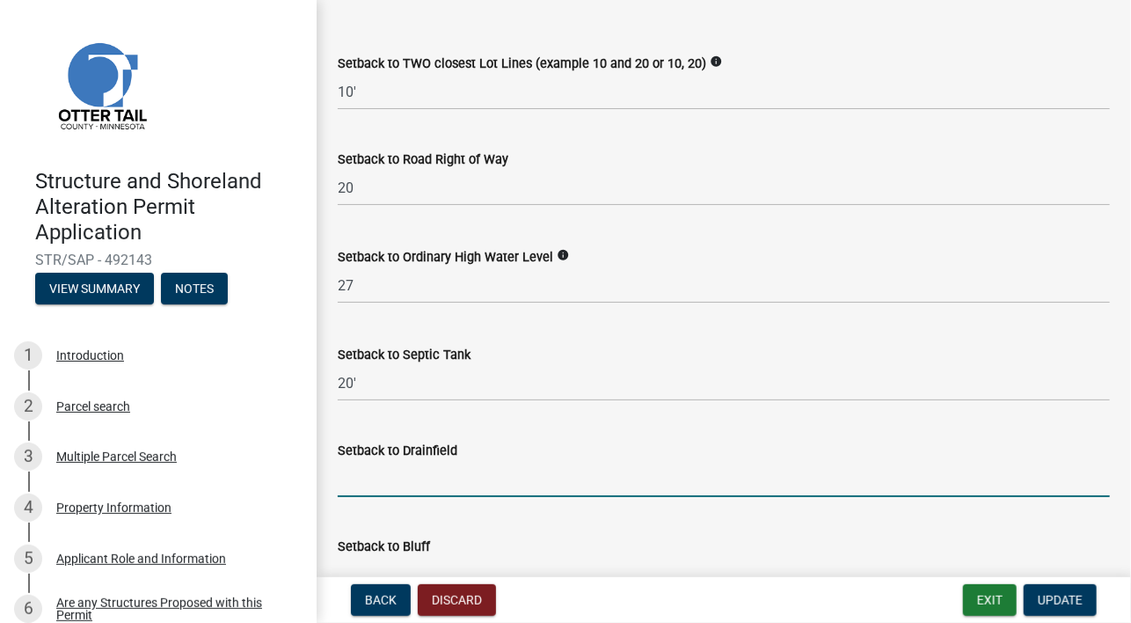
type input "2"
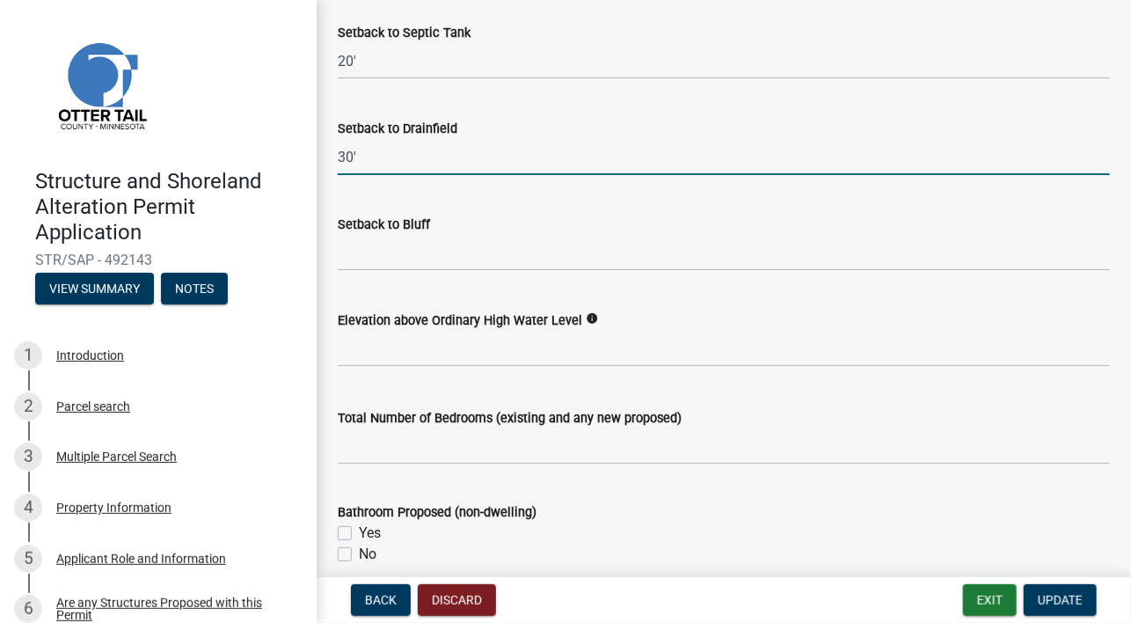
scroll to position [1837, 0]
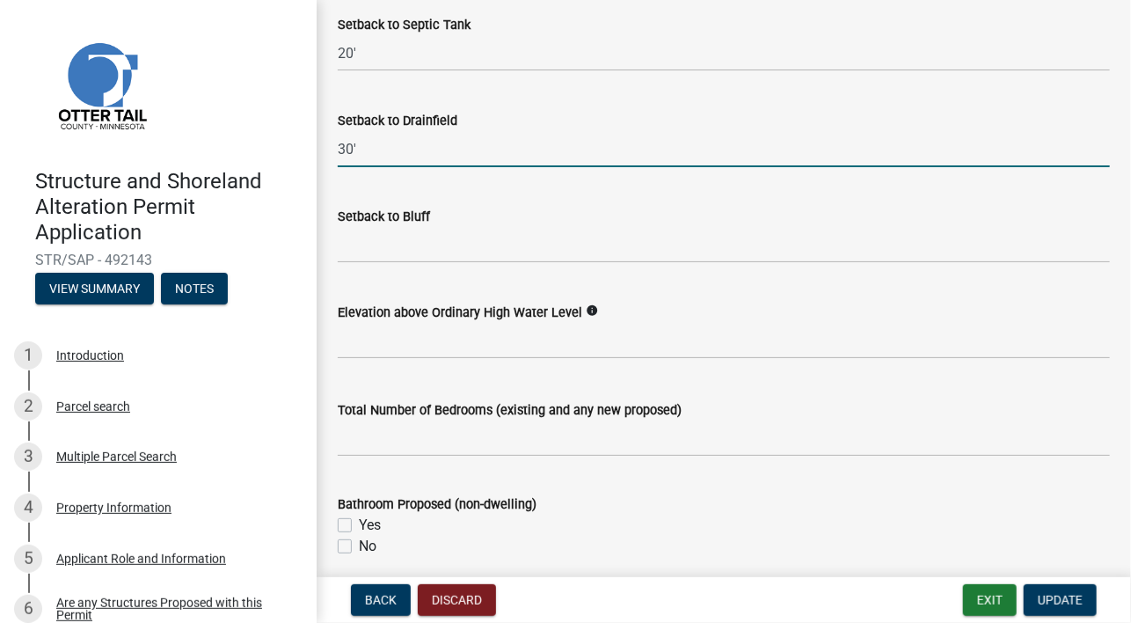
type input "30'"
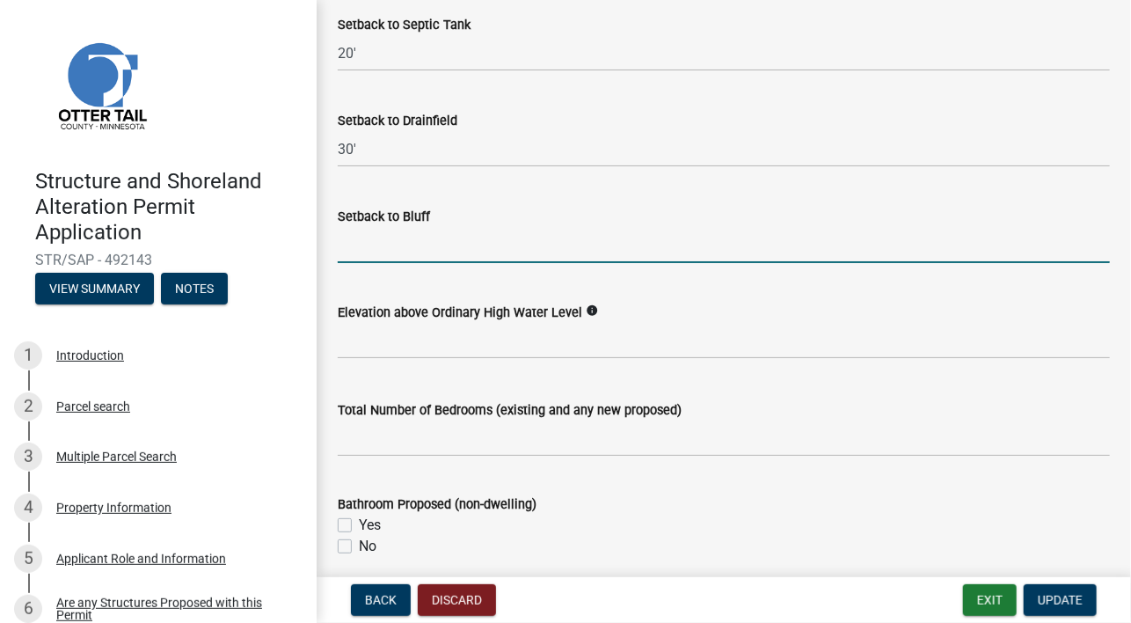
click at [391, 235] on input "Setback to Bluff" at bounding box center [724, 245] width 772 height 36
type input "27'"
click at [390, 339] on input "text" at bounding box center [724, 341] width 772 height 36
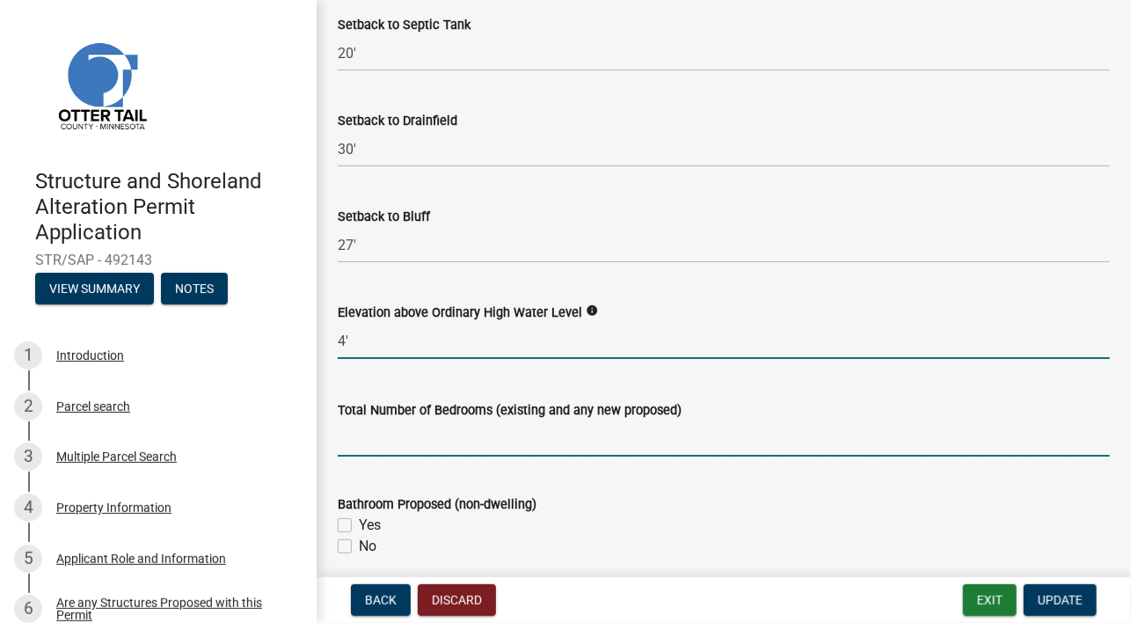
type input "4"
click at [382, 431] on input "text" at bounding box center [724, 438] width 772 height 36
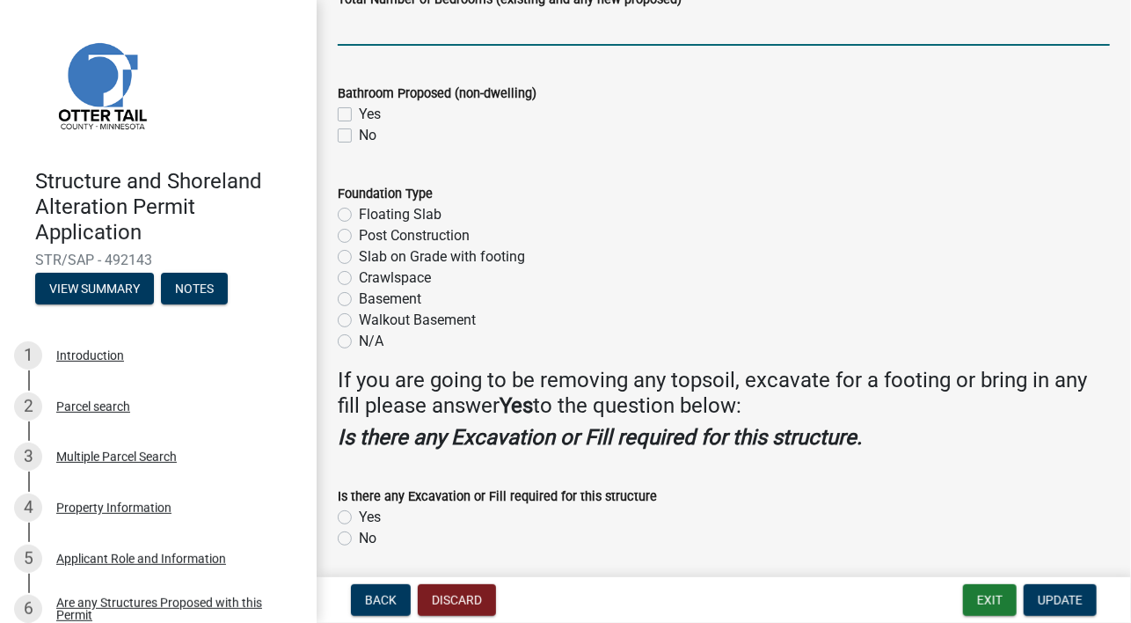
scroll to position [2276, 0]
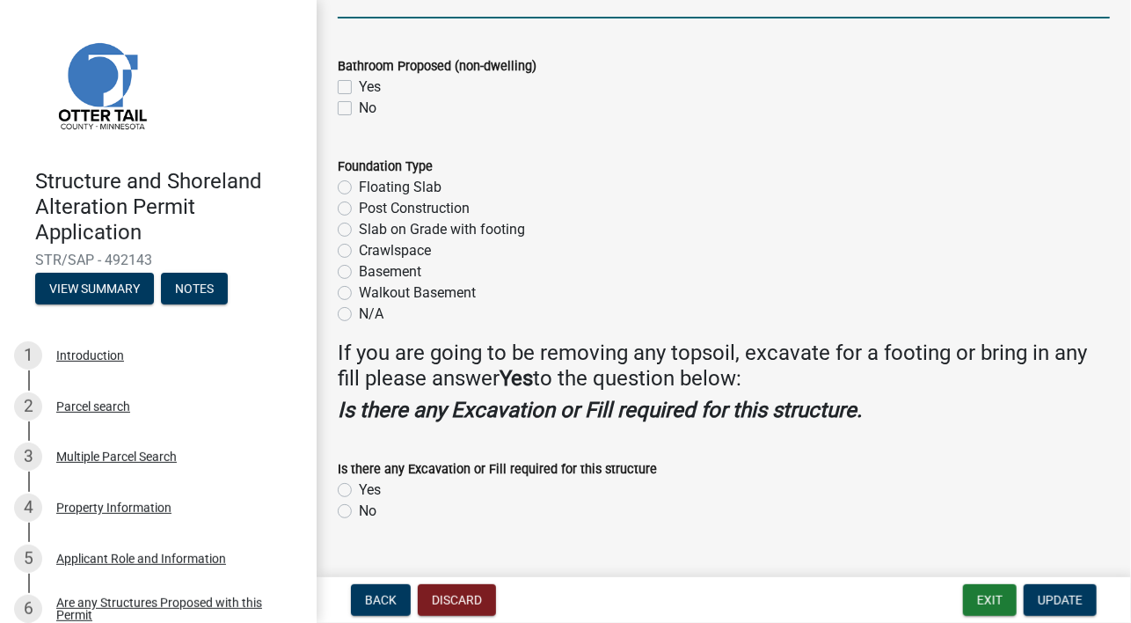
click at [359, 308] on label "N/A" at bounding box center [371, 313] width 25 height 21
click at [359, 308] on input "N/A" at bounding box center [364, 308] width 11 height 11
radio input "true"
click at [359, 492] on label "Yes" at bounding box center [370, 489] width 22 height 21
click at [359, 491] on input "Yes" at bounding box center [364, 484] width 11 height 11
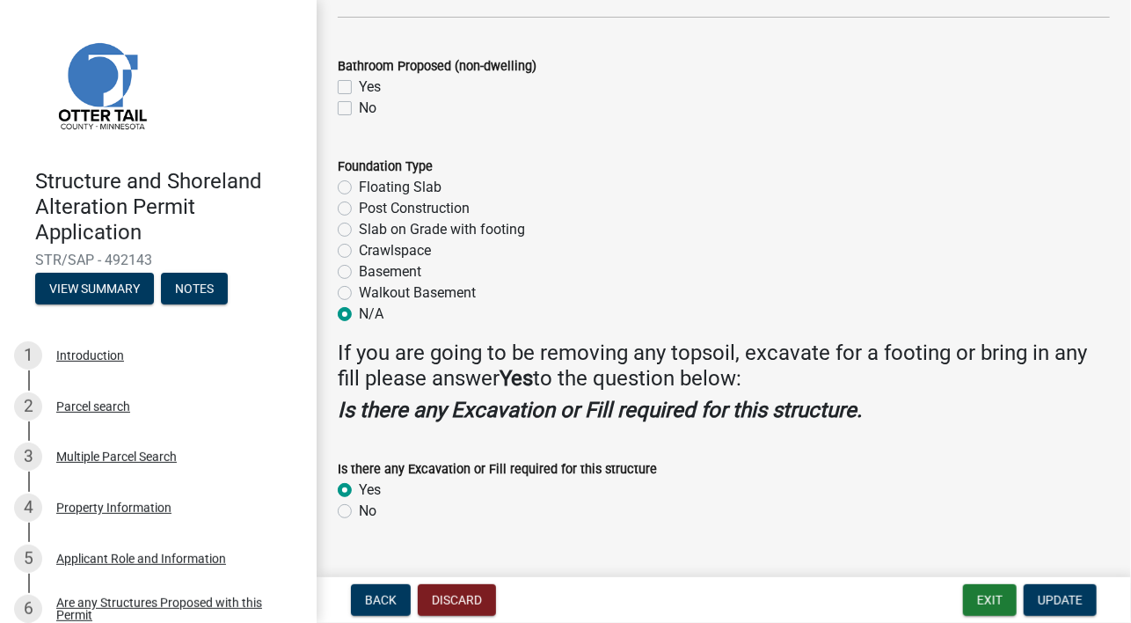
radio input "true"
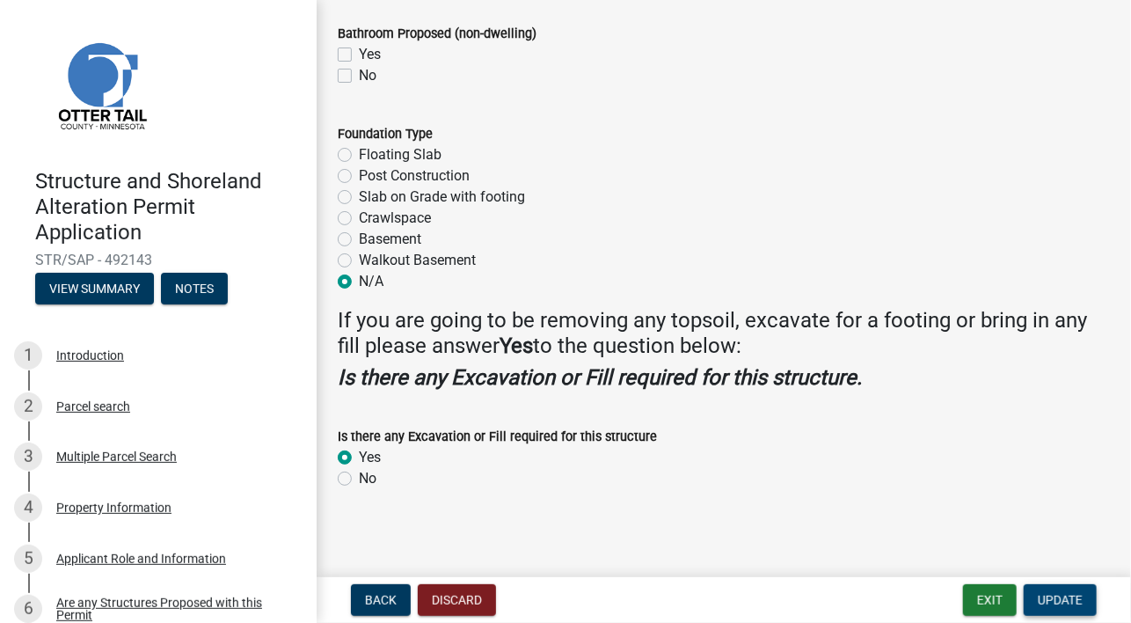
click at [1057, 593] on span "Update" at bounding box center [1060, 600] width 45 height 14
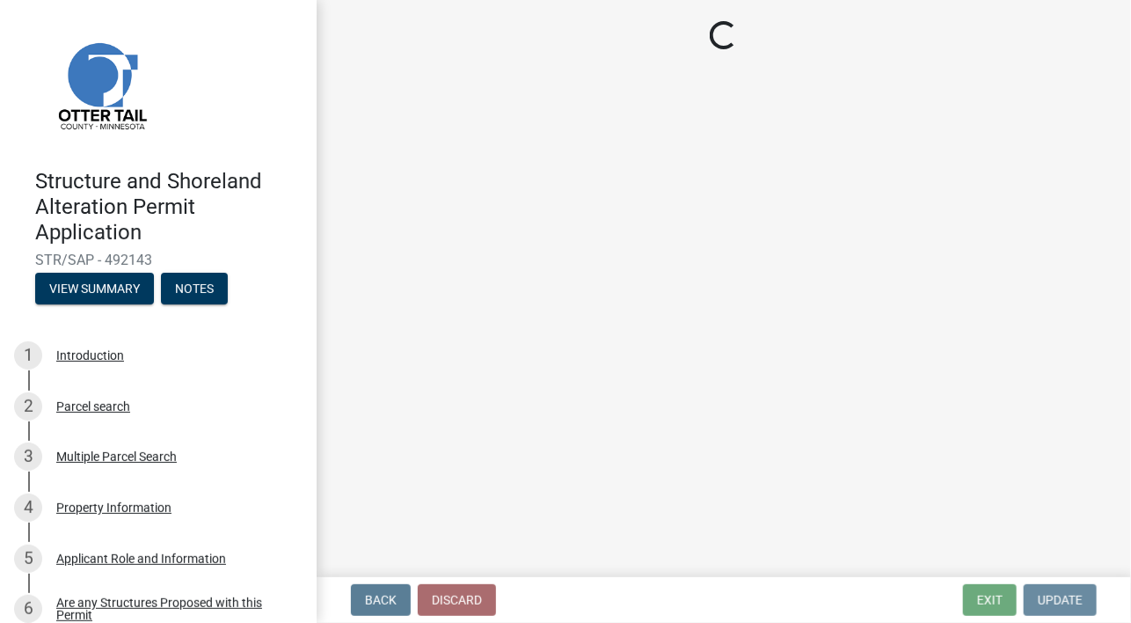
scroll to position [0, 0]
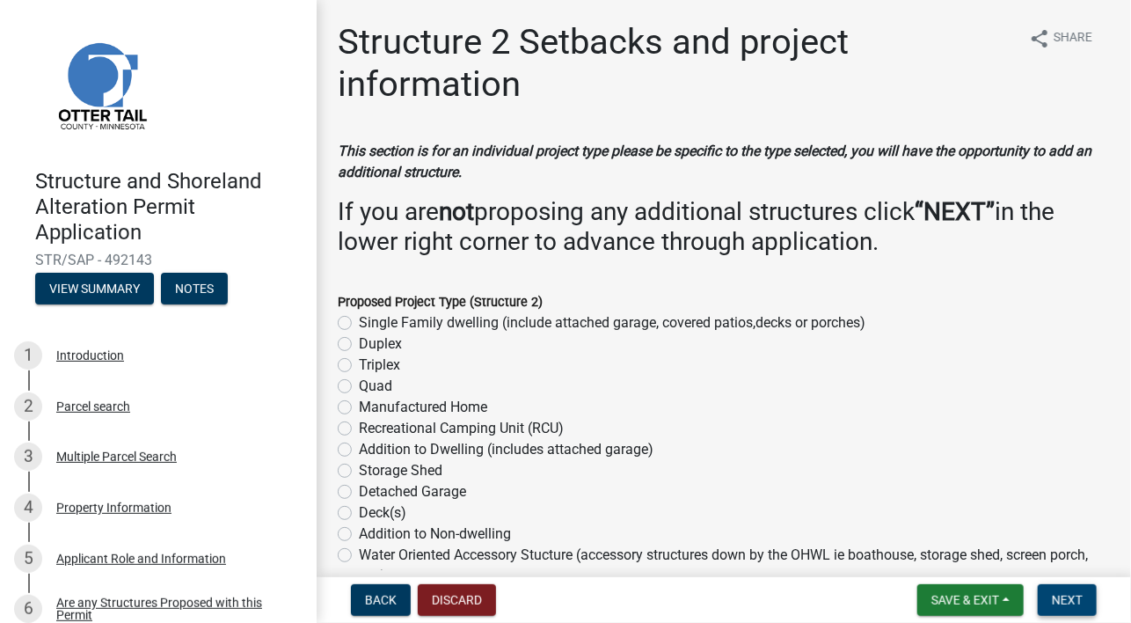
click at [1073, 602] on span "Next" at bounding box center [1067, 600] width 31 height 14
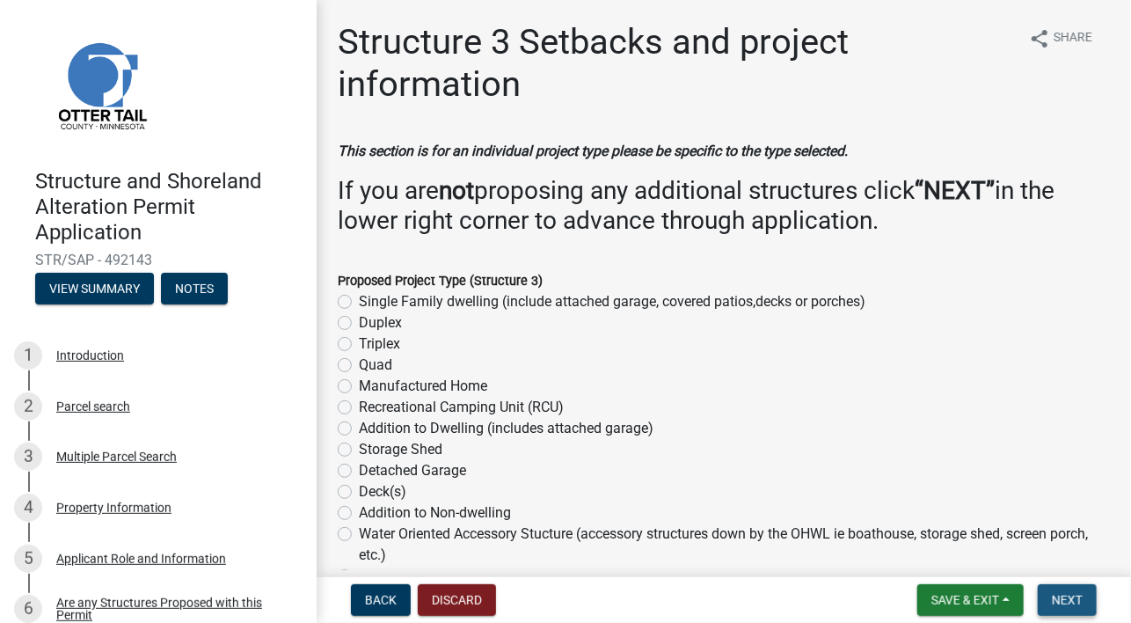
click at [1073, 602] on span "Next" at bounding box center [1067, 600] width 31 height 14
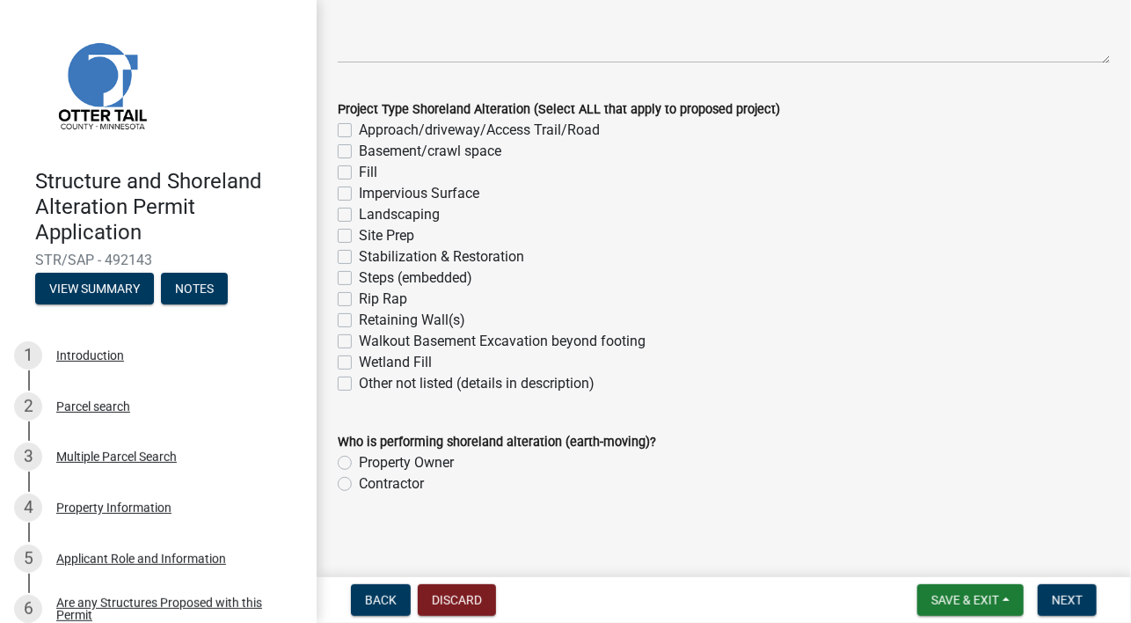
scroll to position [382, 0]
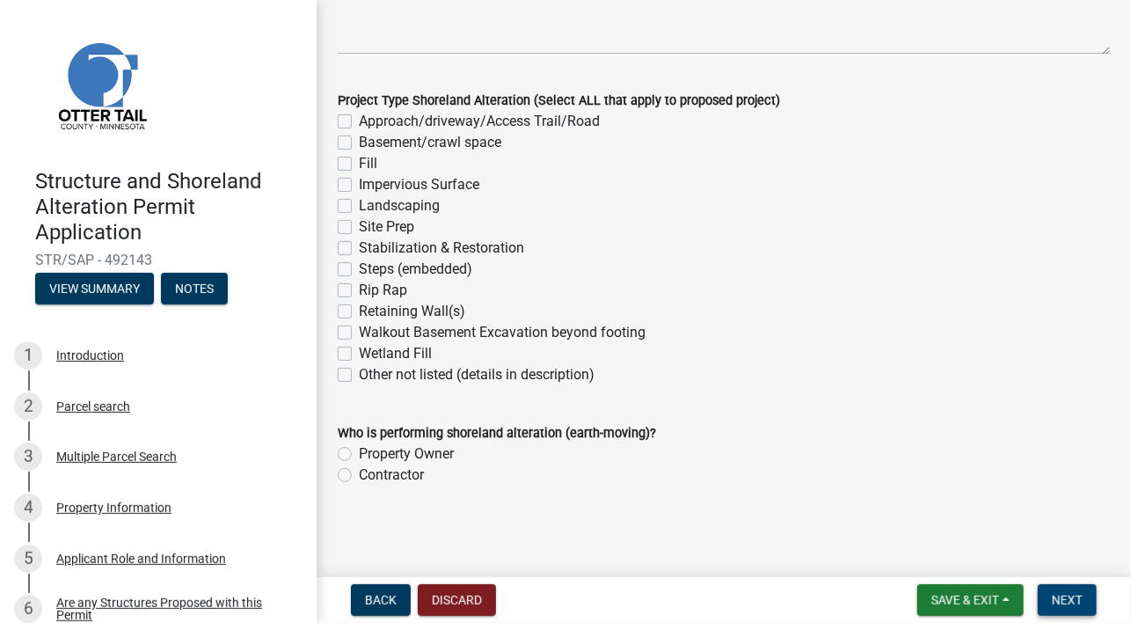
click at [1064, 601] on span "Next" at bounding box center [1067, 600] width 31 height 14
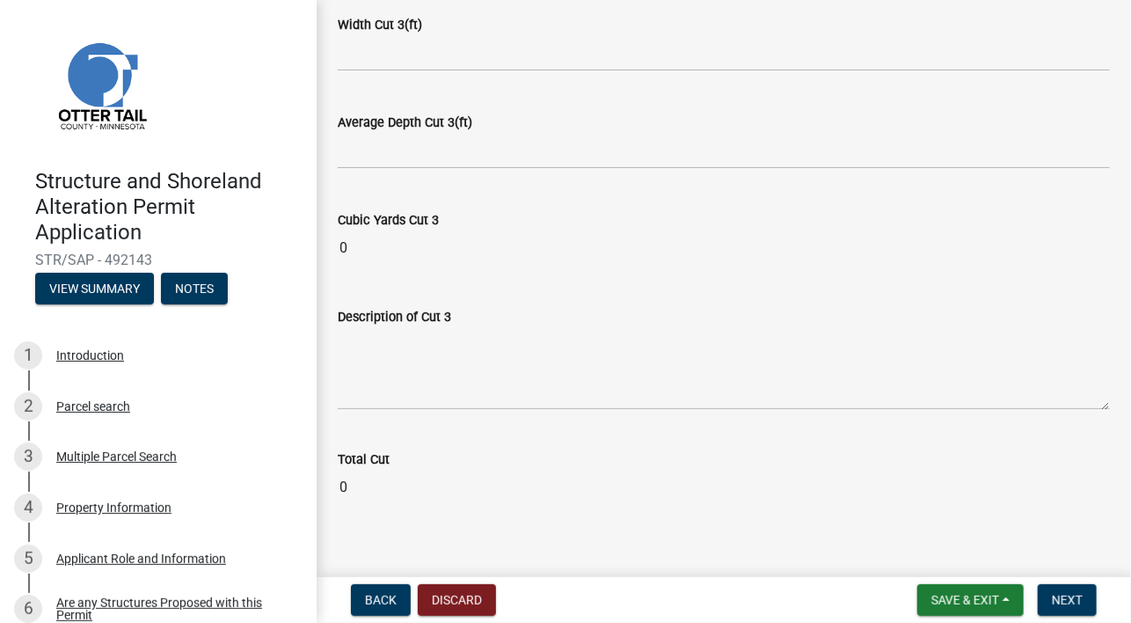
scroll to position [2108, 0]
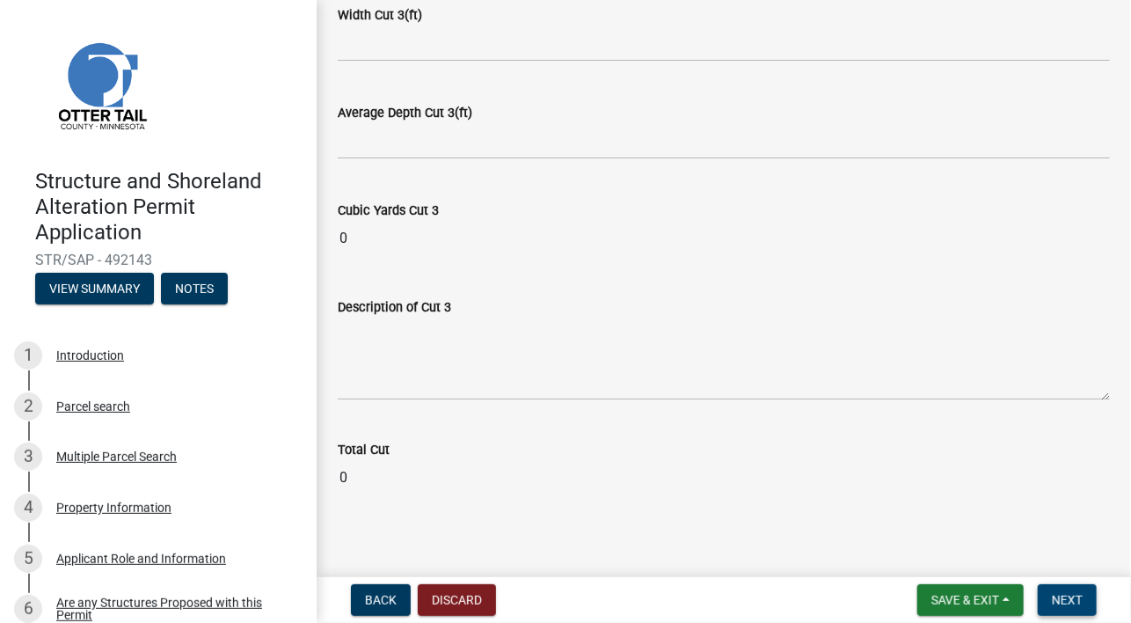
click at [1089, 595] on button "Next" at bounding box center [1067, 600] width 59 height 32
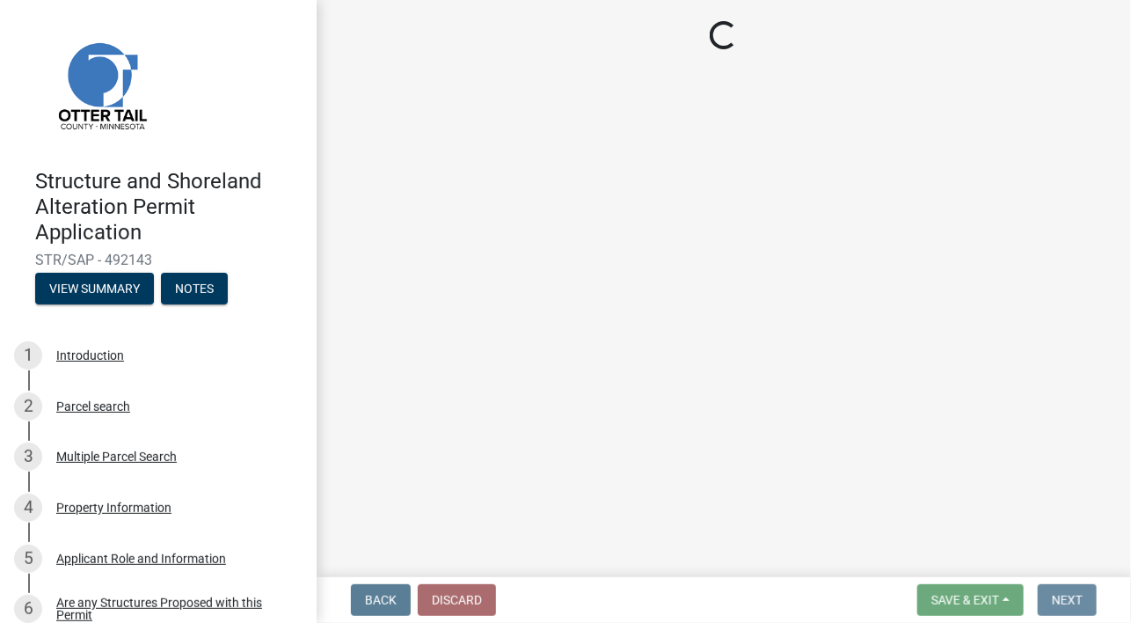
scroll to position [0, 0]
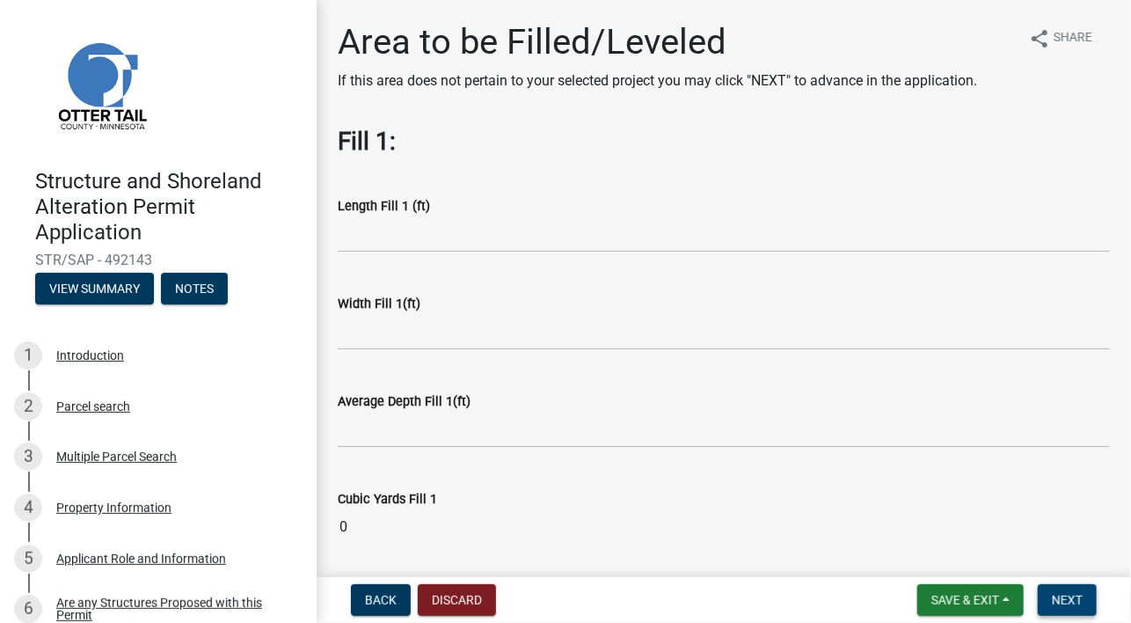
click at [1078, 593] on span "Next" at bounding box center [1067, 600] width 31 height 14
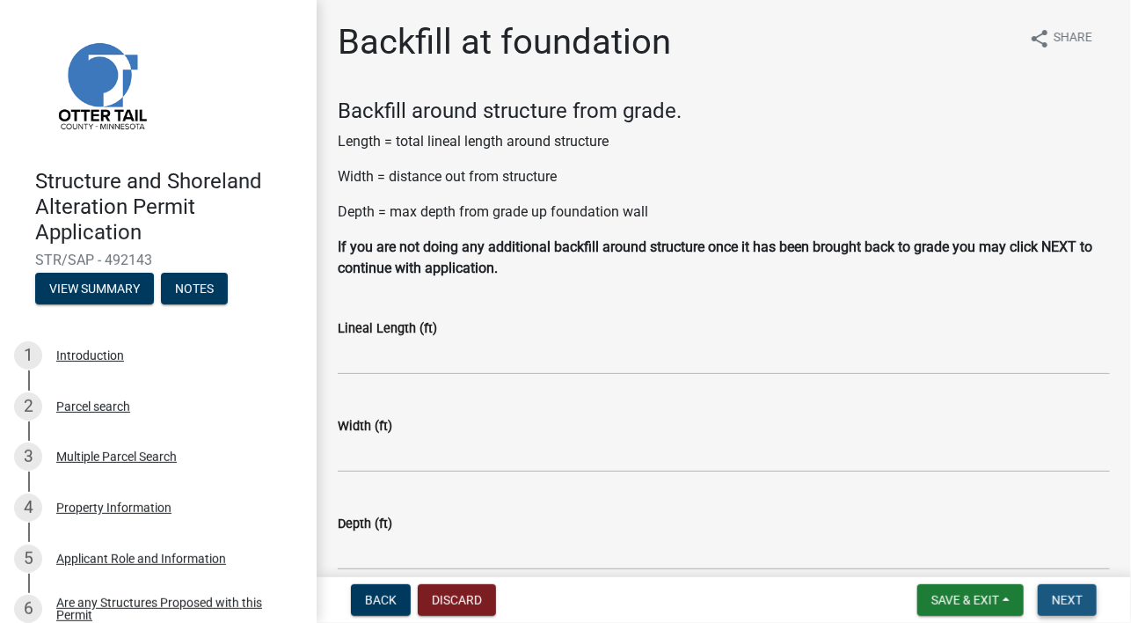
click at [1074, 596] on span "Next" at bounding box center [1067, 600] width 31 height 14
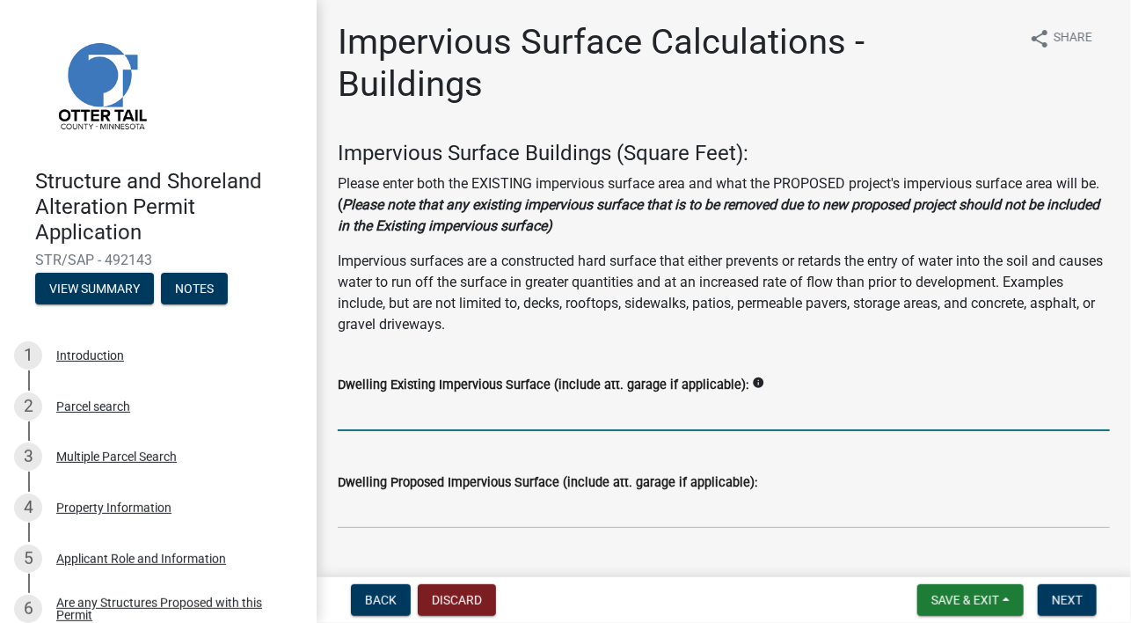
click at [517, 424] on input "text" at bounding box center [724, 413] width 772 height 36
type input "2"
type input "2616"
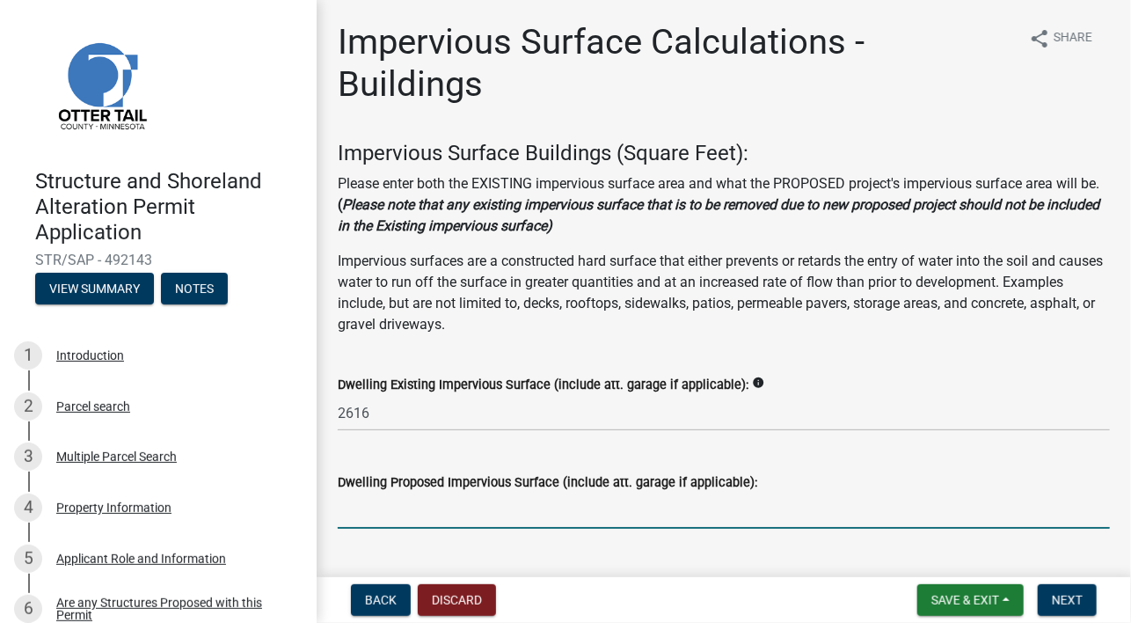
click at [498, 511] on input "text" at bounding box center [724, 511] width 772 height 36
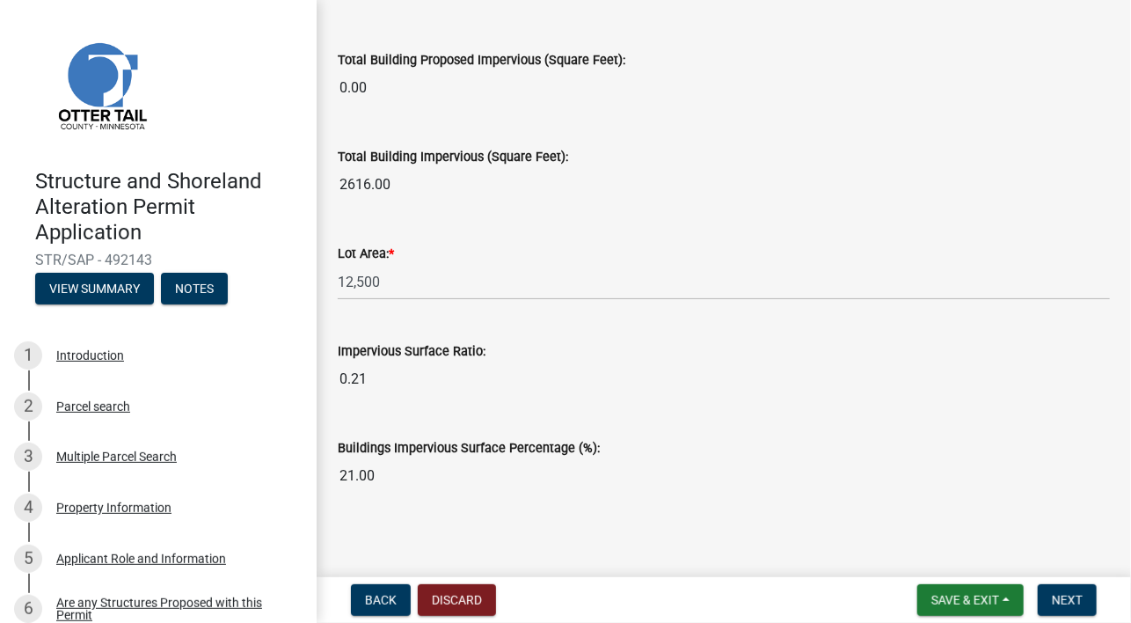
scroll to position [1475, 0]
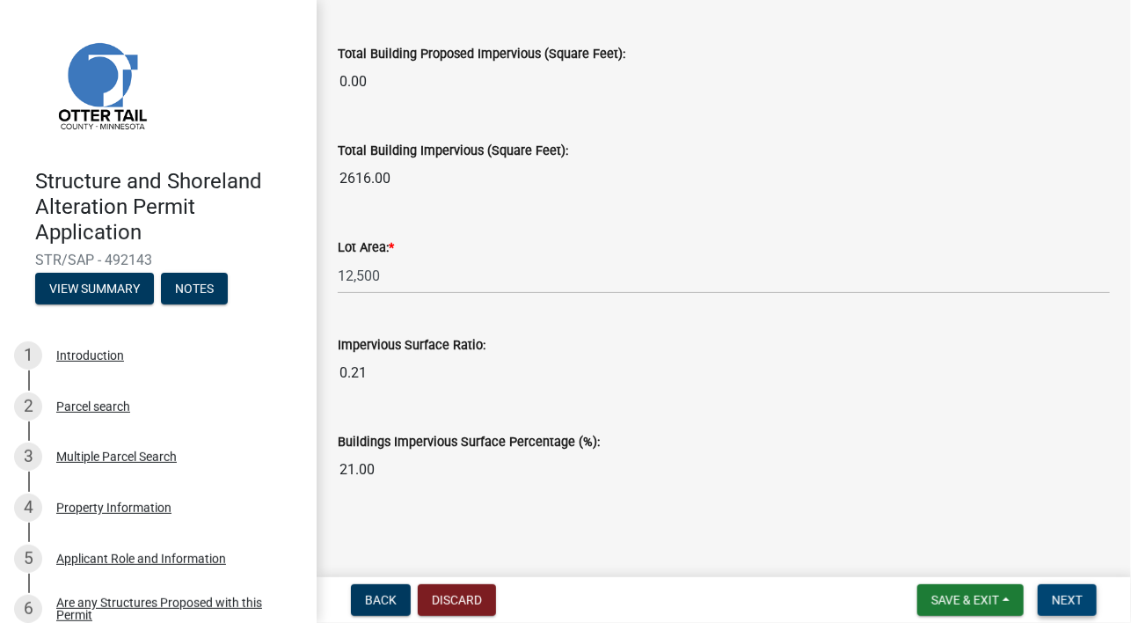
type input "2616"
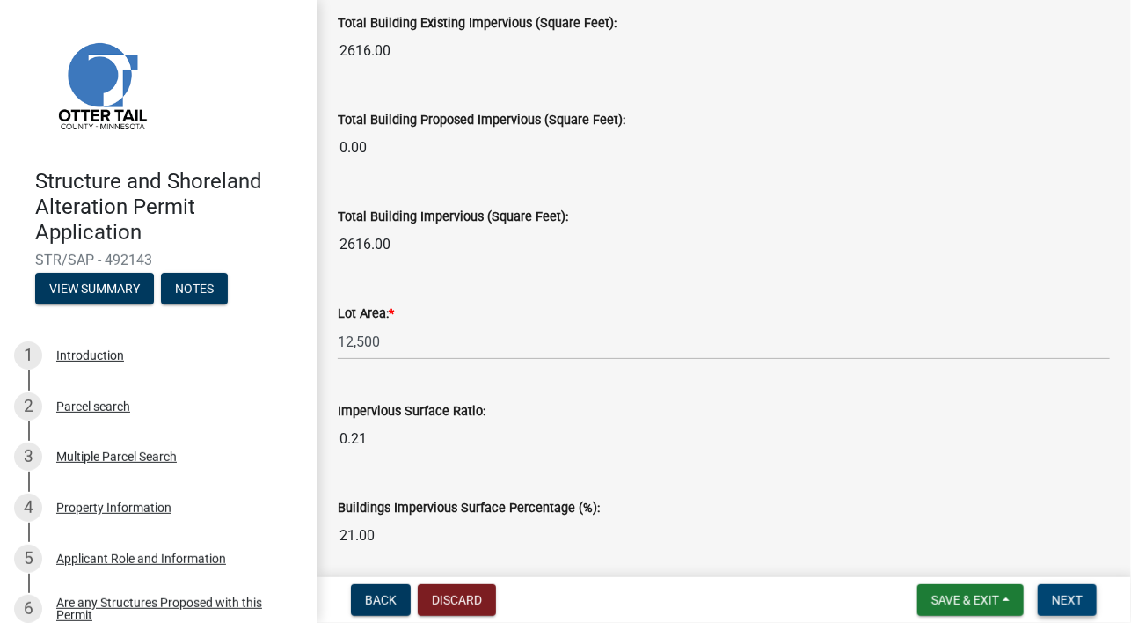
click at [1075, 597] on span "Next" at bounding box center [1067, 600] width 31 height 14
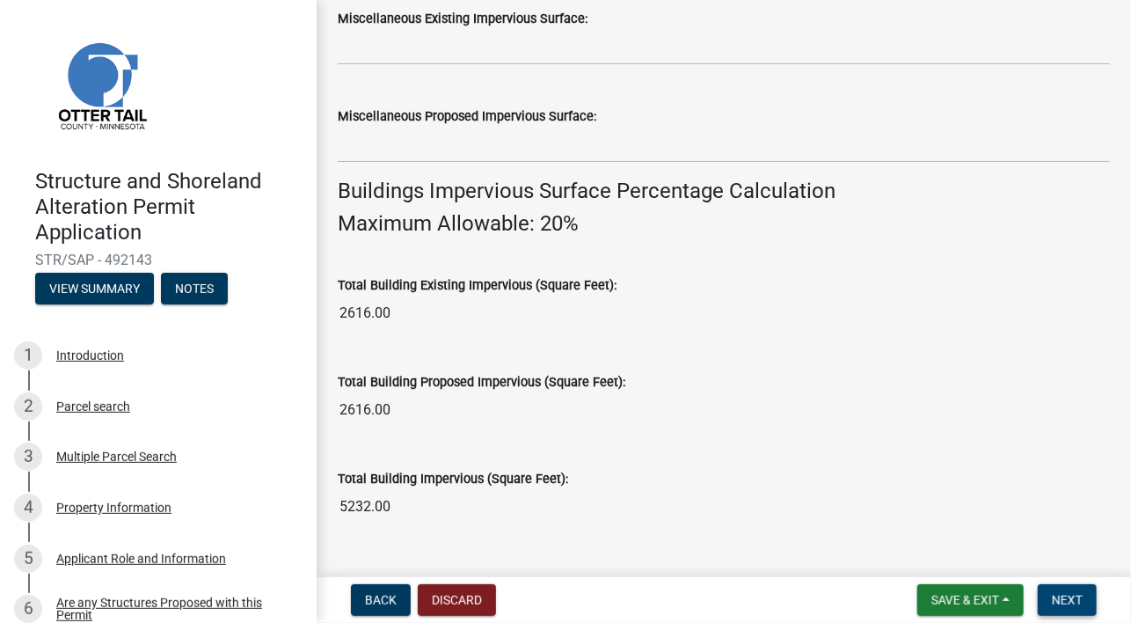
scroll to position [1119, 0]
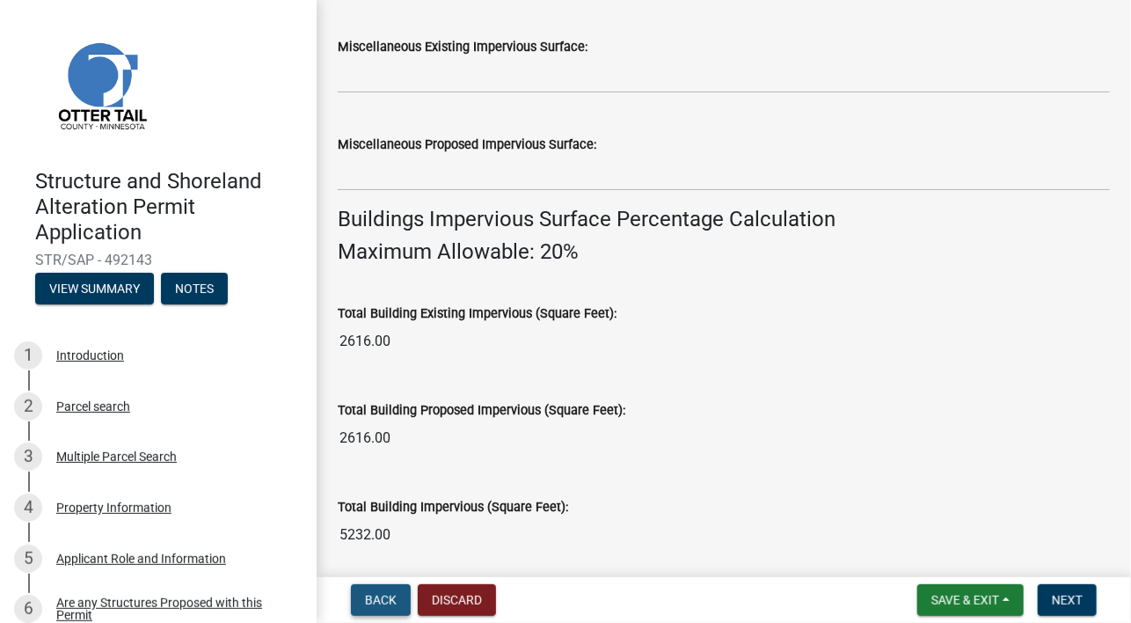
click at [369, 597] on span "Back" at bounding box center [381, 600] width 32 height 14
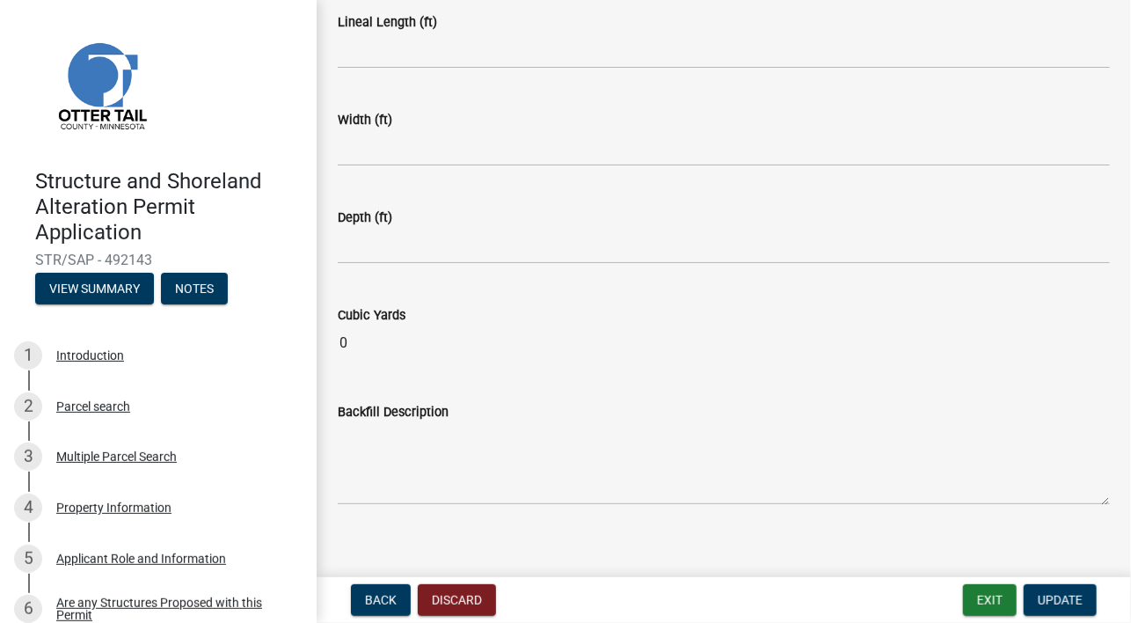
scroll to position [323, 0]
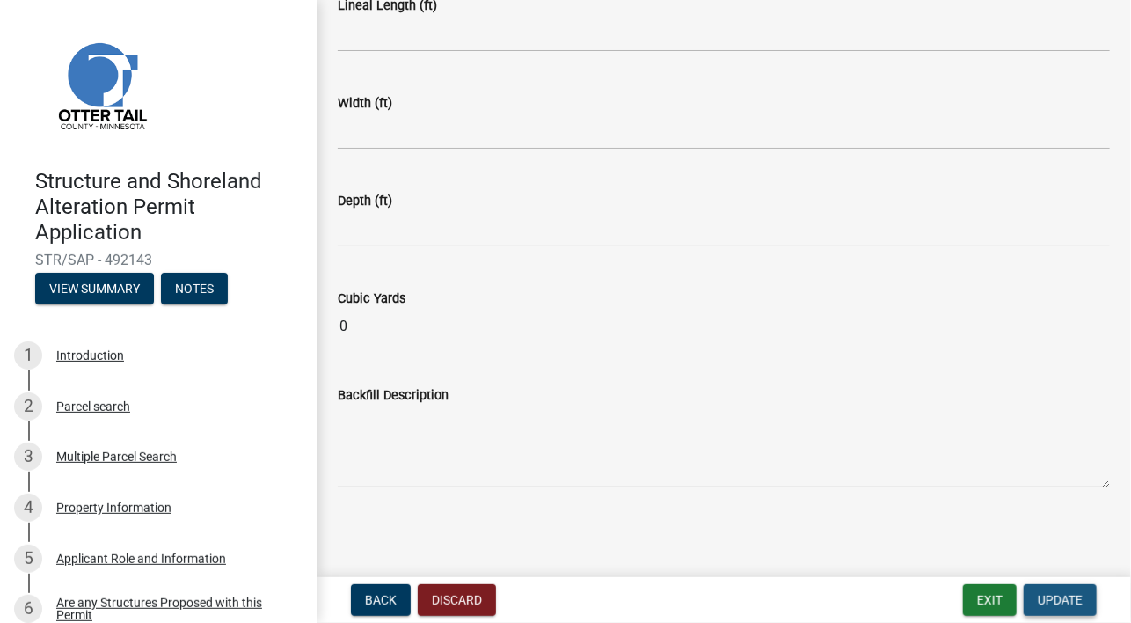
click at [1042, 597] on span "Update" at bounding box center [1060, 600] width 45 height 14
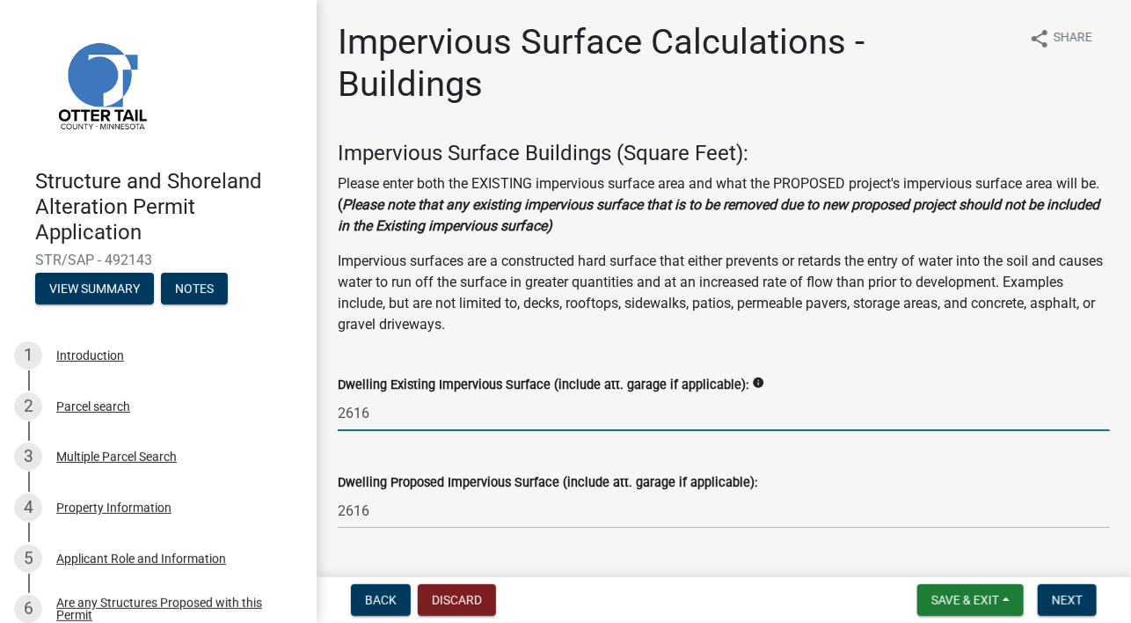
click at [376, 415] on input "2616" at bounding box center [724, 413] width 772 height 36
type input "2106"
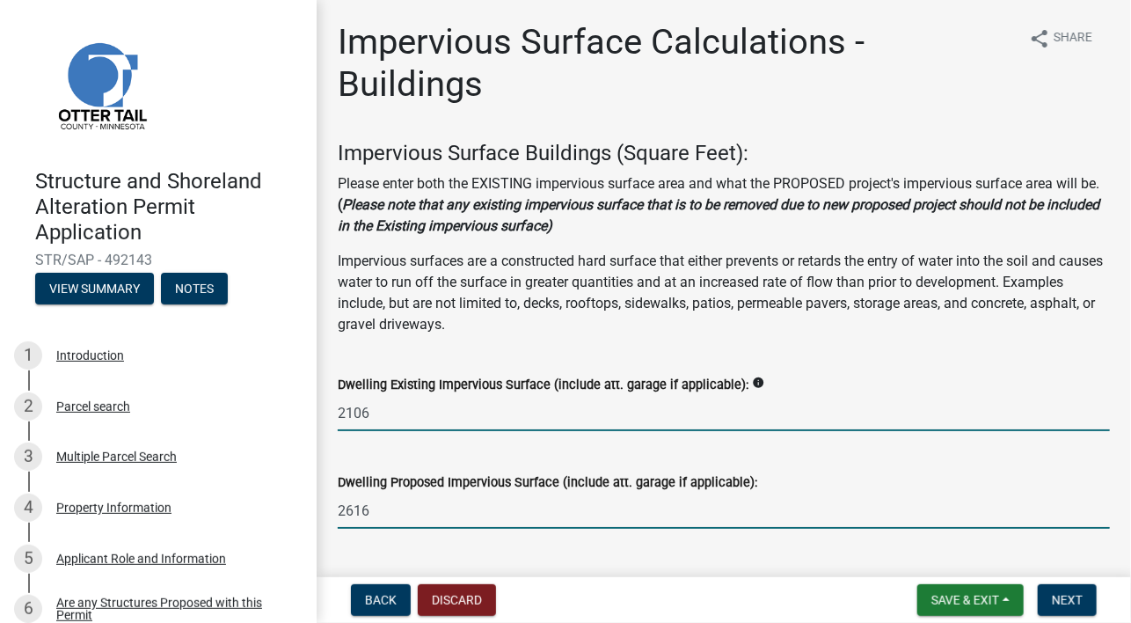
click at [375, 509] on input "2616" at bounding box center [724, 511] width 772 height 36
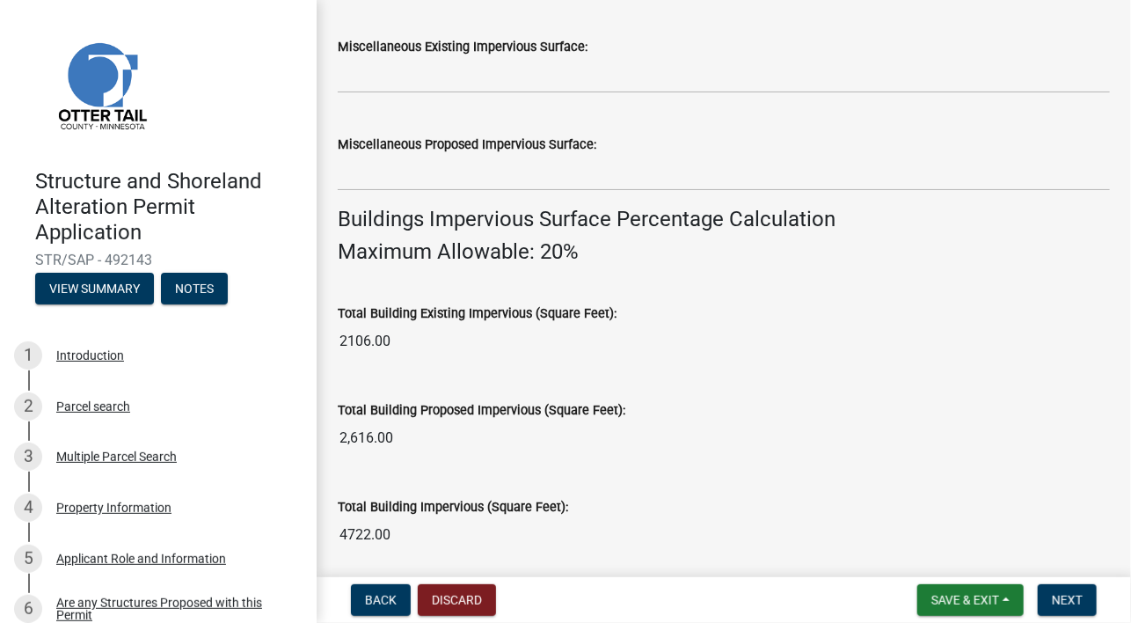
scroll to position [1121, 0]
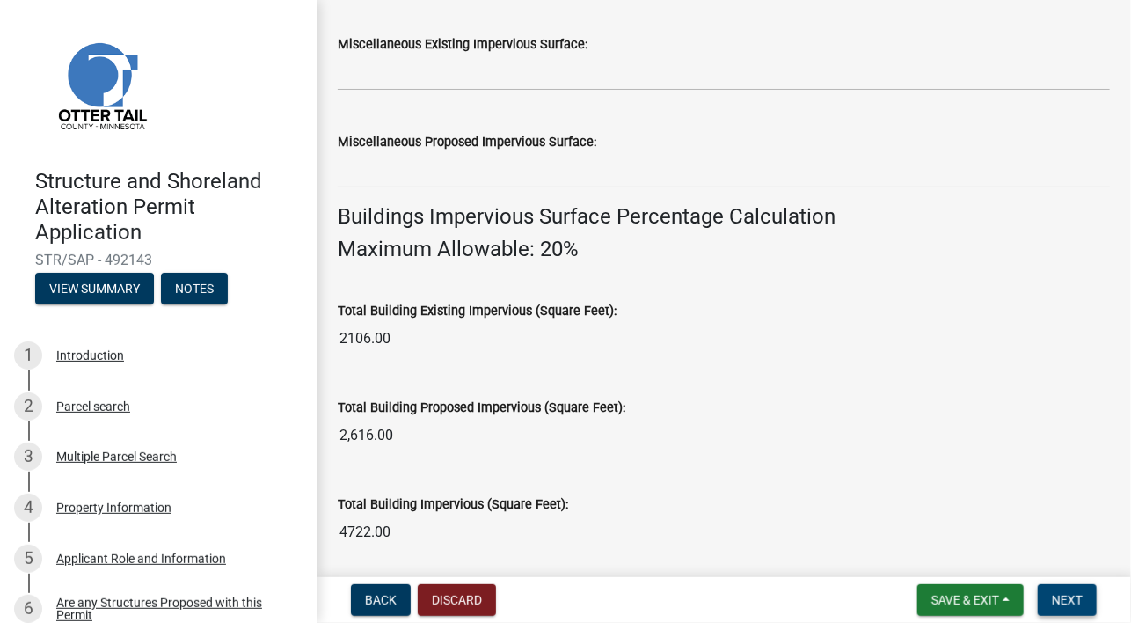
type input "2106"
click at [1082, 589] on button "Next" at bounding box center [1067, 600] width 59 height 32
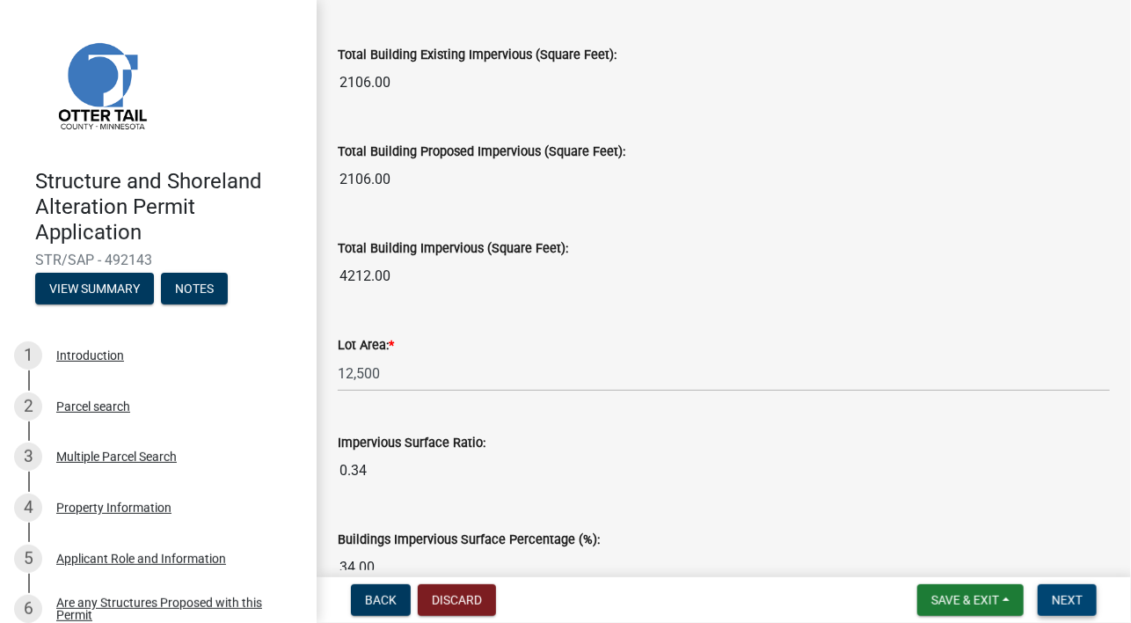
scroll to position [1475, 0]
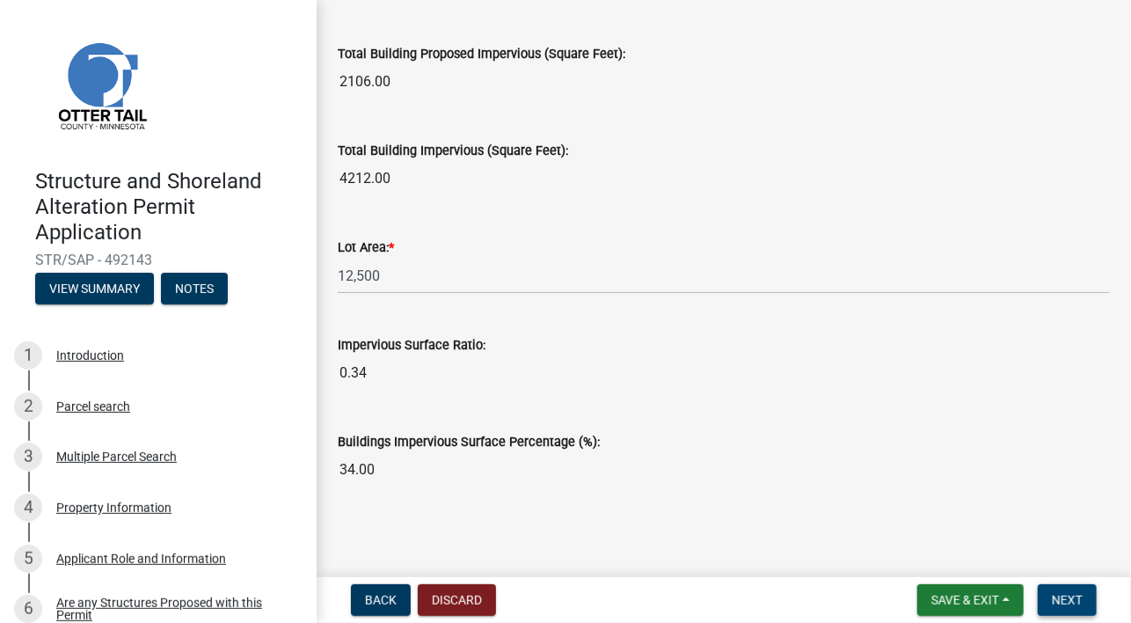
click at [1066, 596] on span "Next" at bounding box center [1067, 600] width 31 height 14
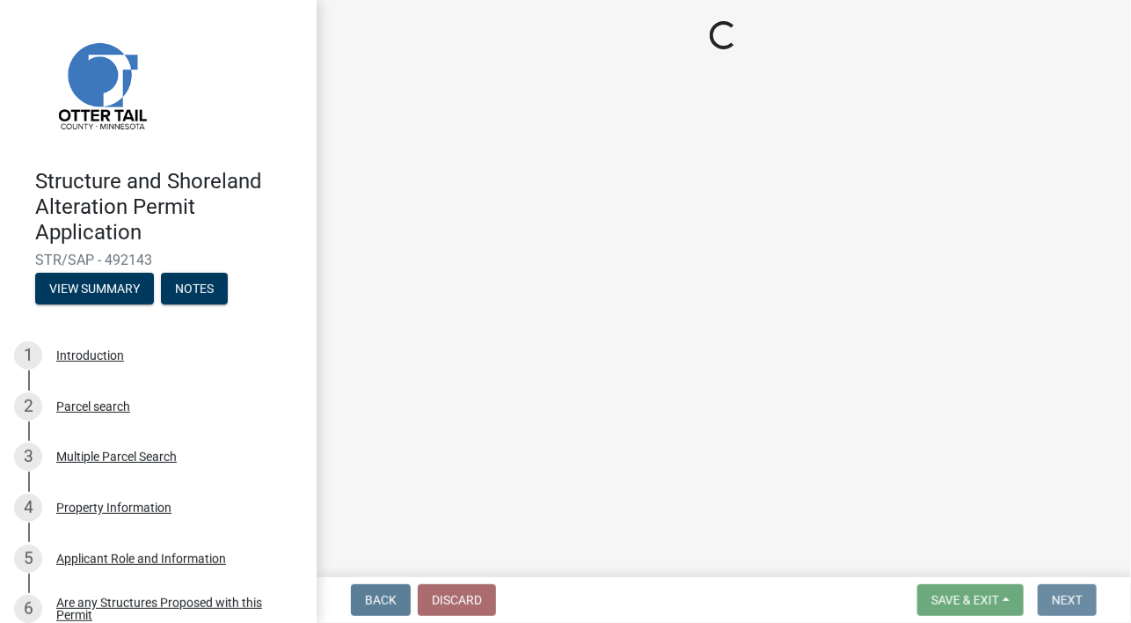
scroll to position [0, 0]
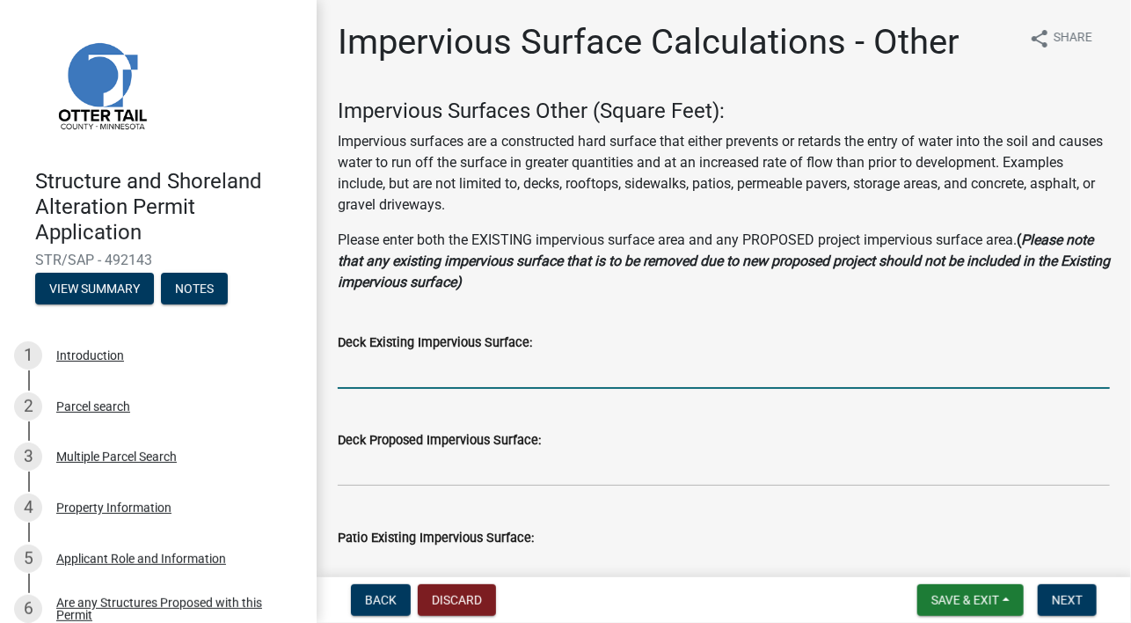
click at [374, 376] on input "text" at bounding box center [724, 371] width 772 height 36
type input "512"
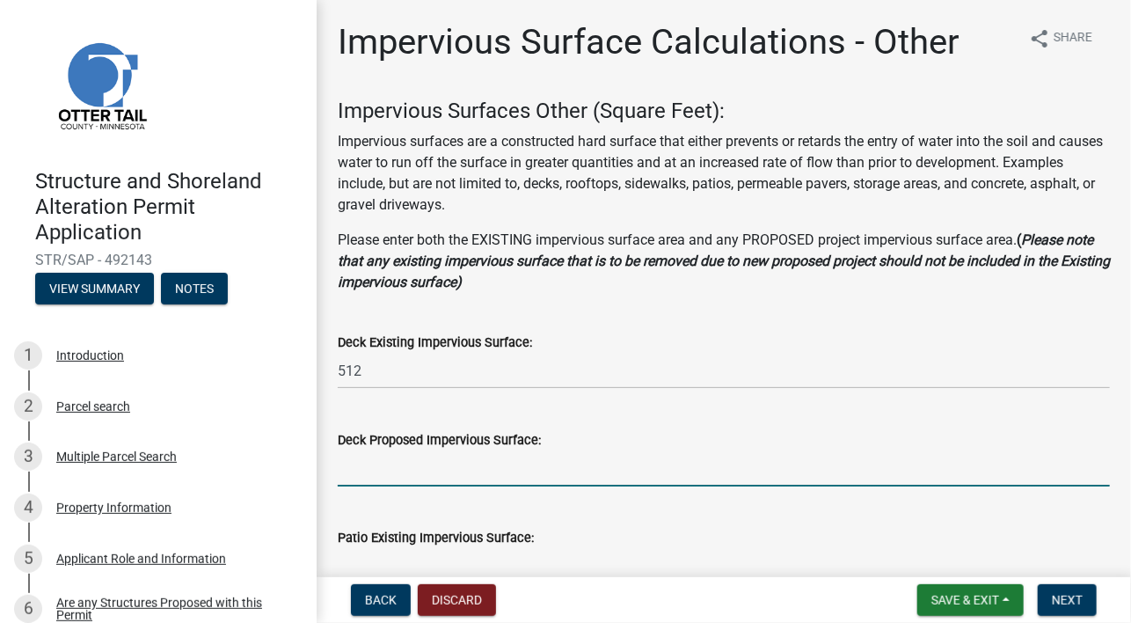
click at [408, 462] on input "text" at bounding box center [724, 468] width 772 height 36
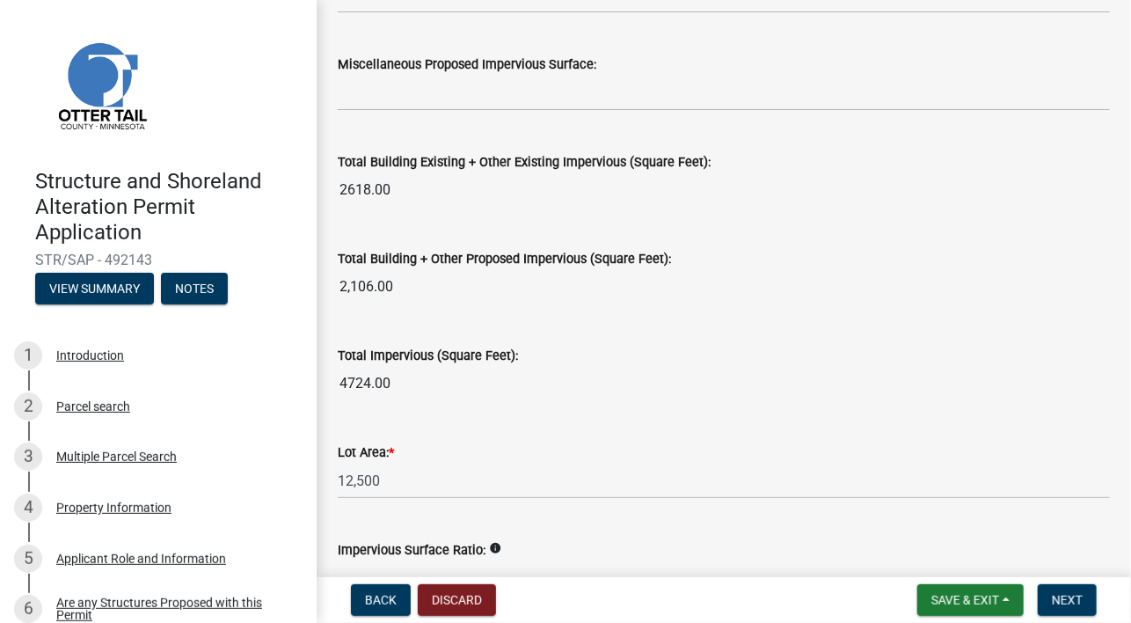
scroll to position [1941, 0]
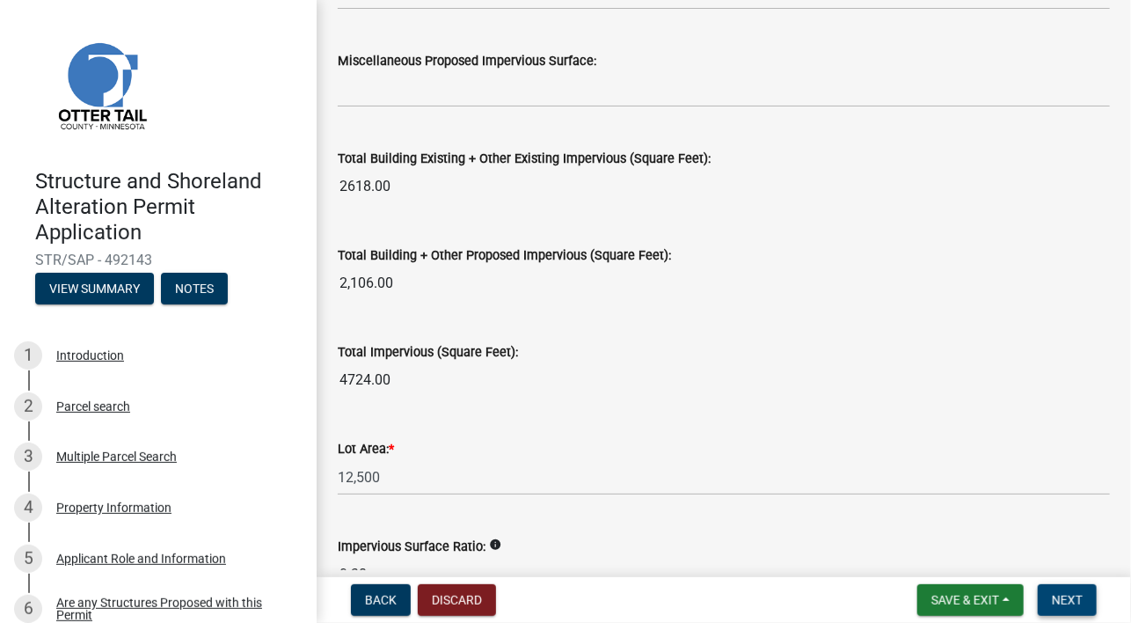
type input "512"
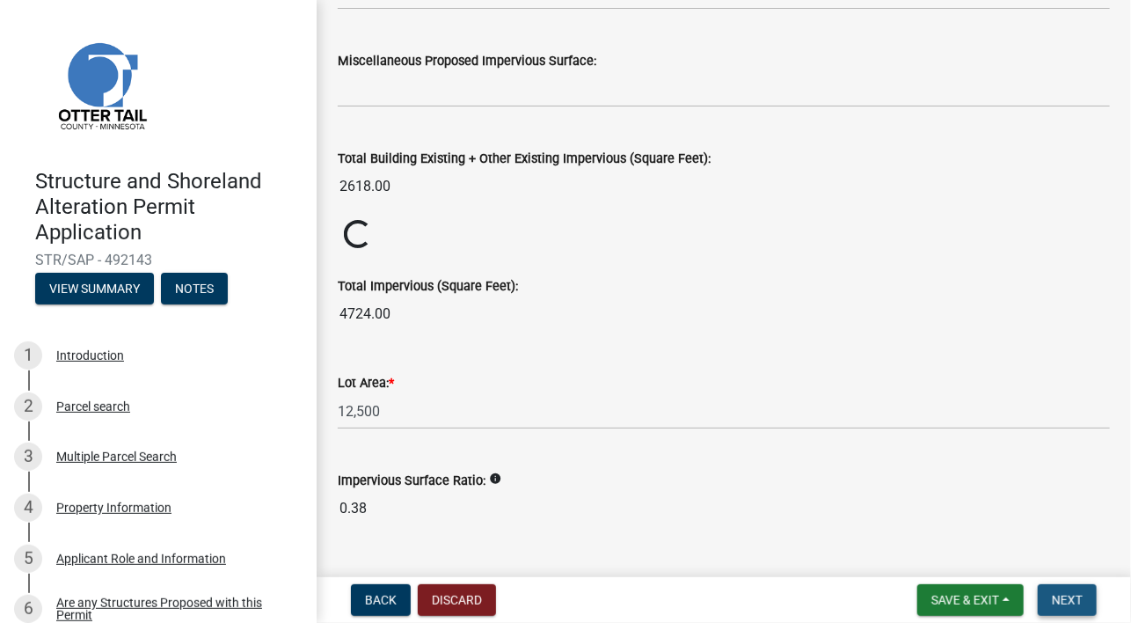
click at [1078, 609] on button "Next" at bounding box center [1067, 600] width 59 height 32
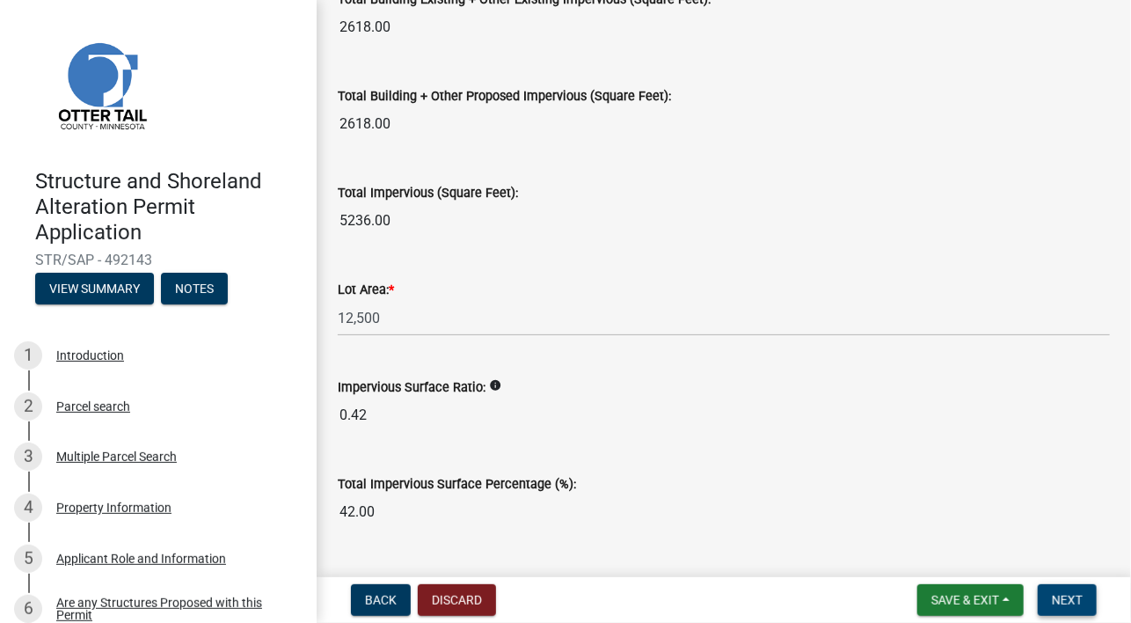
scroll to position [2143, 0]
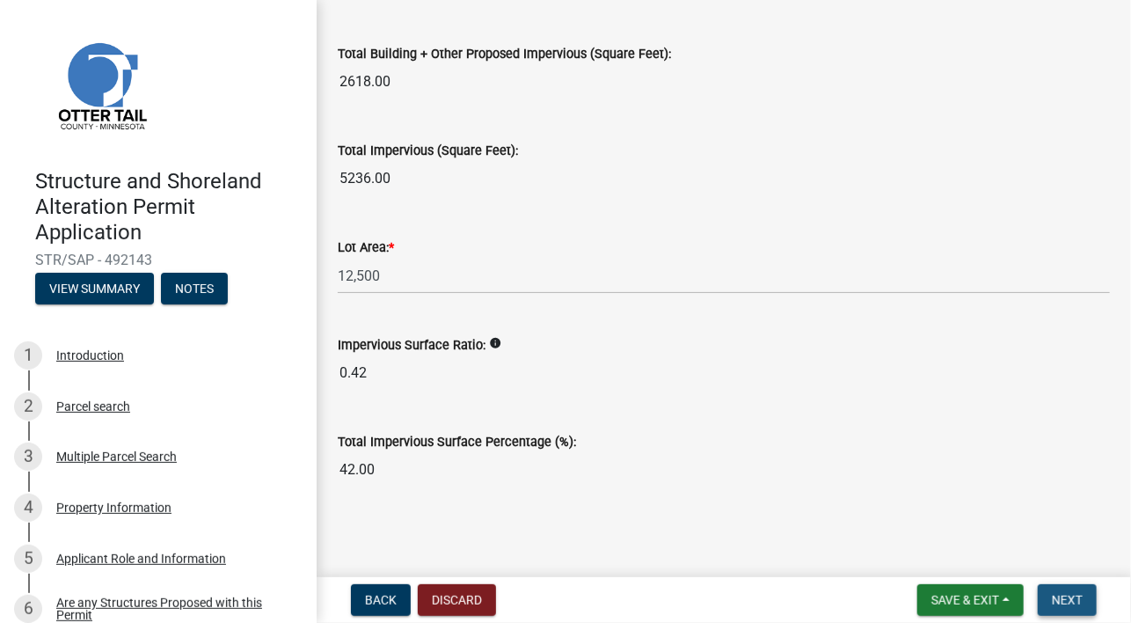
click at [1066, 598] on span "Next" at bounding box center [1067, 600] width 31 height 14
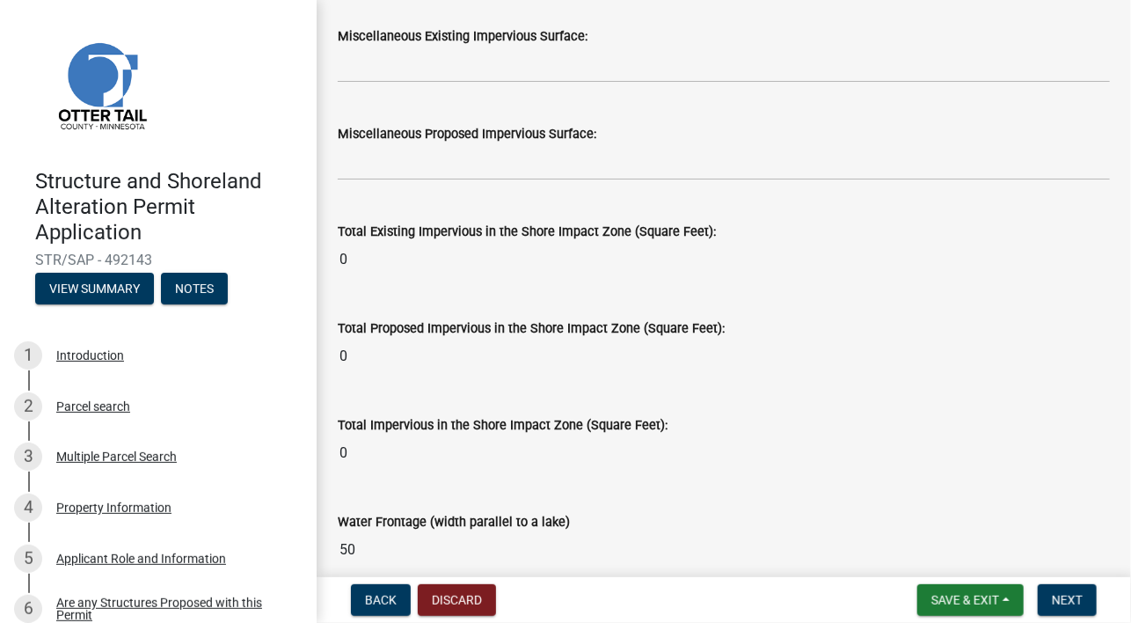
scroll to position [2227, 0]
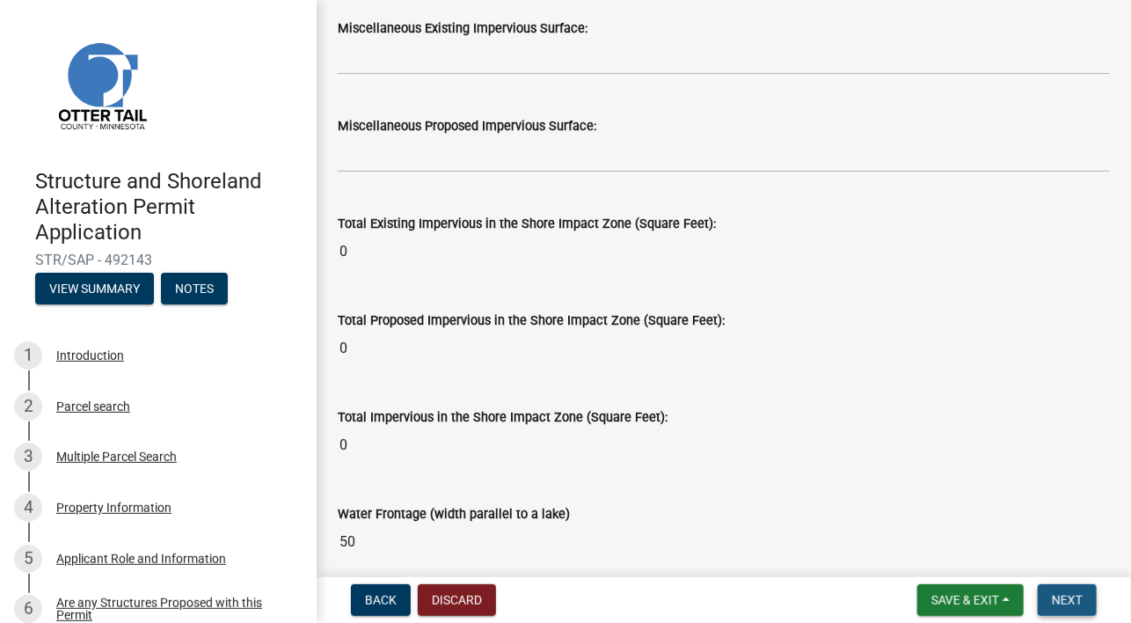
click at [1078, 602] on span "Next" at bounding box center [1067, 600] width 31 height 14
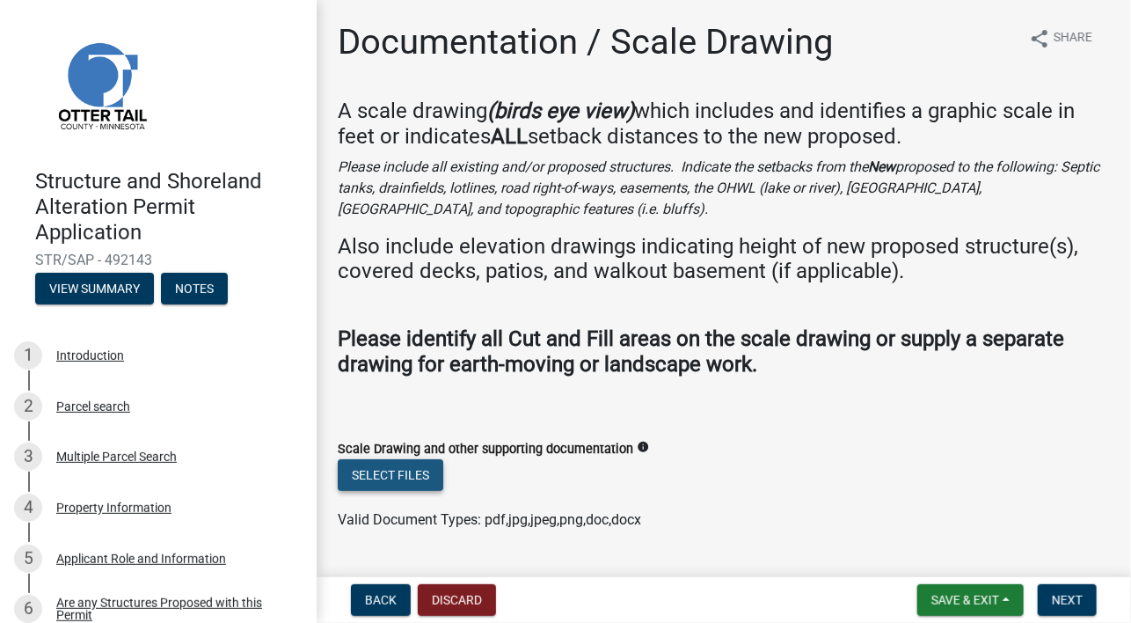
click at [394, 471] on button "Select files" at bounding box center [391, 475] width 106 height 32
click at [405, 469] on button "Select files" at bounding box center [391, 475] width 106 height 32
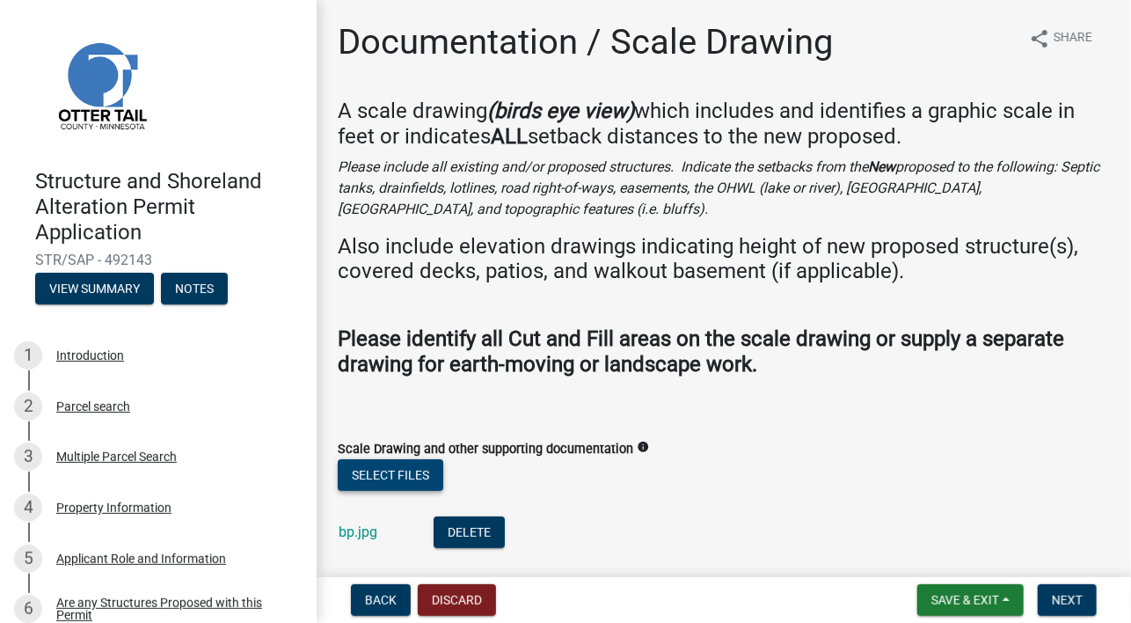
click at [392, 467] on button "Select files" at bounding box center [391, 475] width 106 height 32
click at [412, 468] on button "Select files" at bounding box center [391, 475] width 106 height 32
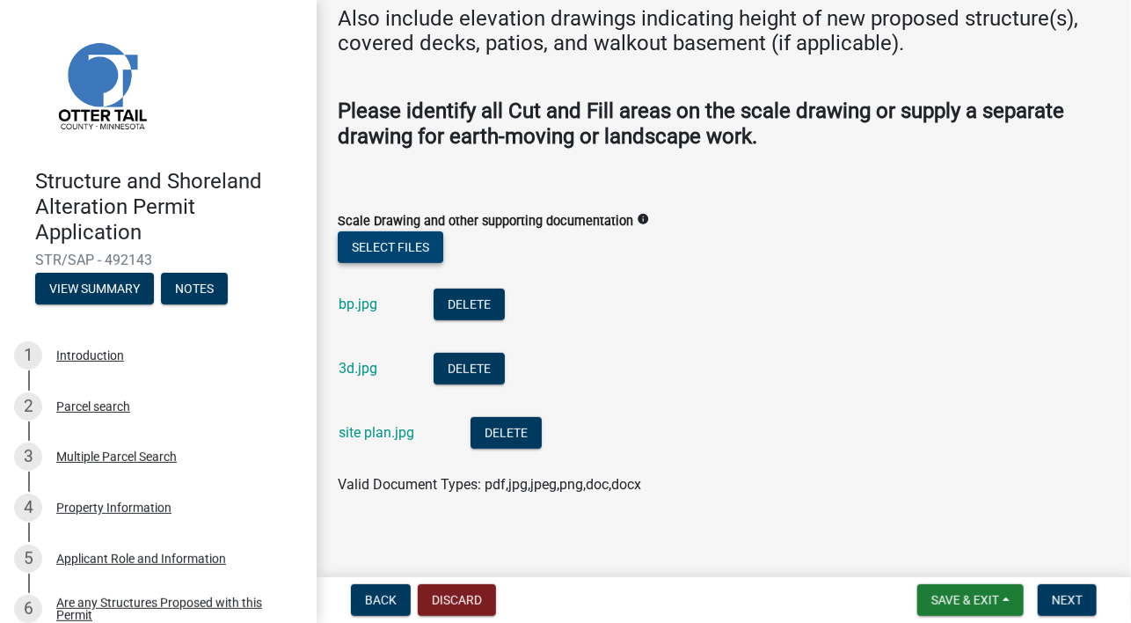
scroll to position [237, 0]
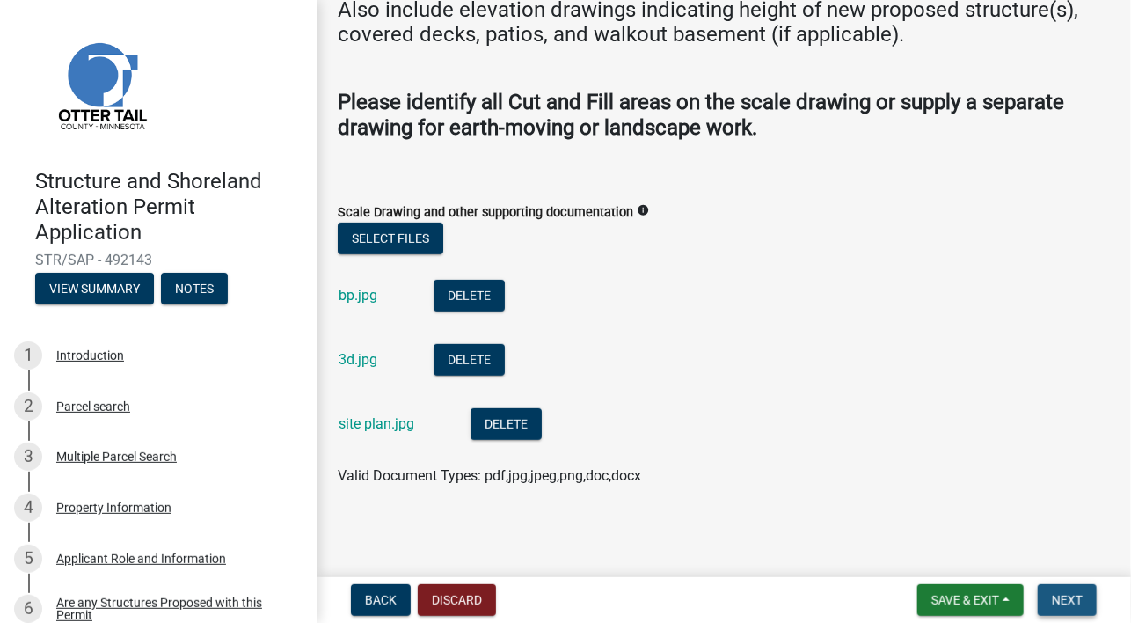
click at [1077, 595] on span "Next" at bounding box center [1067, 600] width 31 height 14
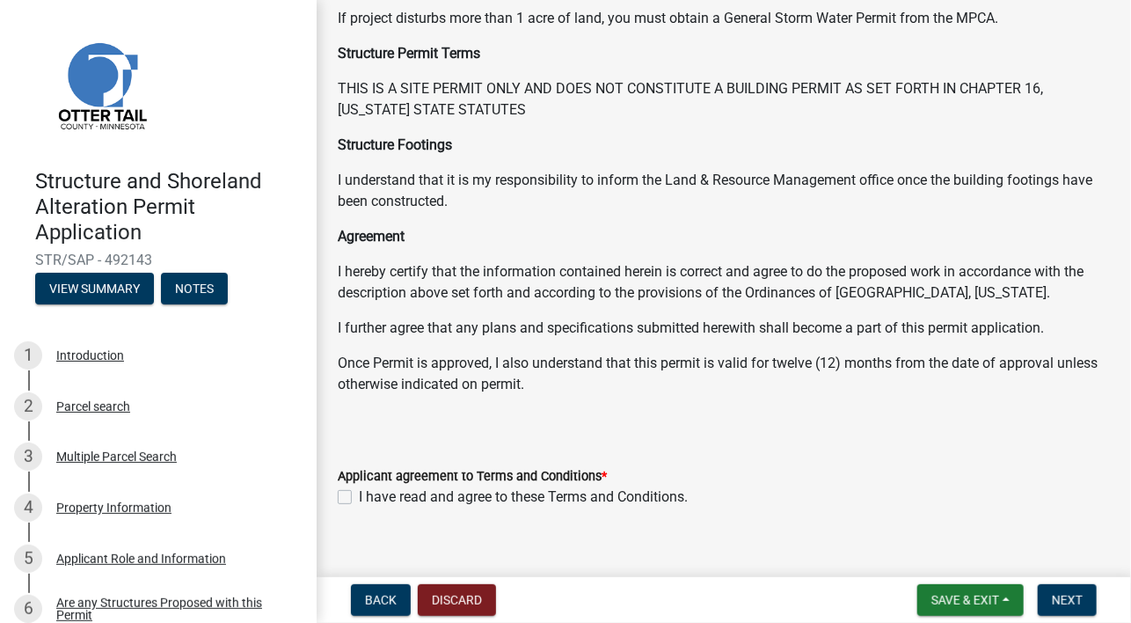
scroll to position [271, 0]
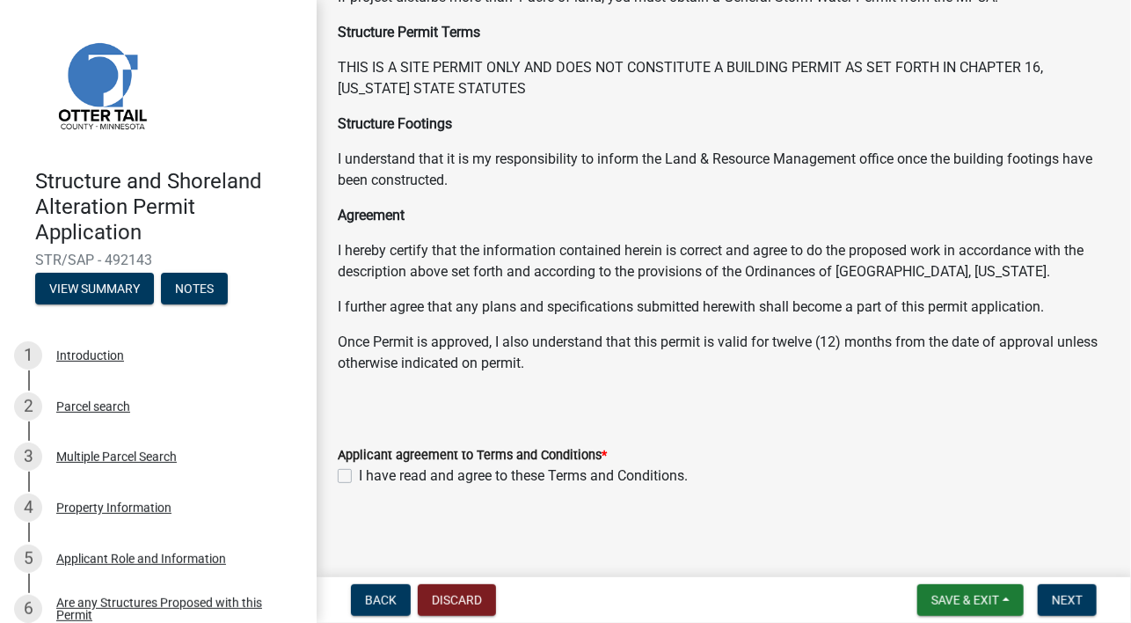
click at [359, 476] on label "I have read and agree to these Terms and Conditions." at bounding box center [523, 475] width 329 height 21
click at [359, 476] on input "I have read and agree to these Terms and Conditions." at bounding box center [364, 470] width 11 height 11
checkbox input "true"
click at [1065, 595] on span "Next" at bounding box center [1067, 600] width 31 height 14
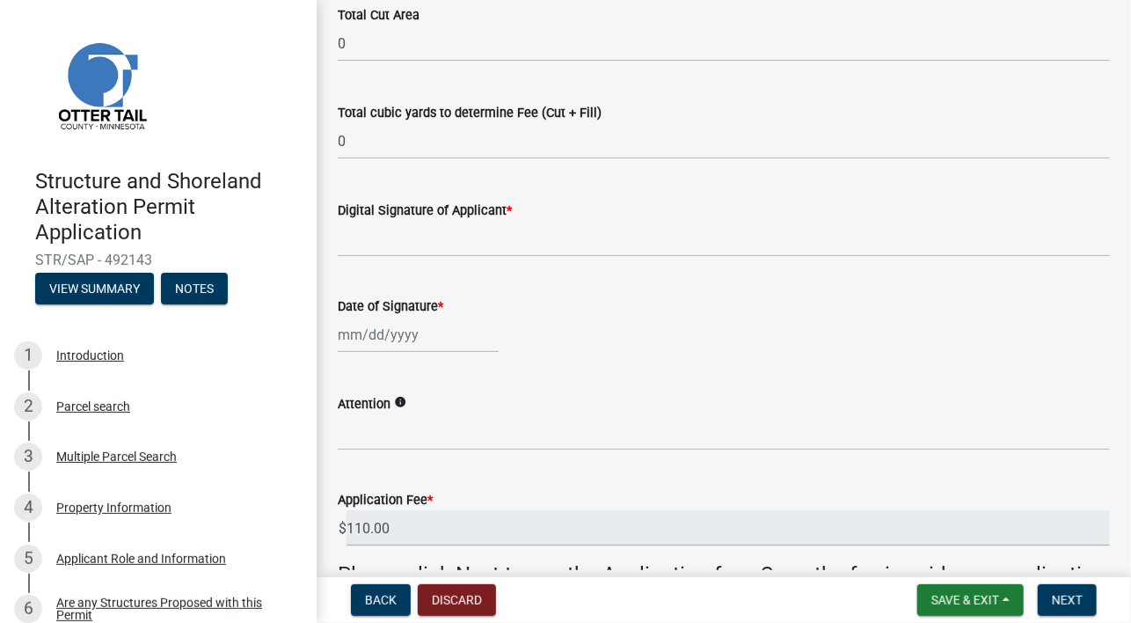
scroll to position [400, 0]
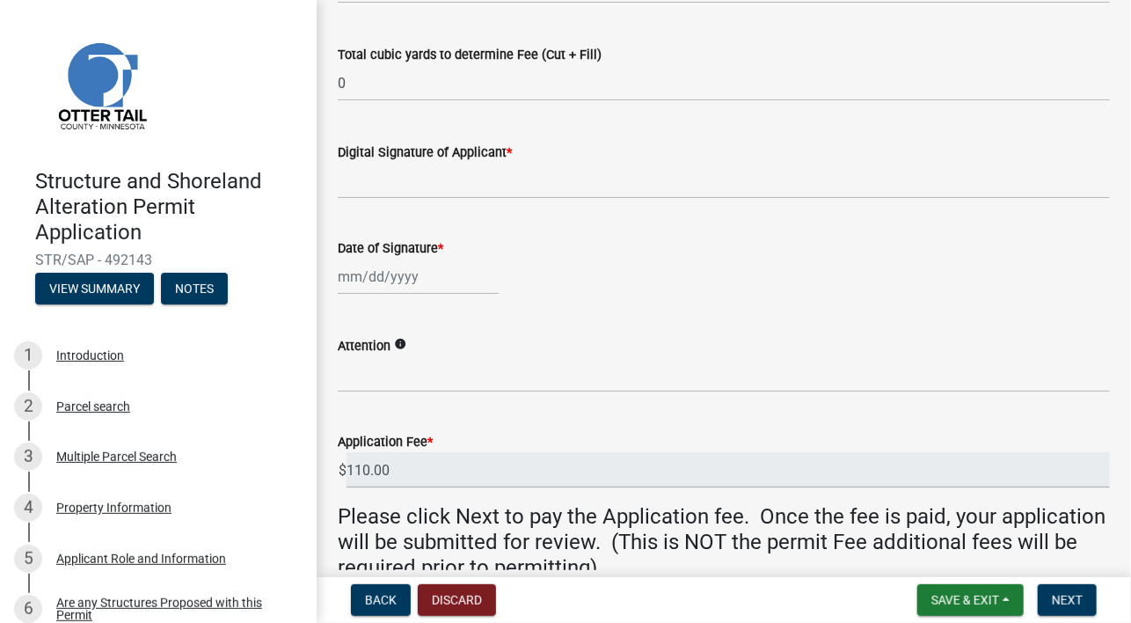
select select "10"
select select "2025"
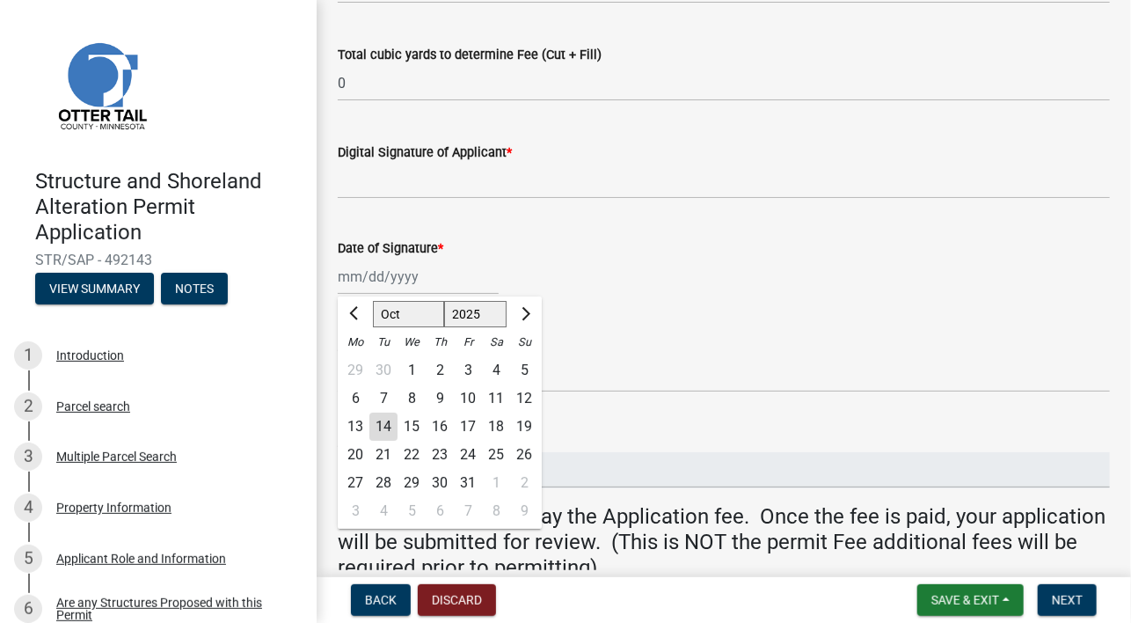
click at [354, 282] on div "[PERSON_NAME] Feb Mar Apr [PERSON_NAME][DATE] Oct Nov [DATE] 1526 1527 1528 152…" at bounding box center [418, 277] width 161 height 36
click at [384, 421] on div "14" at bounding box center [383, 427] width 28 height 28
type input "[DATE]"
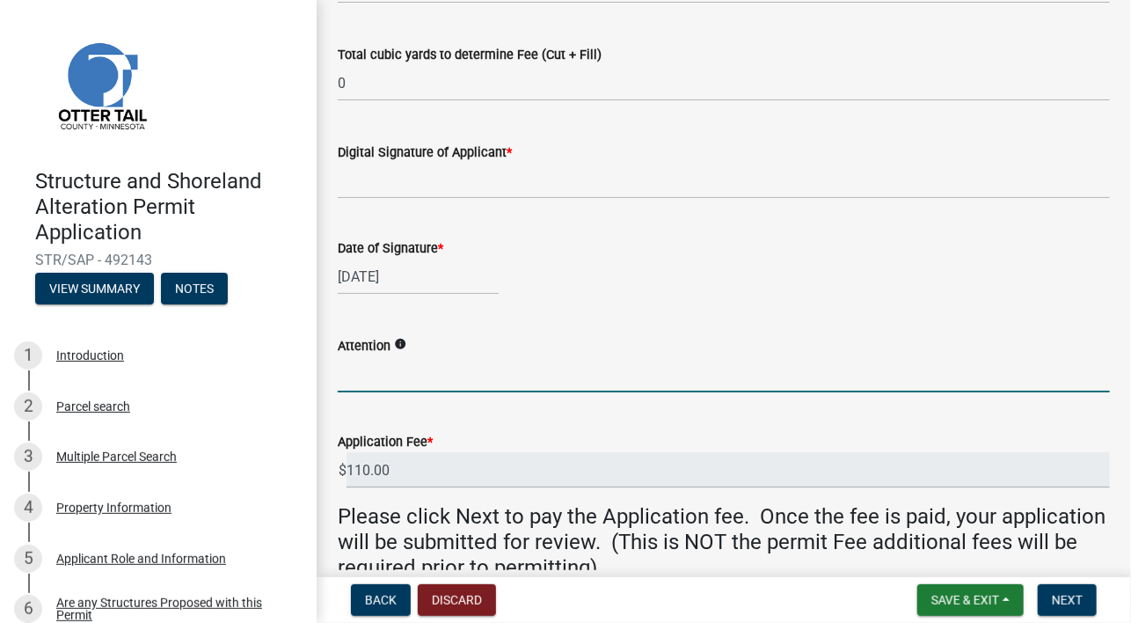
click at [399, 369] on input "Attention" at bounding box center [724, 374] width 772 height 36
type input "[PERSON_NAME]"
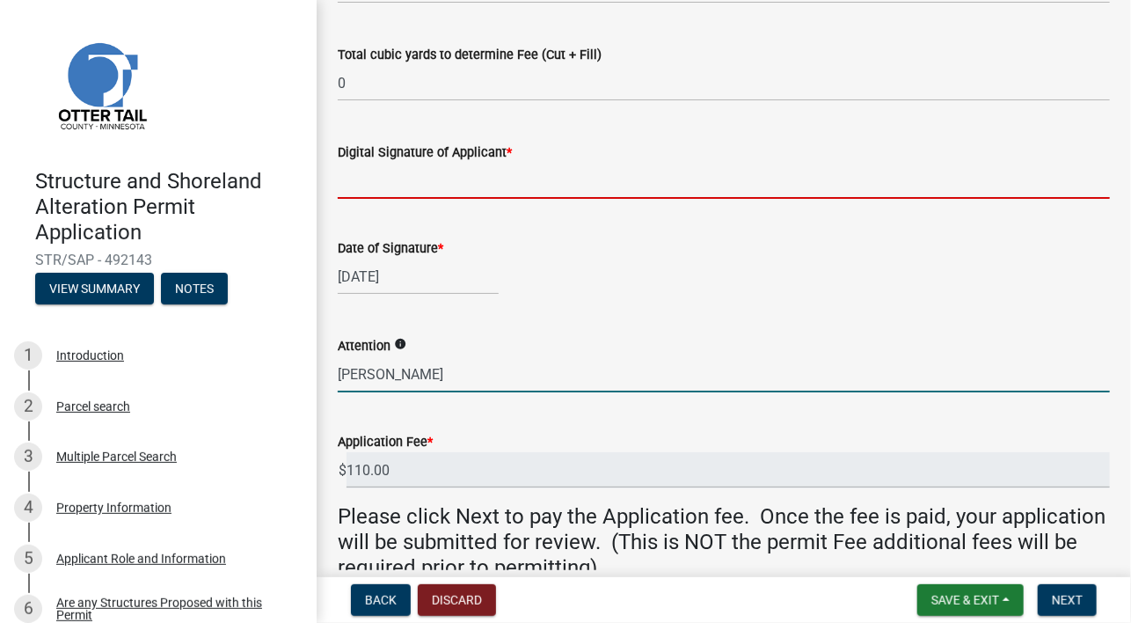
type input "[PERSON_NAME]"
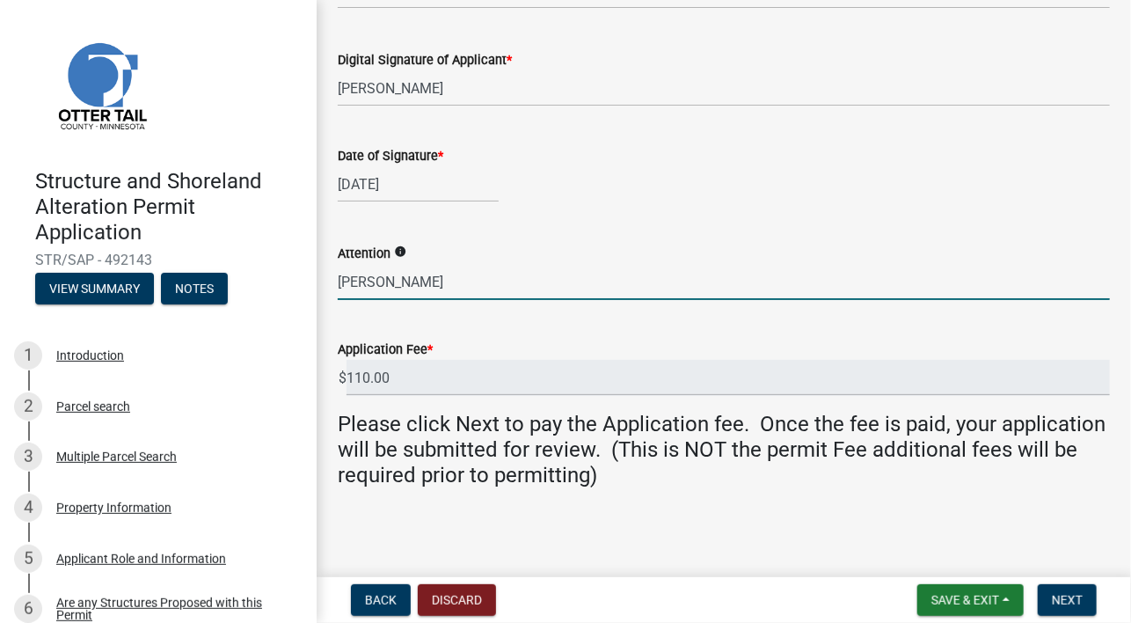
scroll to position [493, 0]
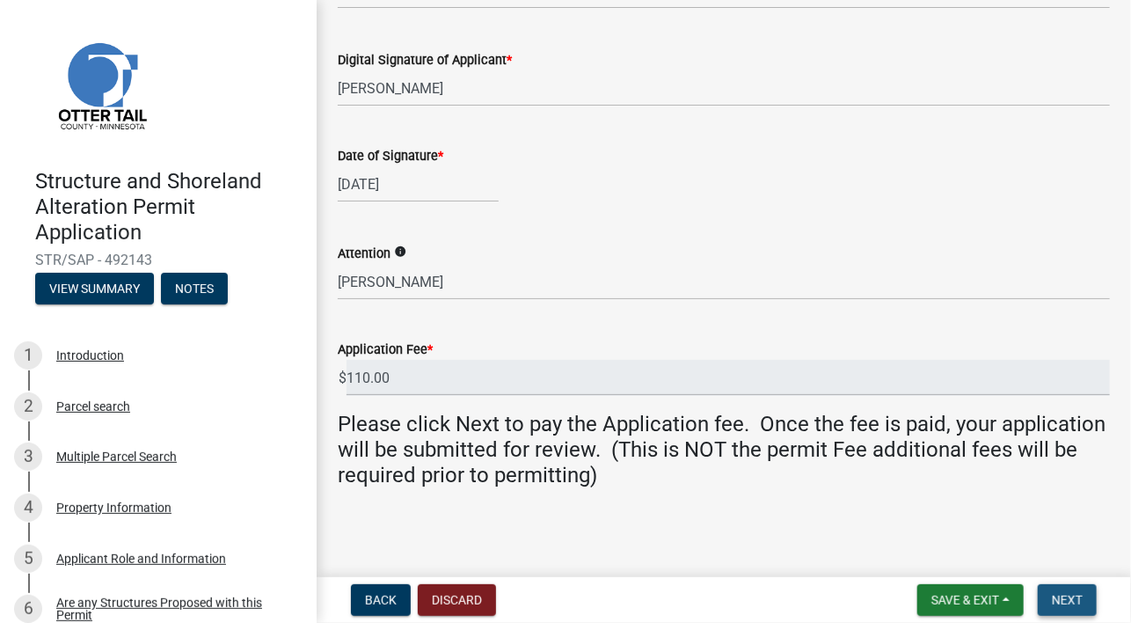
click at [1073, 594] on span "Next" at bounding box center [1067, 600] width 31 height 14
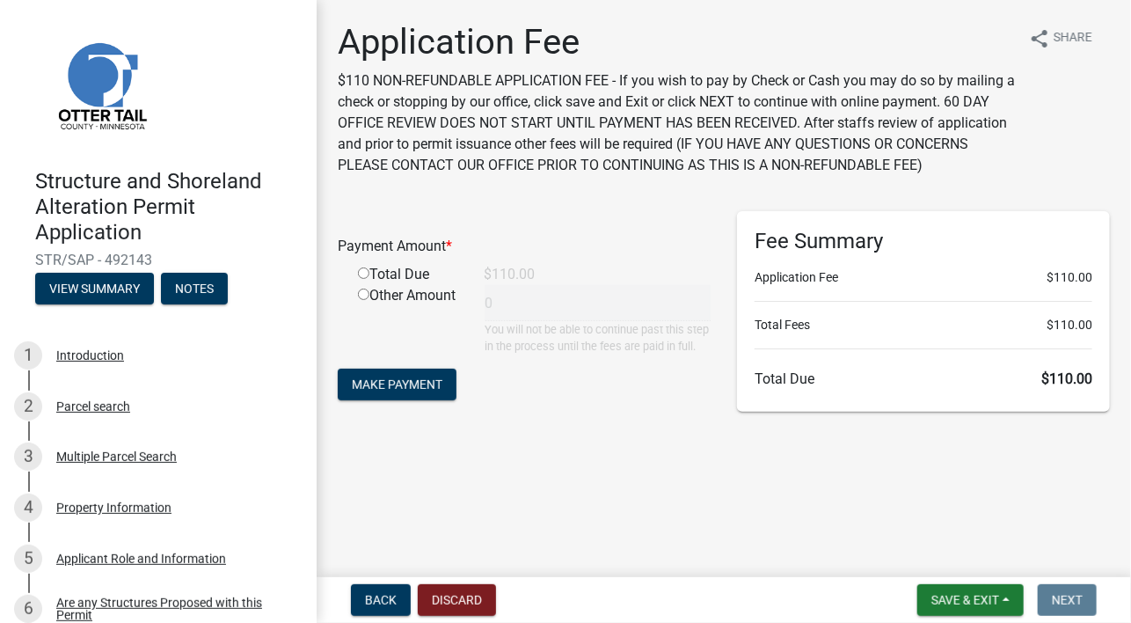
click at [362, 267] on div "Total Due" at bounding box center [408, 274] width 127 height 21
click at [361, 273] on input "radio" at bounding box center [363, 272] width 11 height 11
radio input "true"
type input "110"
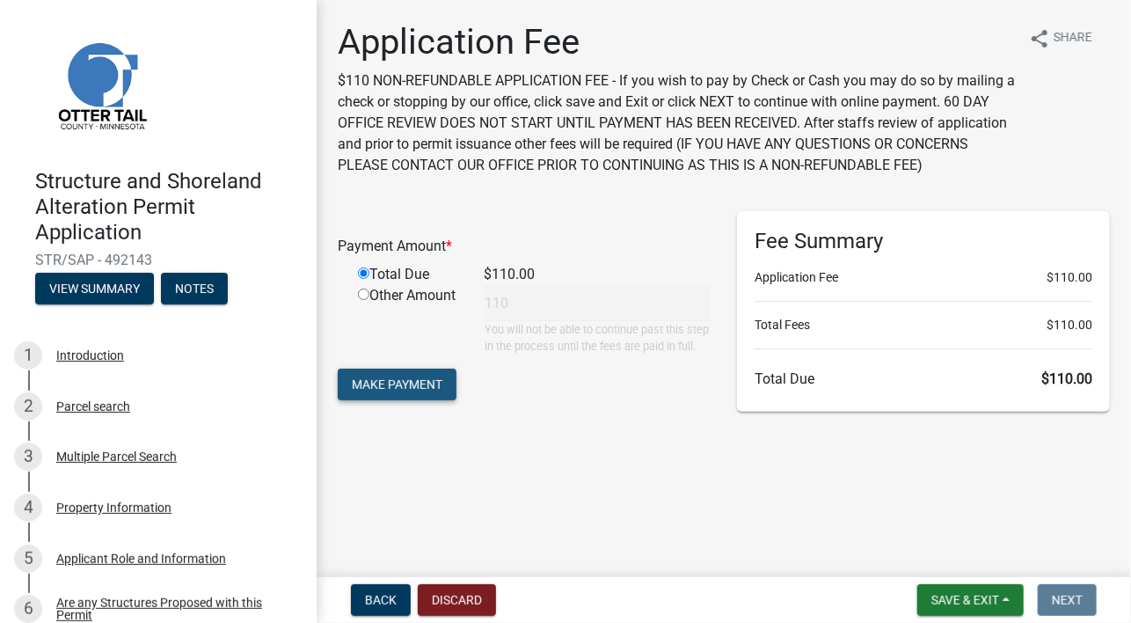
click at [387, 383] on span "Make Payment" at bounding box center [397, 384] width 91 height 14
